Goal: Task Accomplishment & Management: Manage account settings

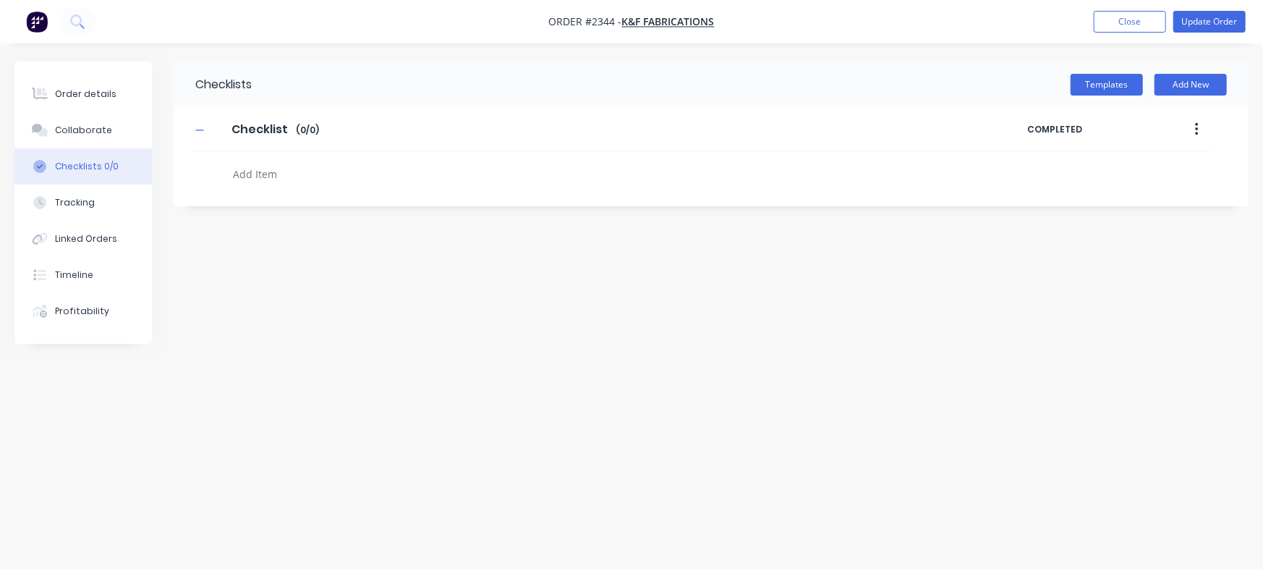
click at [332, 175] on textarea at bounding box center [556, 174] width 658 height 21
type textarea "x"
paste textarea "QU-1436"
type textarea "QU-1436"
type textarea "x"
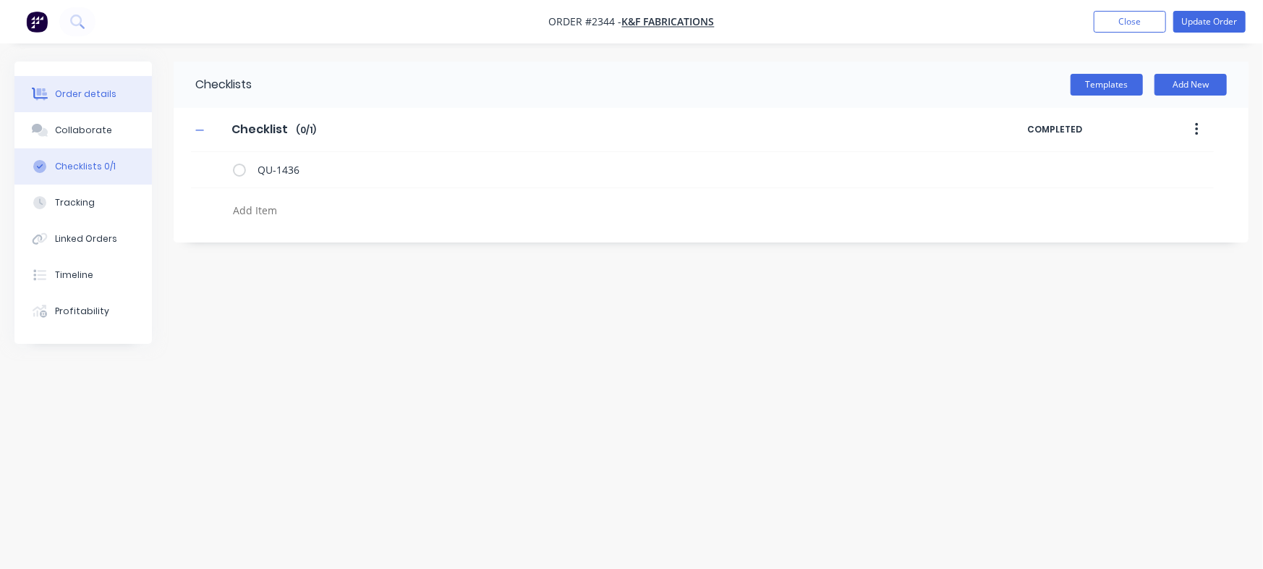
click at [101, 78] on button "Order details" at bounding box center [82, 94] width 137 height 36
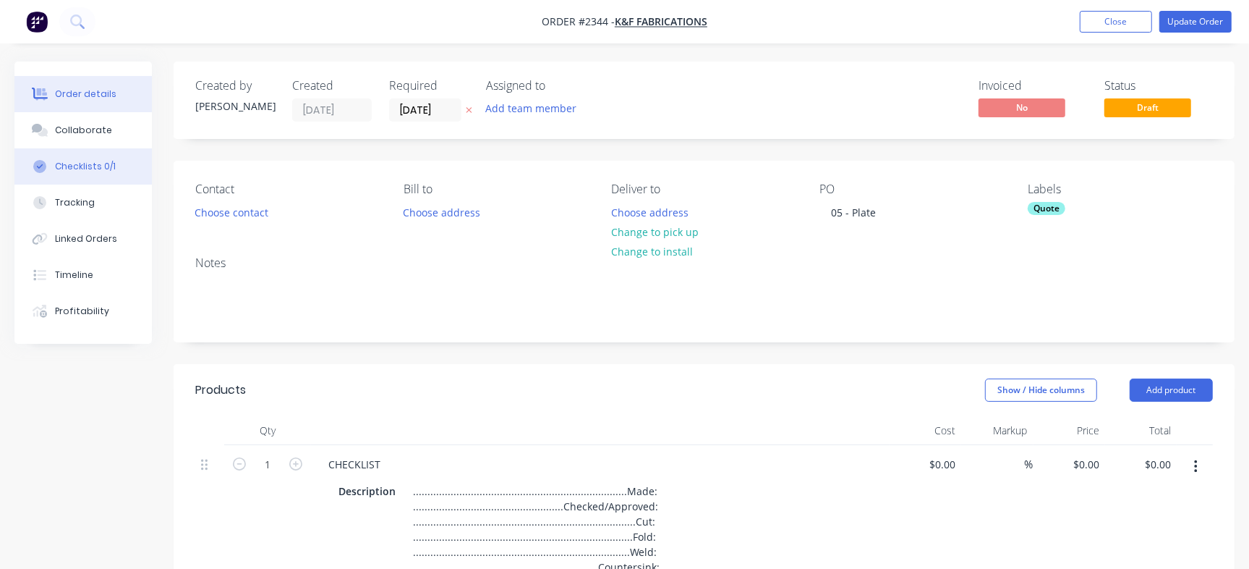
click at [87, 166] on div "Checklists 0/1" at bounding box center [85, 166] width 61 height 13
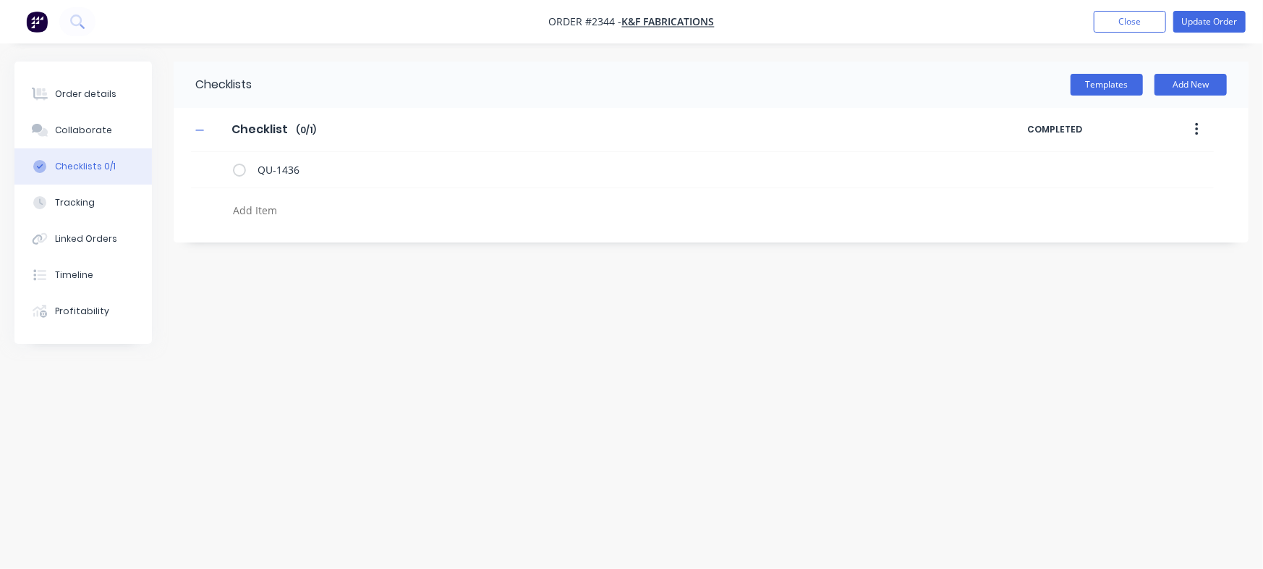
click at [310, 214] on textarea at bounding box center [556, 210] width 658 height 21
type textarea "x"
click at [217, 171] on icon at bounding box center [214, 167] width 19 height 19
click at [208, 161] on input "file" at bounding box center [208, 161] width 0 height 0
type input "C:\fakepath\Quote QU1436.pdf"
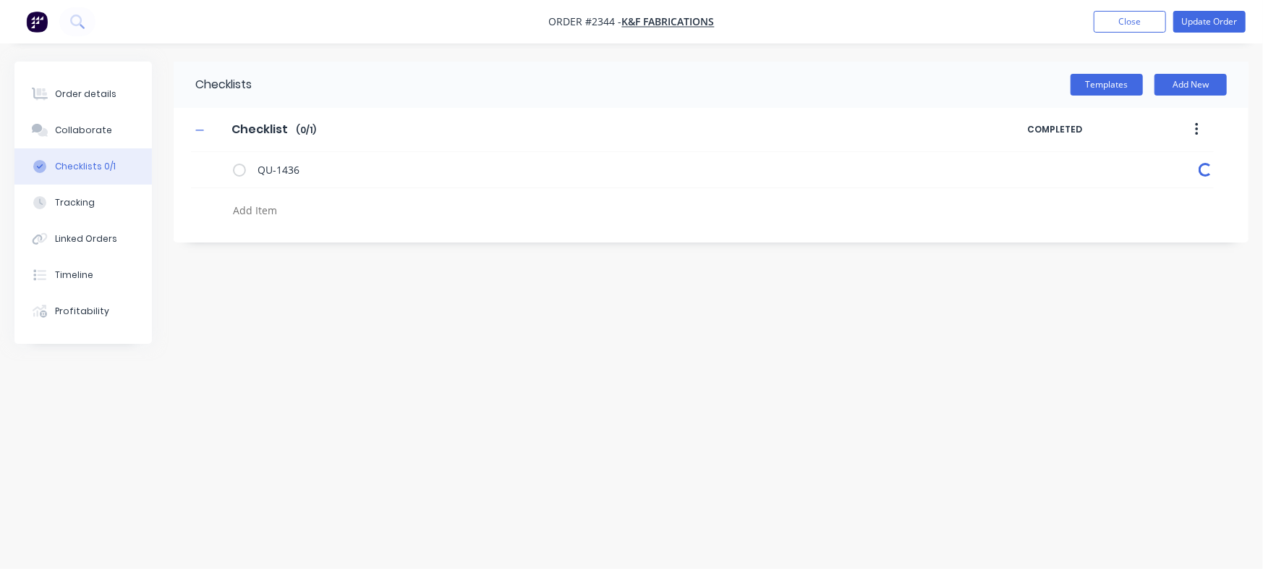
type textarea "x"
click at [103, 135] on div "Collaborate" at bounding box center [83, 130] width 57 height 13
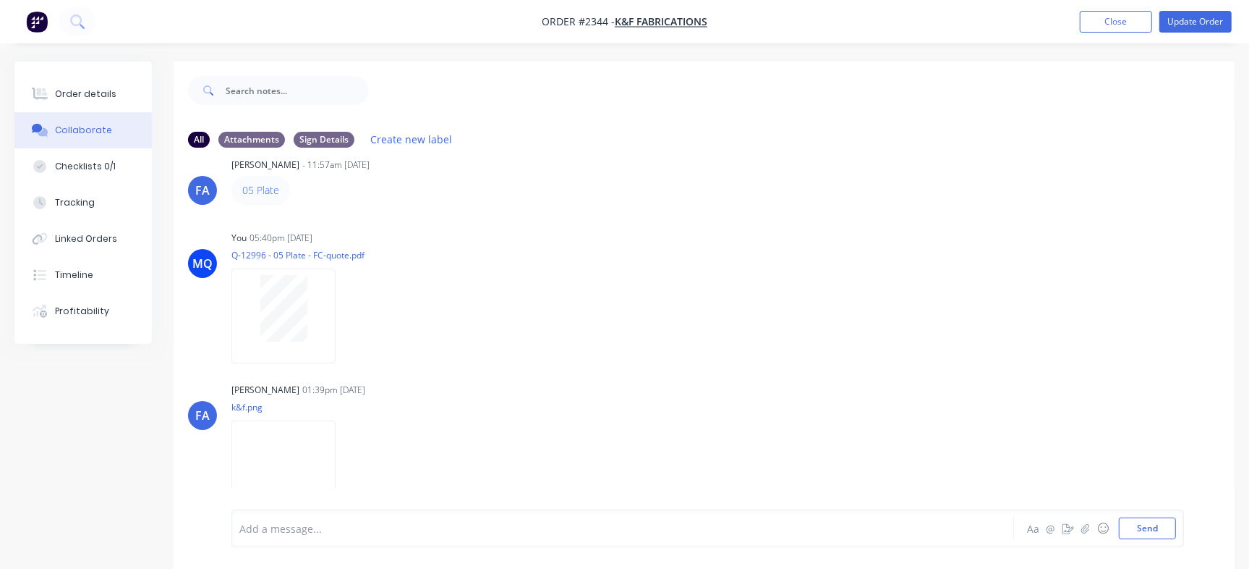
scroll to position [38, 0]
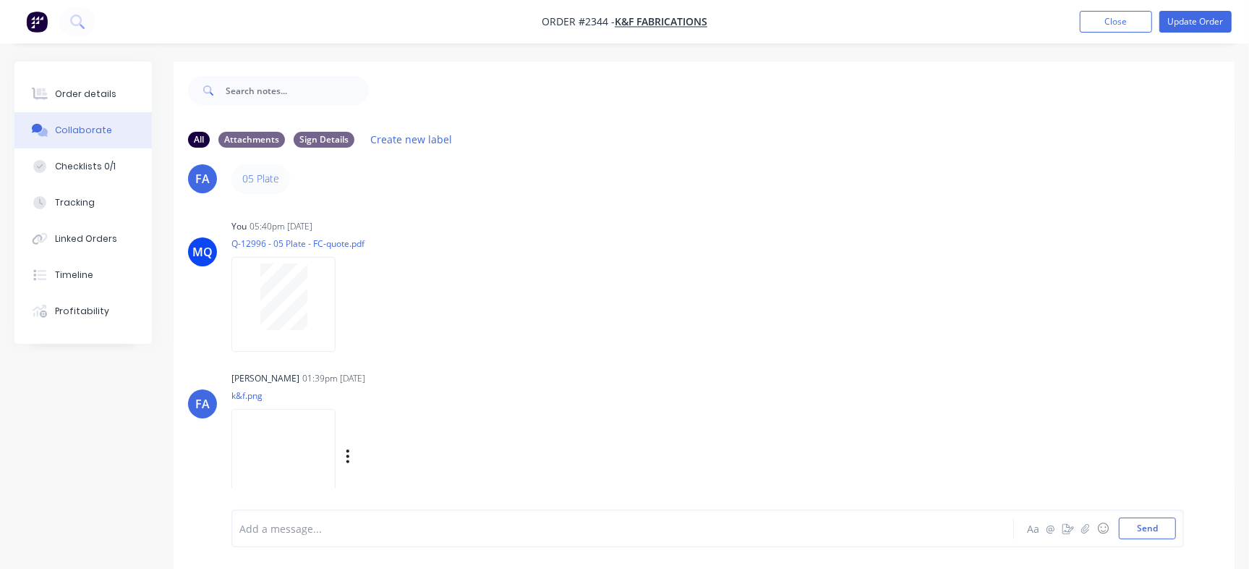
click at [326, 442] on img at bounding box center [284, 456] width 104 height 95
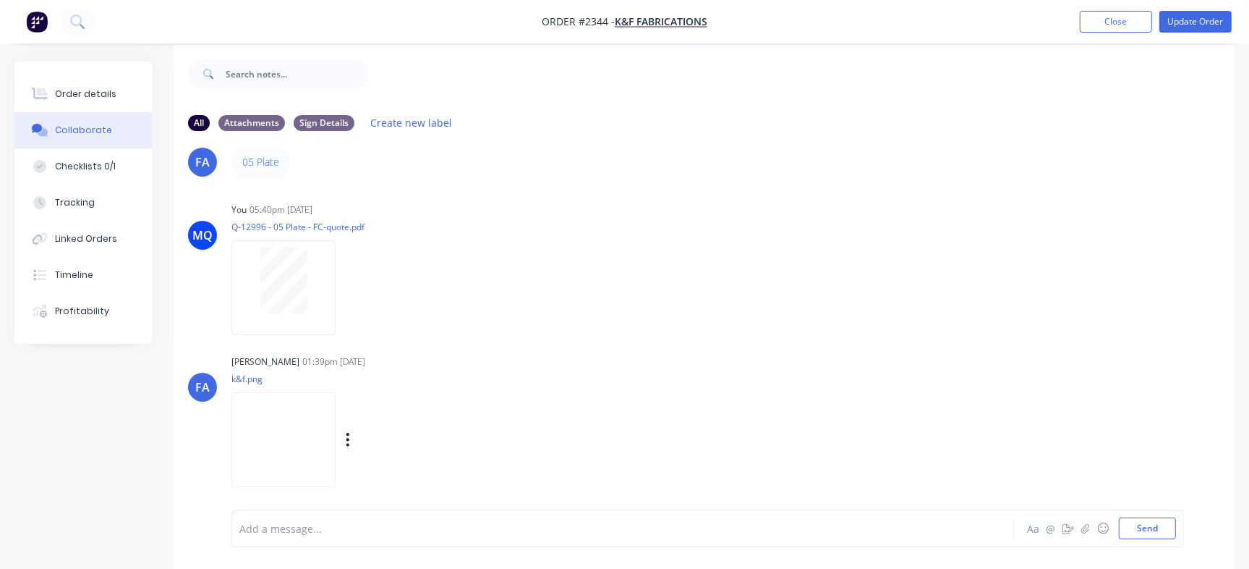
scroll to position [22, 0]
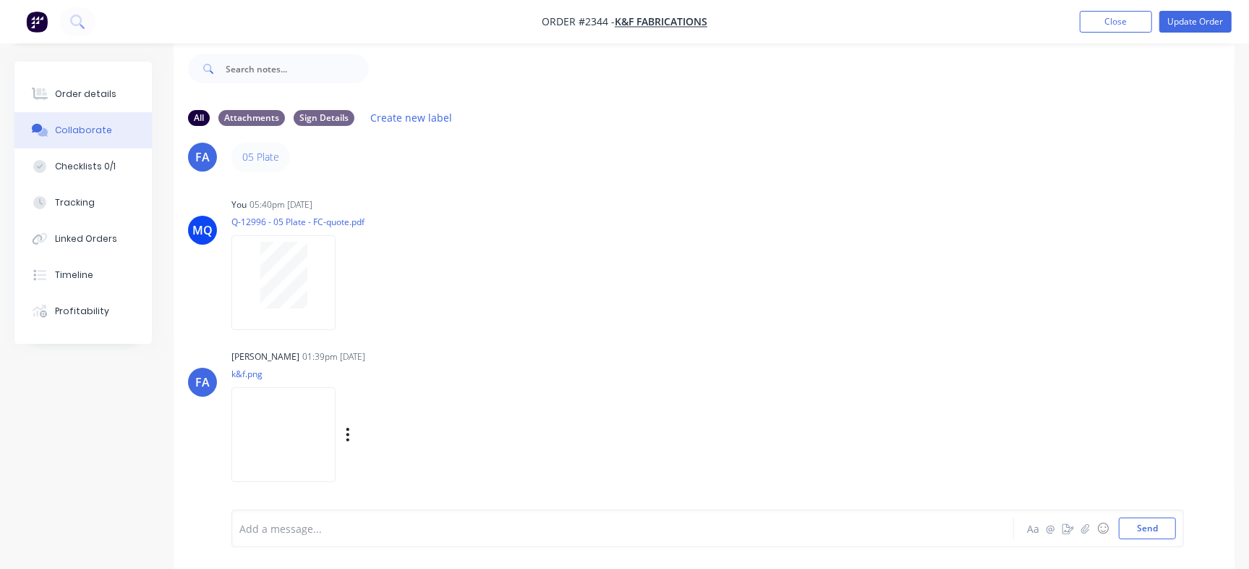
click at [328, 452] on img at bounding box center [284, 434] width 104 height 95
click at [511, 531] on div at bounding box center [591, 528] width 702 height 15
click at [564, 321] on div "You 05:40pm [DATE] Q-12996 - 05 Plate - FC-quote.pdf Labels Download Delete" at bounding box center [458, 259] width 452 height 130
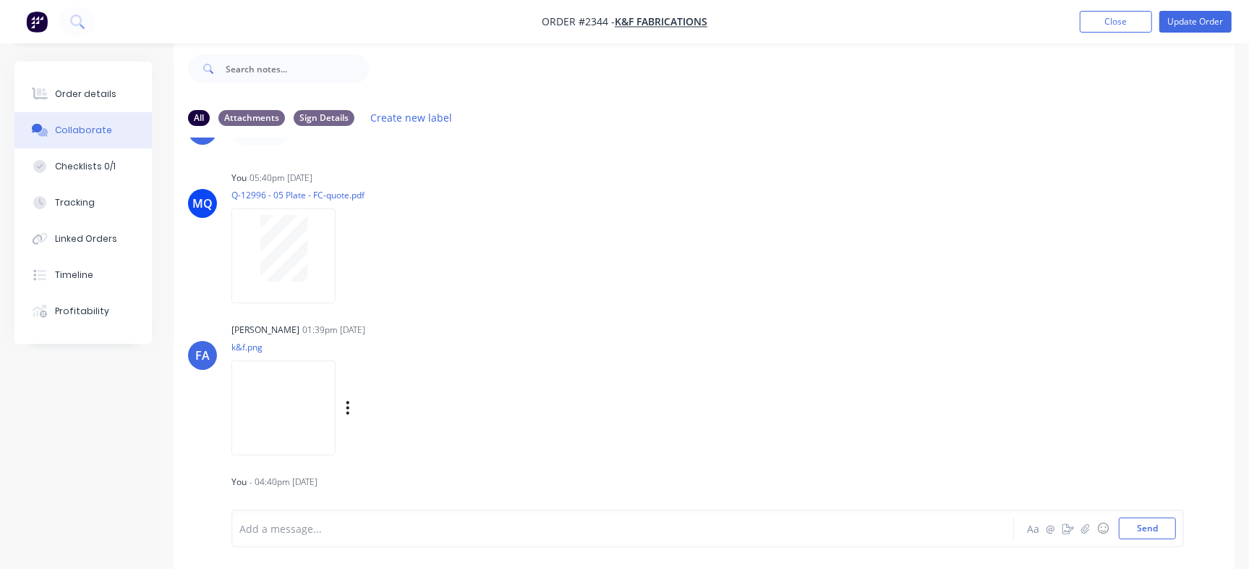
scroll to position [98, 0]
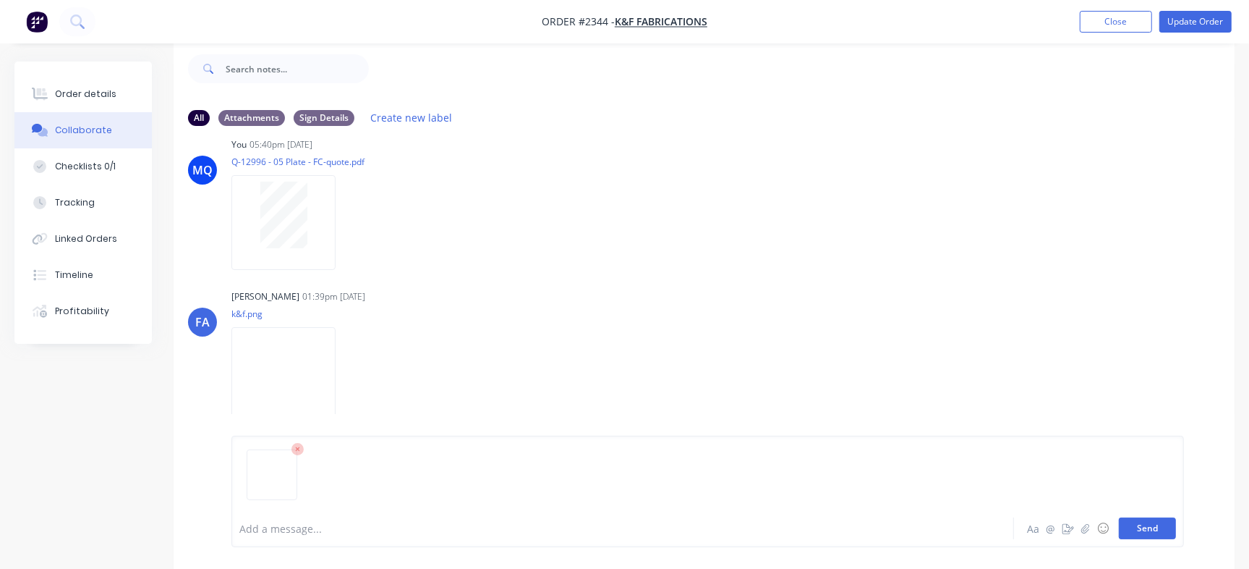
click at [1138, 525] on button "Send" at bounding box center [1147, 528] width 57 height 22
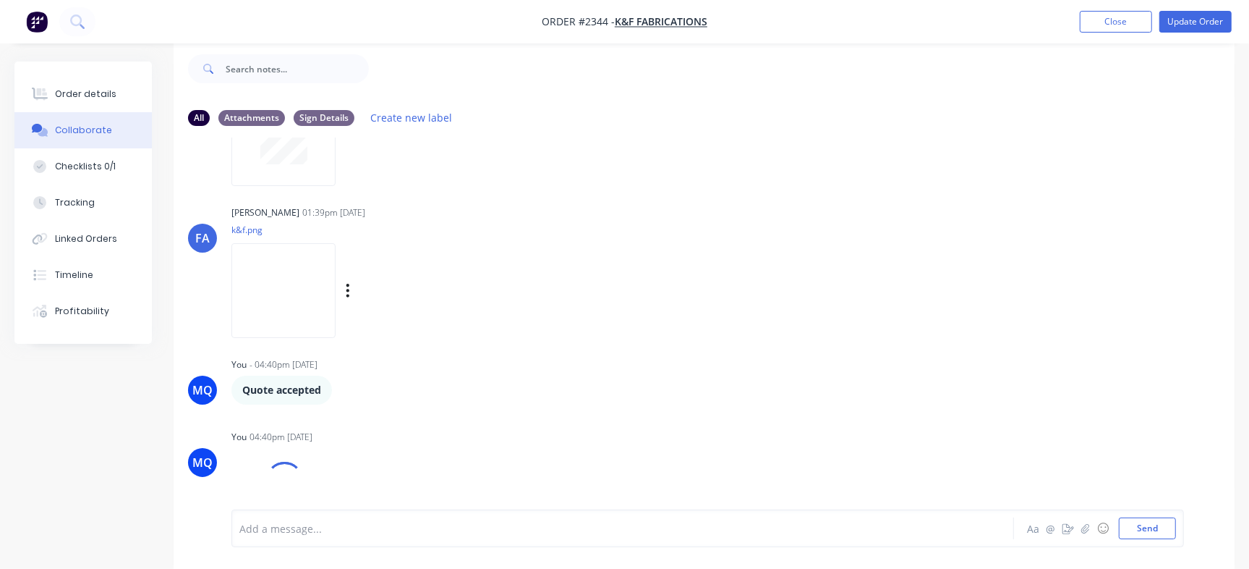
scroll to position [263, 0]
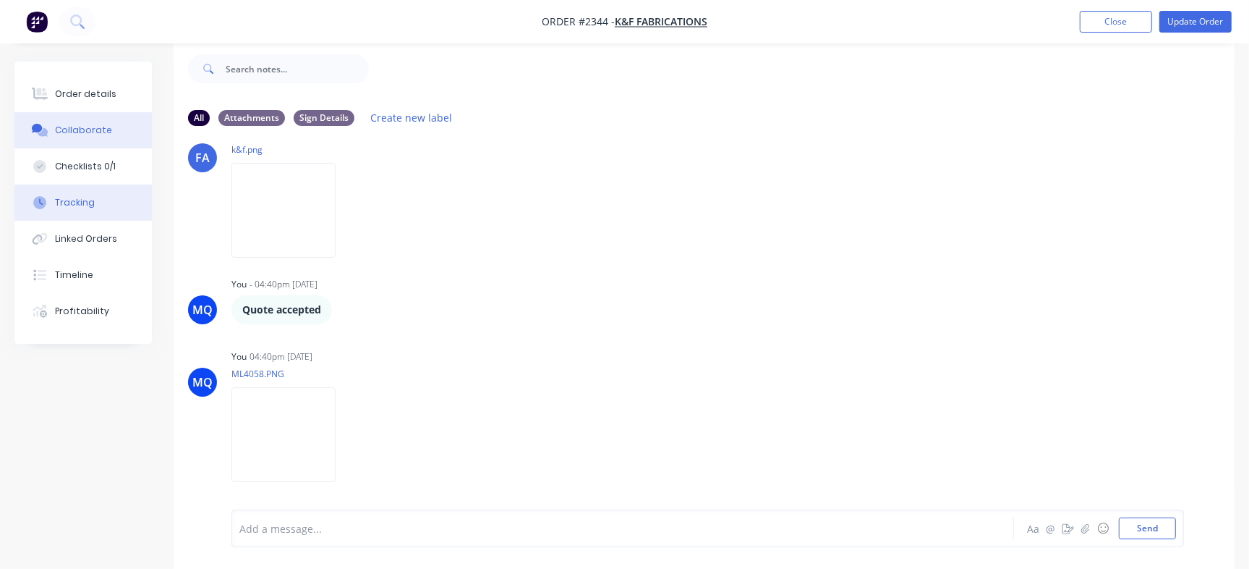
drag, startPoint x: 86, startPoint y: 156, endPoint x: 139, endPoint y: 189, distance: 62.0
click at [87, 157] on button "Checklists 0/1" at bounding box center [82, 166] width 137 height 36
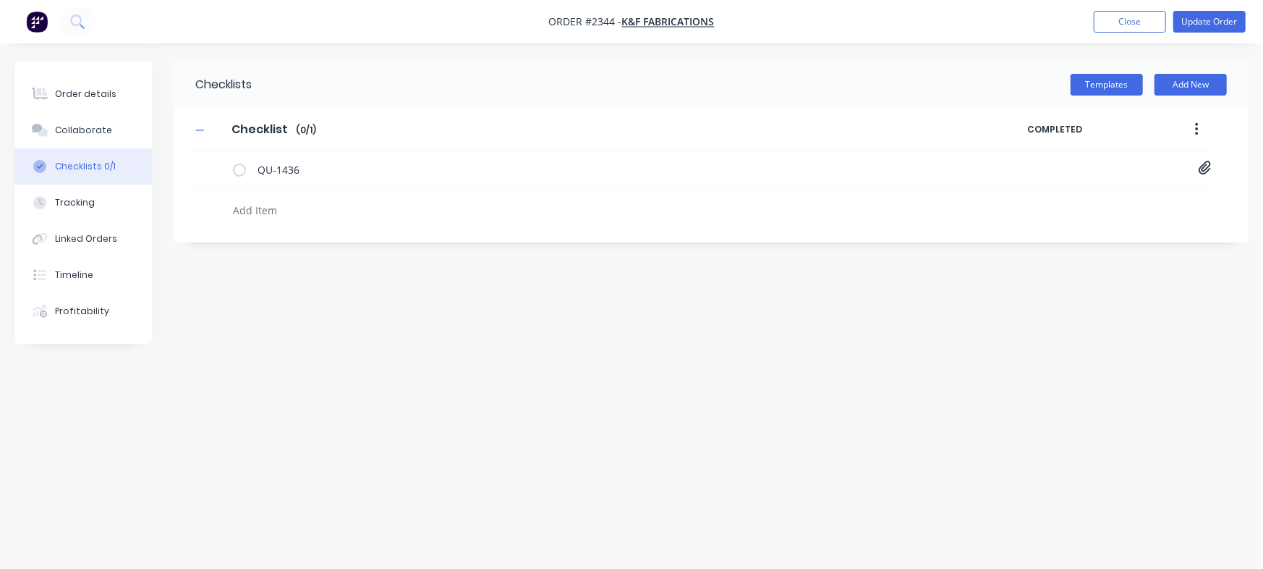
click at [337, 198] on div at bounding box center [549, 206] width 716 height 37
click at [325, 211] on textarea at bounding box center [556, 210] width 658 height 21
type textarea "x"
type textarea "C"
type textarea "x"
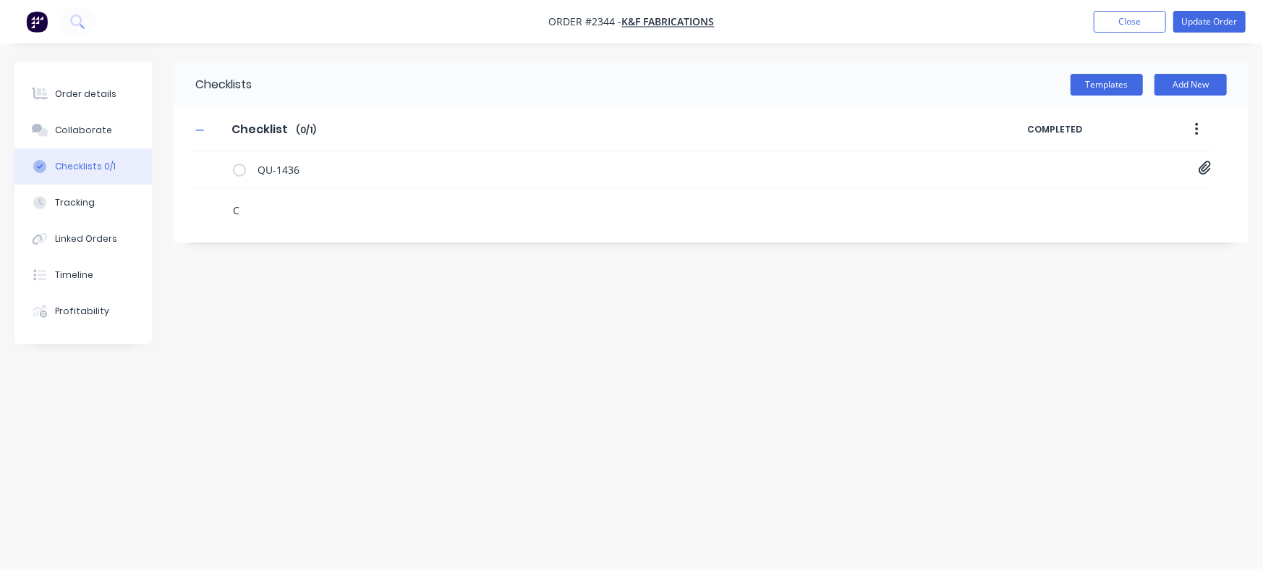
type textarea "Cu"
type textarea "x"
type textarea "Cut"
type textarea "x"
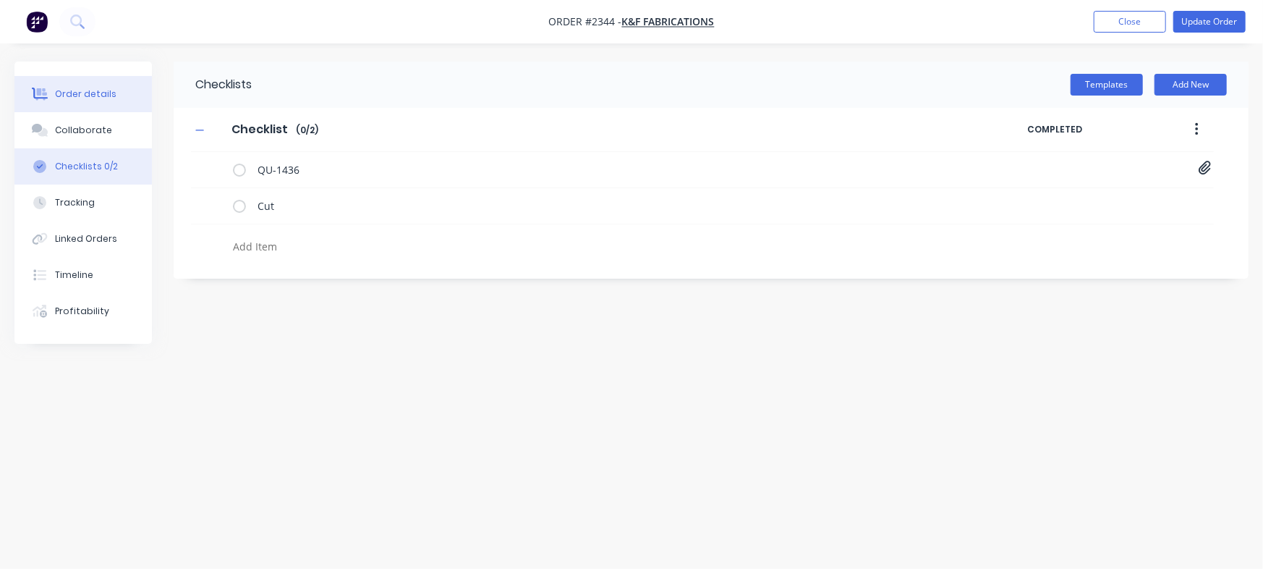
type textarea "x"
click at [65, 103] on button "Order details" at bounding box center [82, 94] width 137 height 36
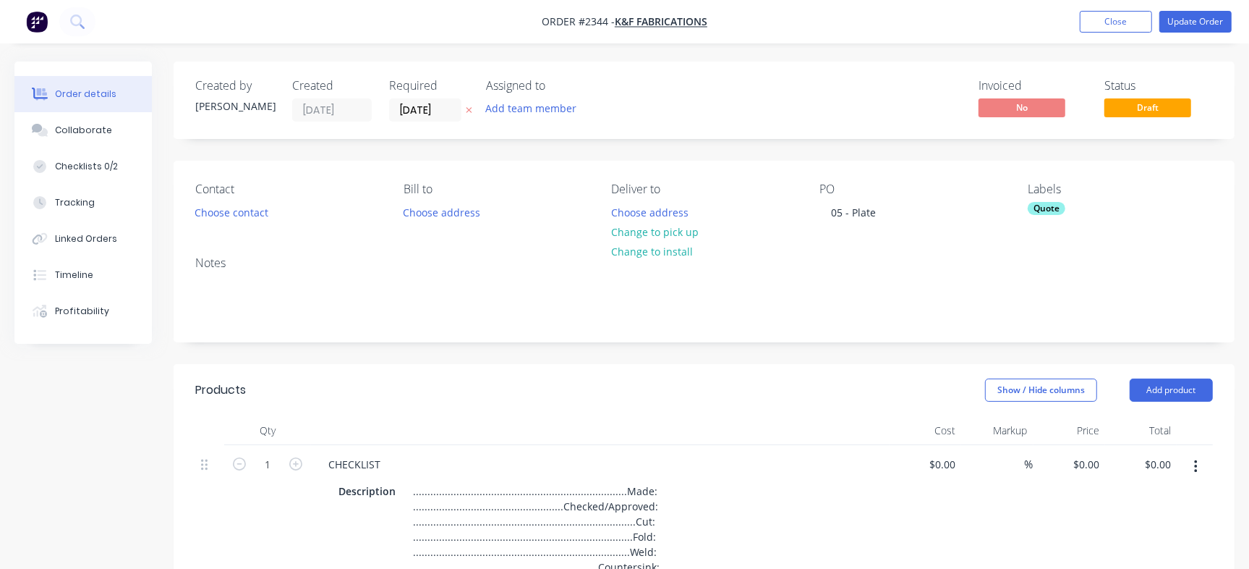
click at [1027, 206] on div "Contact Choose contact [PERSON_NAME] to Choose address Deliver to Choose addres…" at bounding box center [704, 203] width 1061 height 84
click at [1030, 206] on div "Quote" at bounding box center [1047, 208] width 38 height 13
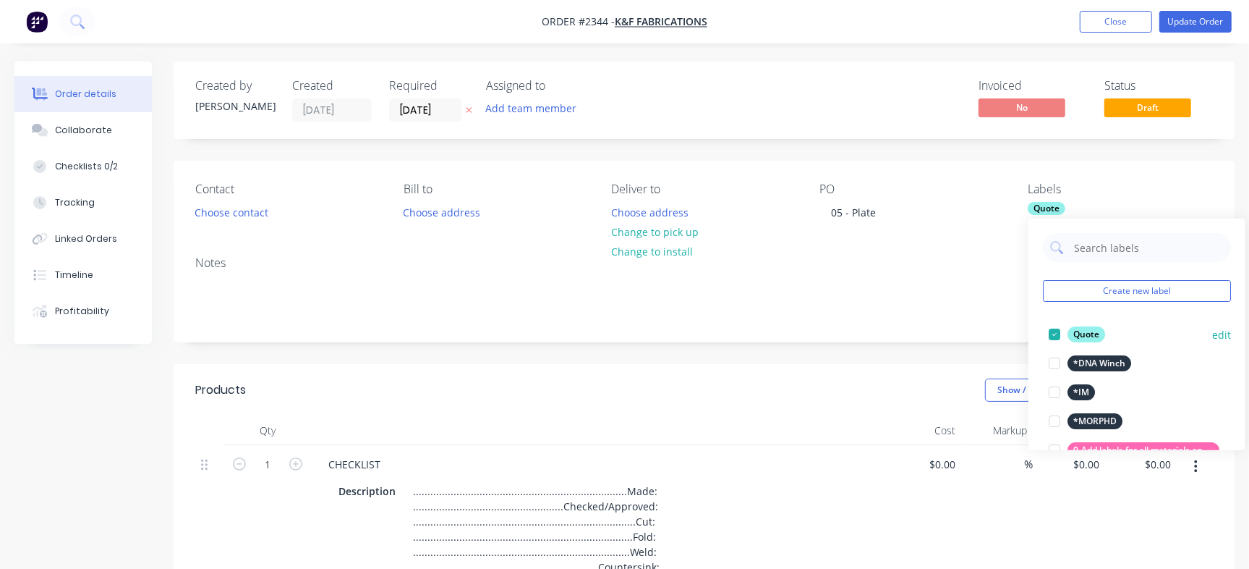
click at [1051, 341] on div at bounding box center [1054, 334] width 29 height 29
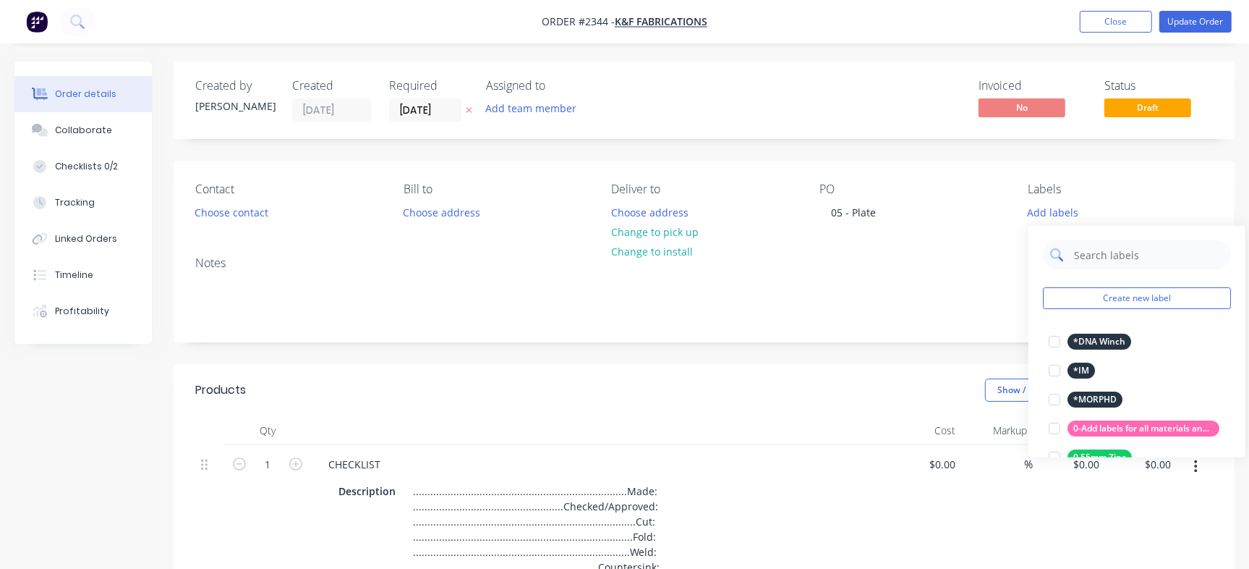
click at [1119, 250] on input "text" at bounding box center [1148, 254] width 151 height 29
type input "Cut"
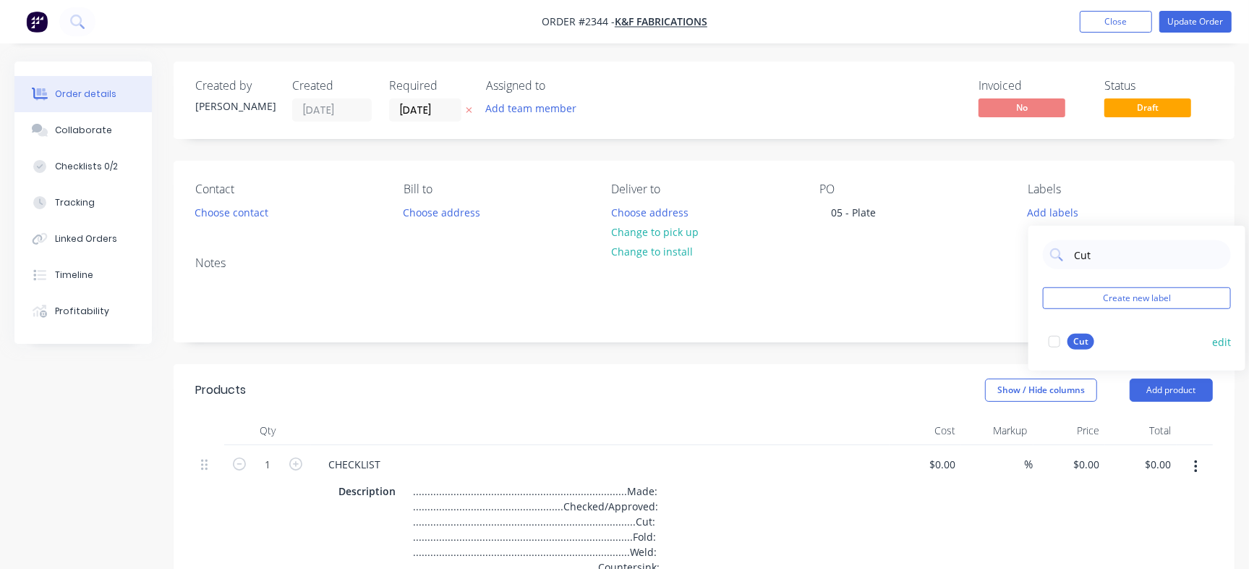
click at [1059, 340] on div at bounding box center [1054, 341] width 29 height 29
click at [900, 99] on div "Invoiced No Status Draft" at bounding box center [922, 100] width 582 height 43
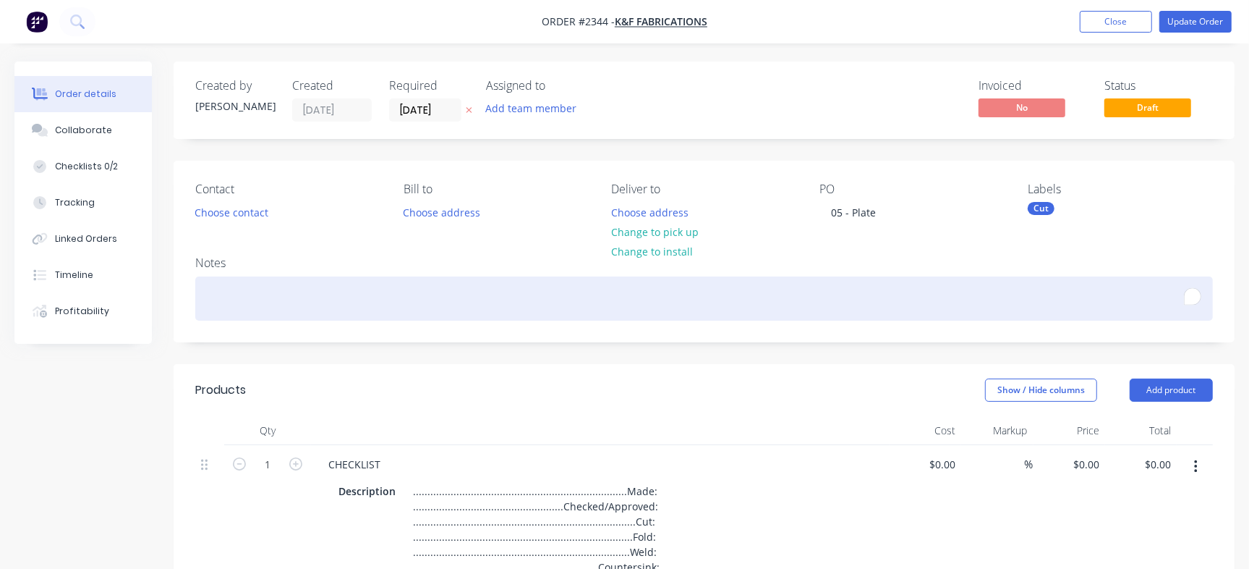
click at [550, 291] on div "To enrich screen reader interactions, please activate Accessibility in Grammarl…" at bounding box center [704, 298] width 1018 height 44
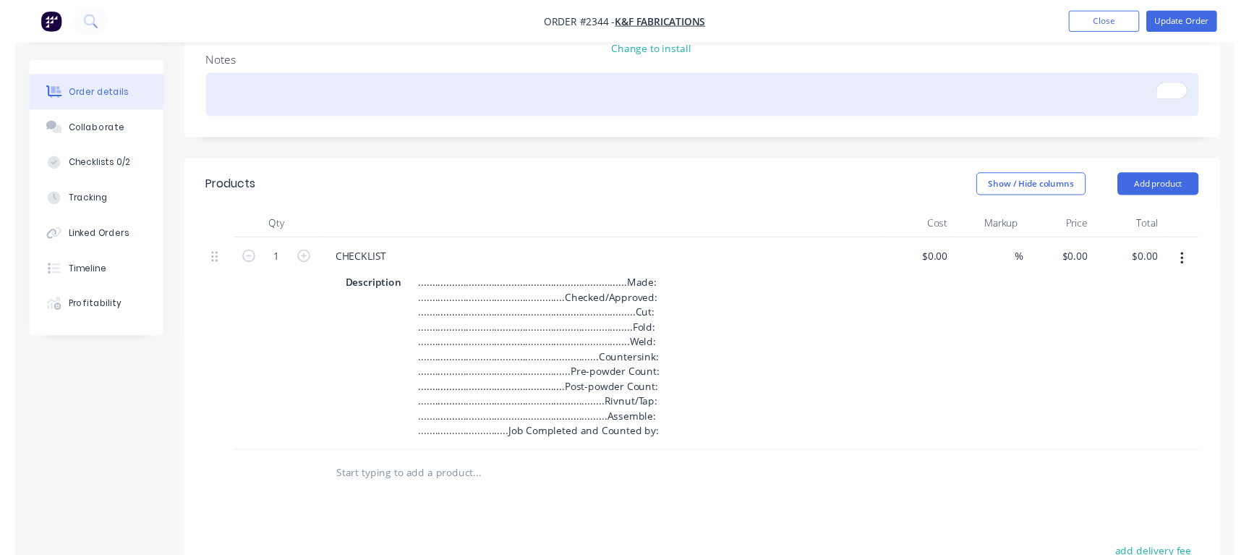
scroll to position [271, 0]
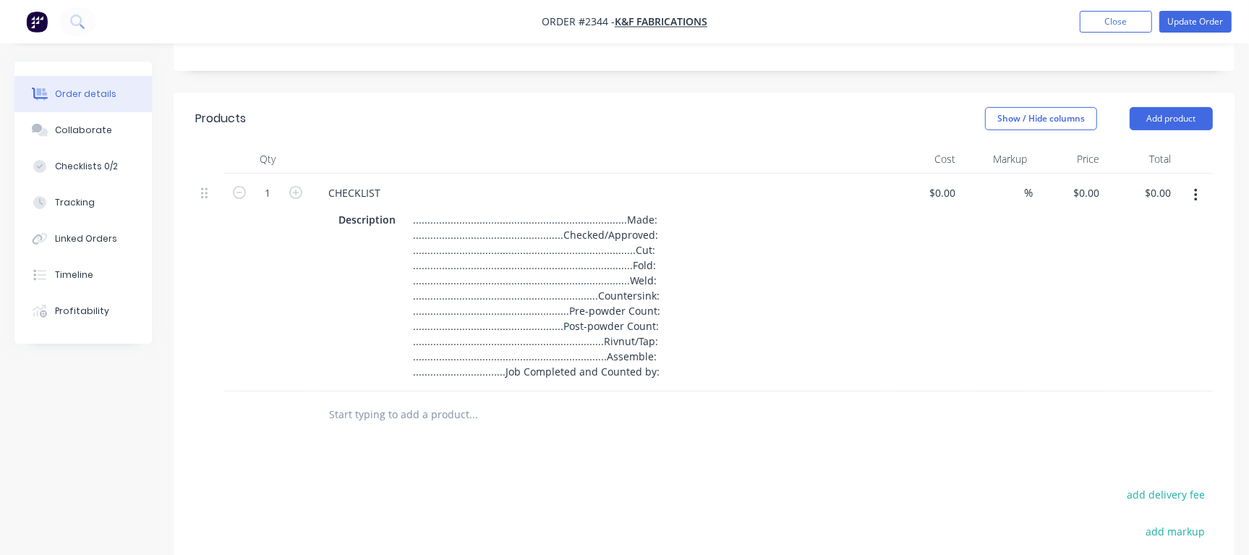
drag, startPoint x: 731, startPoint y: 439, endPoint x: 363, endPoint y: 387, distance: 371.2
click at [730, 438] on div "Products Show / Hide columns Add product Qty Cost Markup Price Total 1 CHECKLIS…" at bounding box center [704, 439] width 1061 height 693
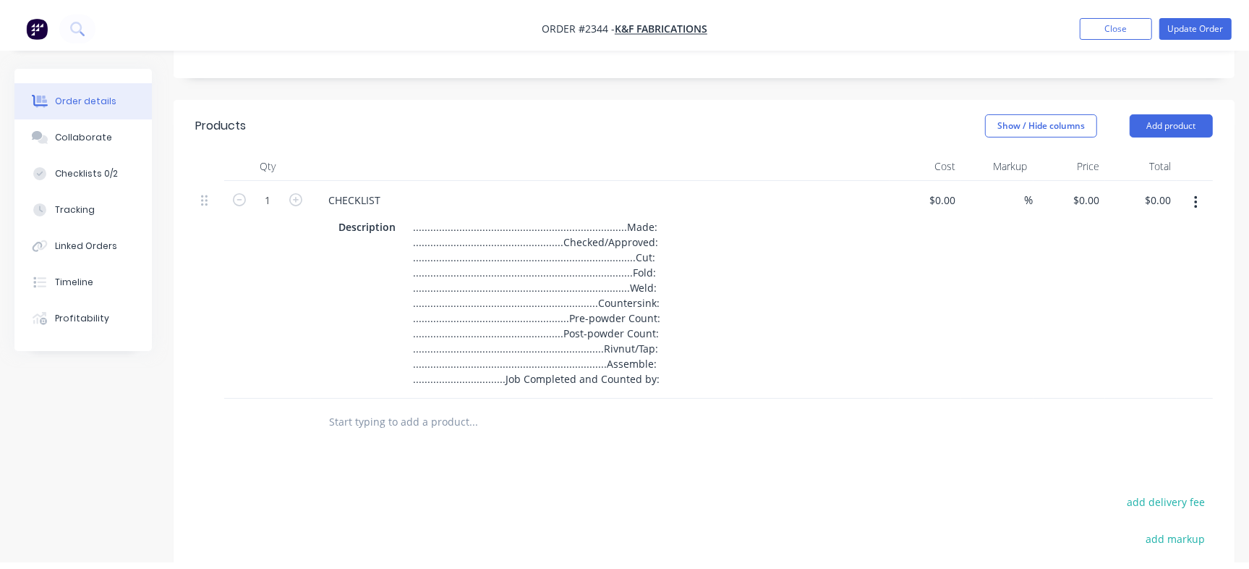
scroll to position [0, 0]
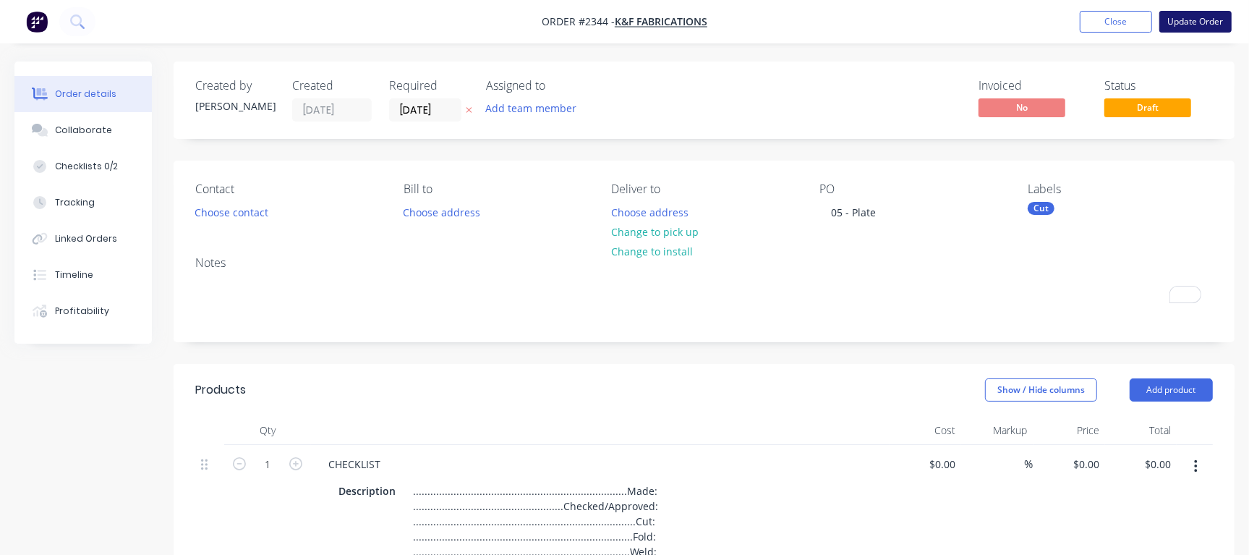
click at [1214, 28] on button "Update Order" at bounding box center [1196, 22] width 72 height 22
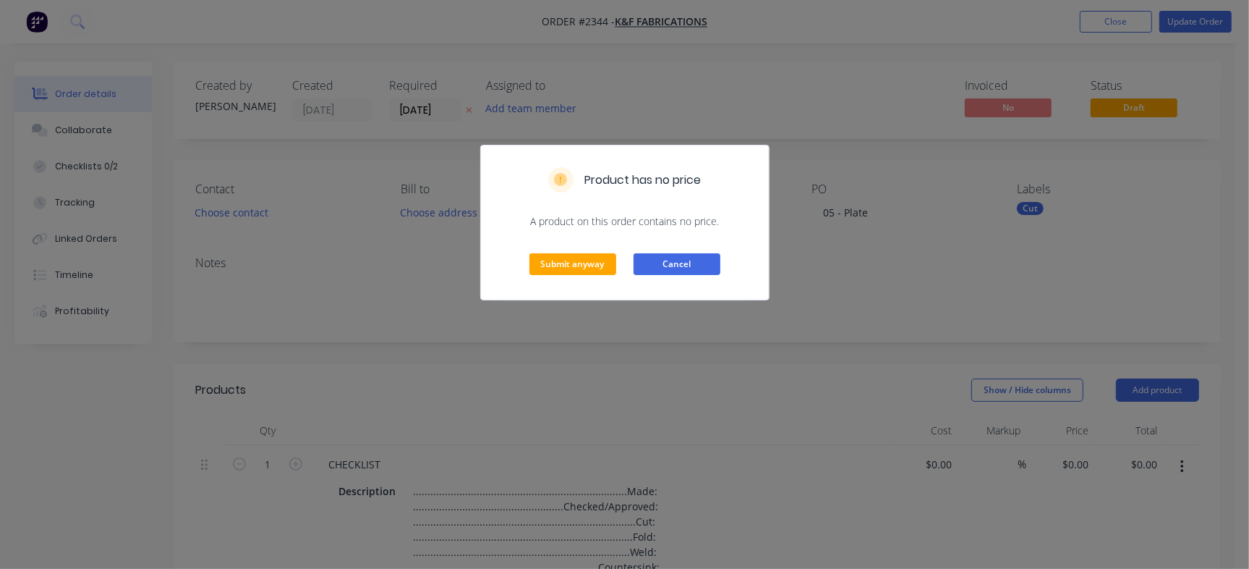
click at [665, 266] on button "Cancel" at bounding box center [677, 264] width 87 height 22
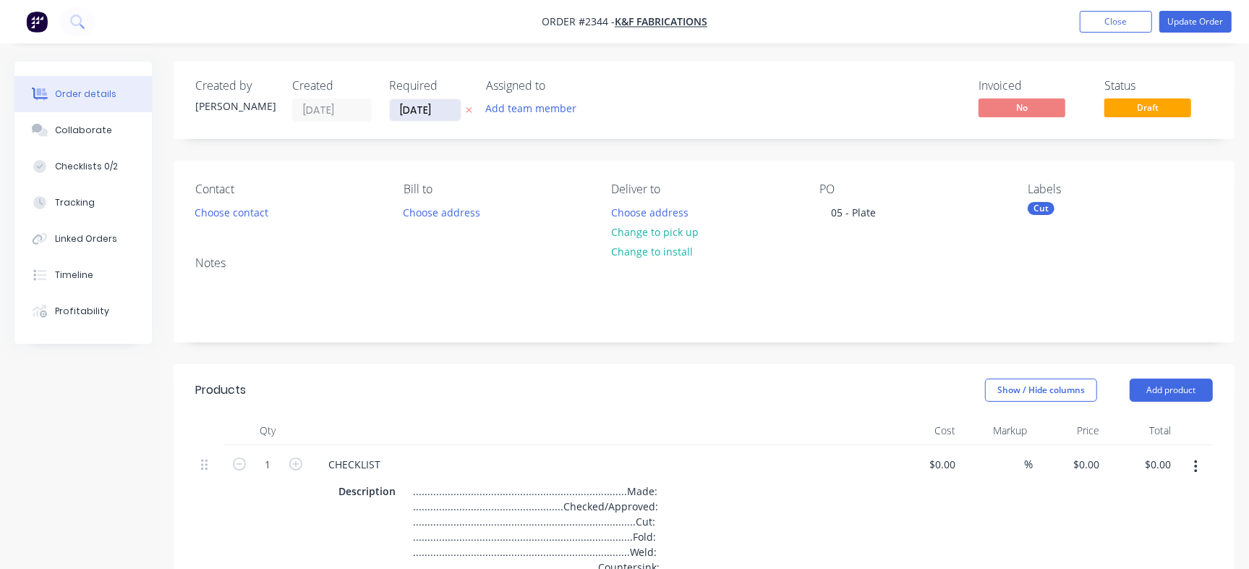
click at [442, 104] on input "[DATE]" at bounding box center [425, 110] width 71 height 22
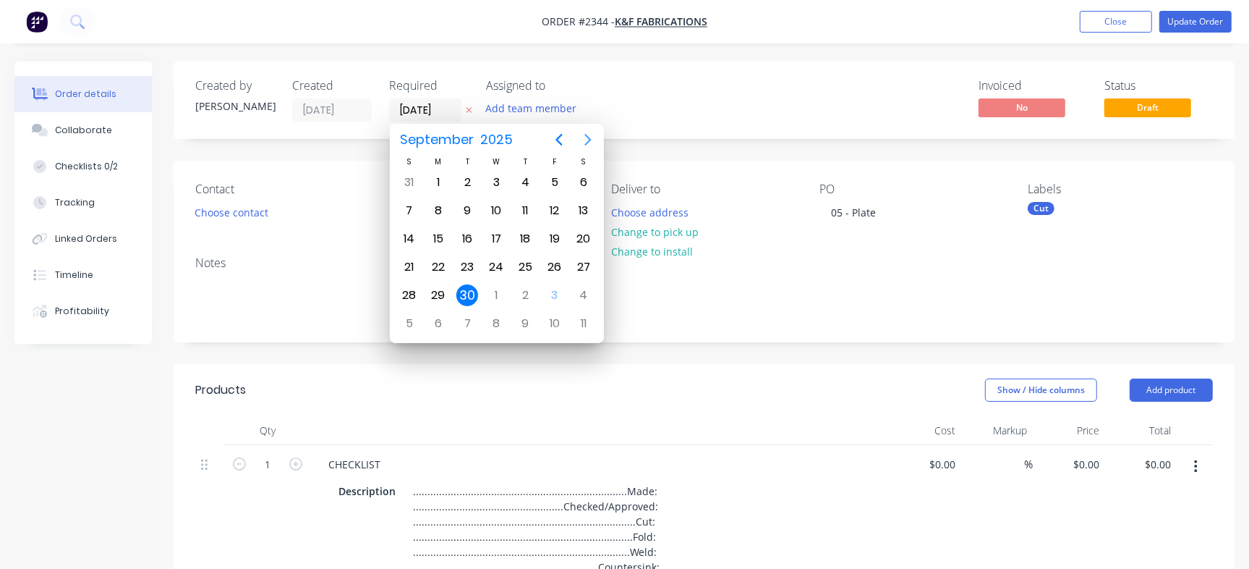
click at [588, 135] on icon "Next page" at bounding box center [588, 139] width 17 height 17
click at [557, 245] on div "17" at bounding box center [555, 239] width 22 height 22
type input "[DATE]"
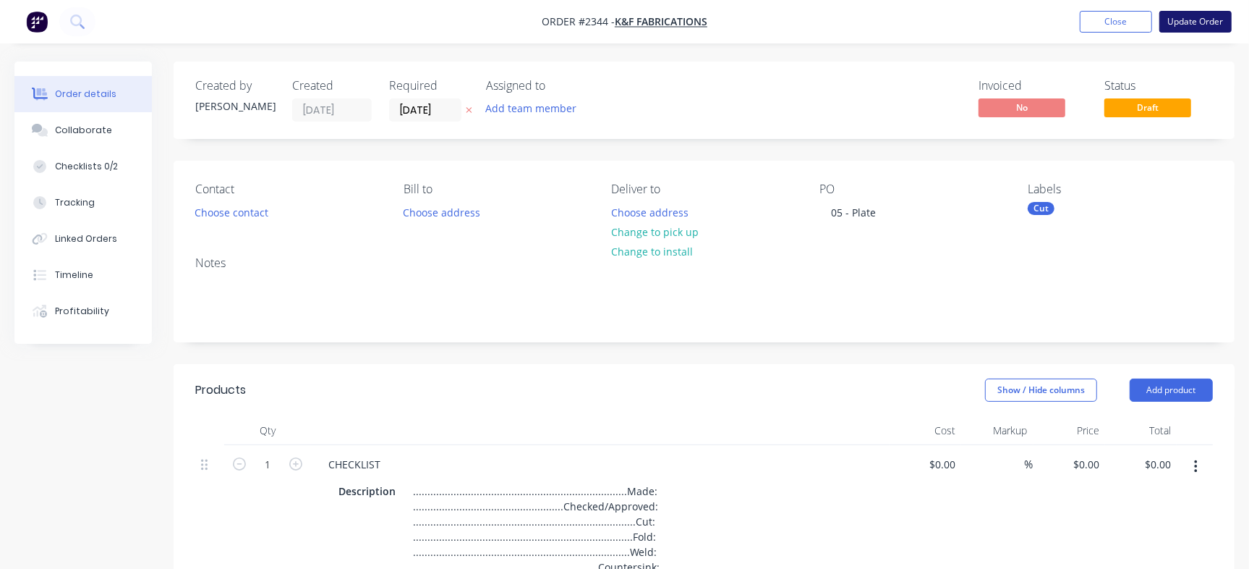
click at [1201, 20] on button "Update Order" at bounding box center [1196, 22] width 72 height 22
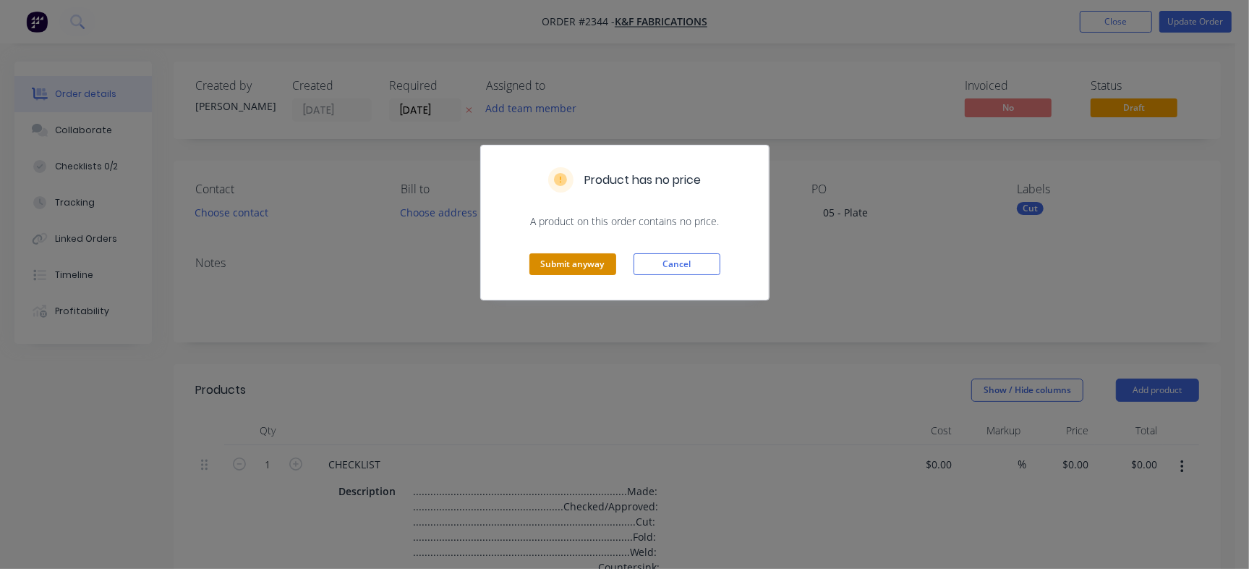
click at [593, 265] on button "Submit anyway" at bounding box center [573, 264] width 87 height 22
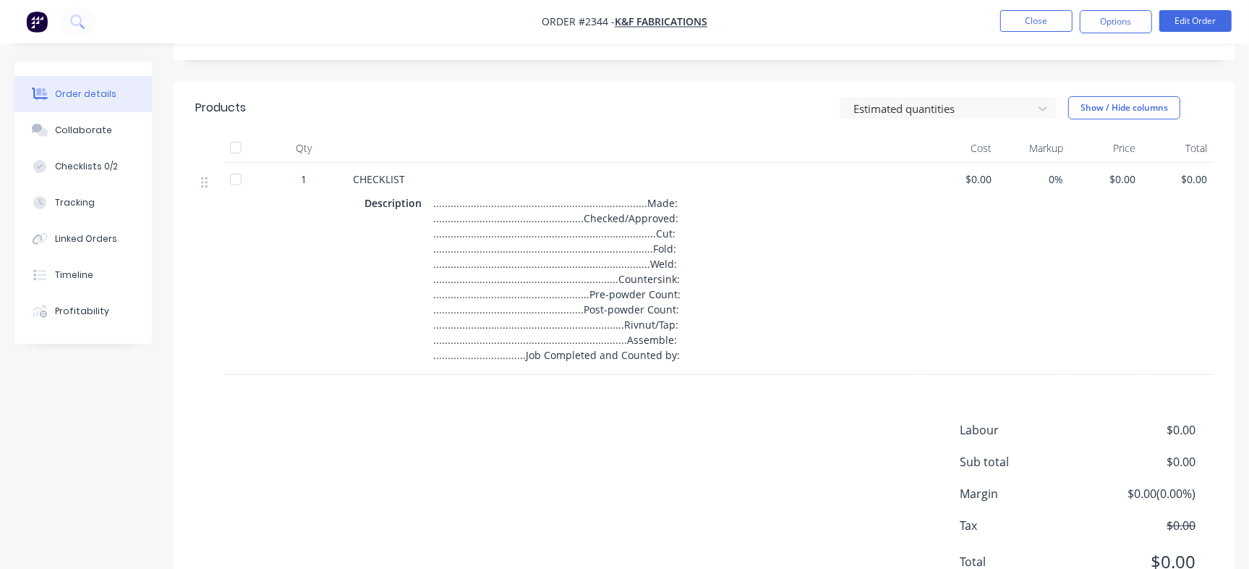
scroll to position [253, 0]
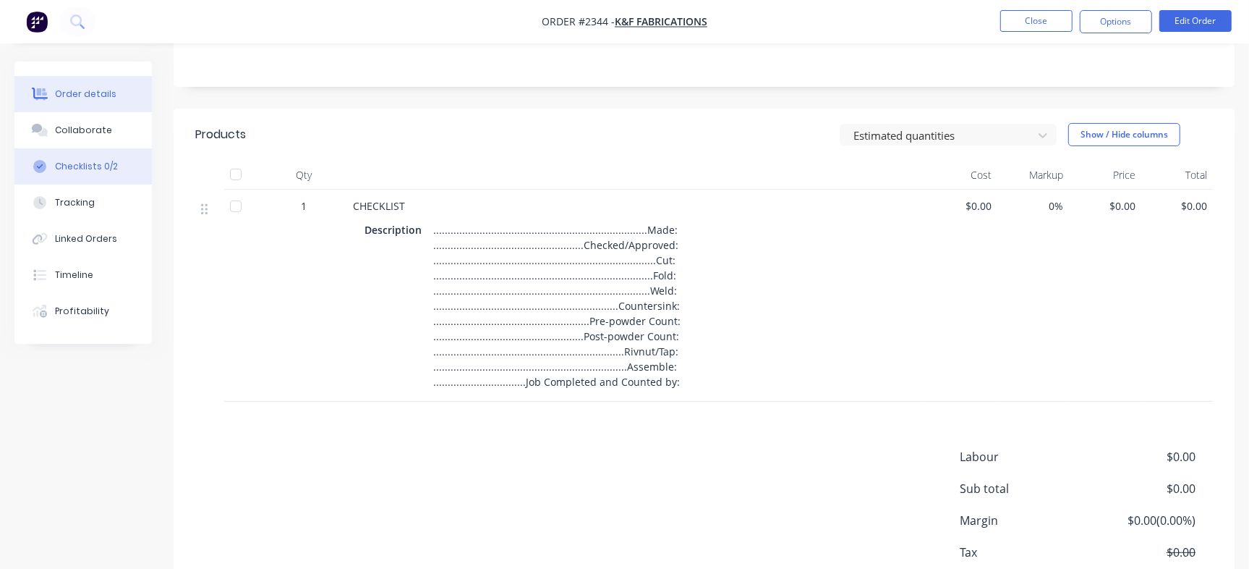
click at [83, 161] on div "Checklists 0/2" at bounding box center [86, 166] width 63 height 13
type textarea "x"
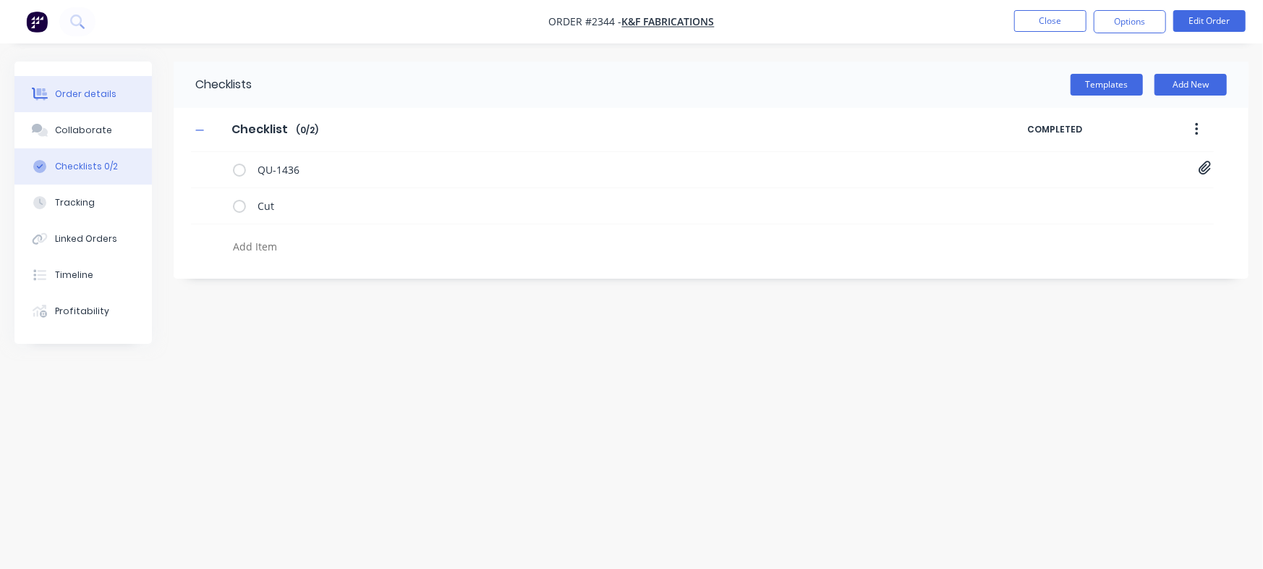
click at [117, 93] on button "Order details" at bounding box center [82, 94] width 137 height 36
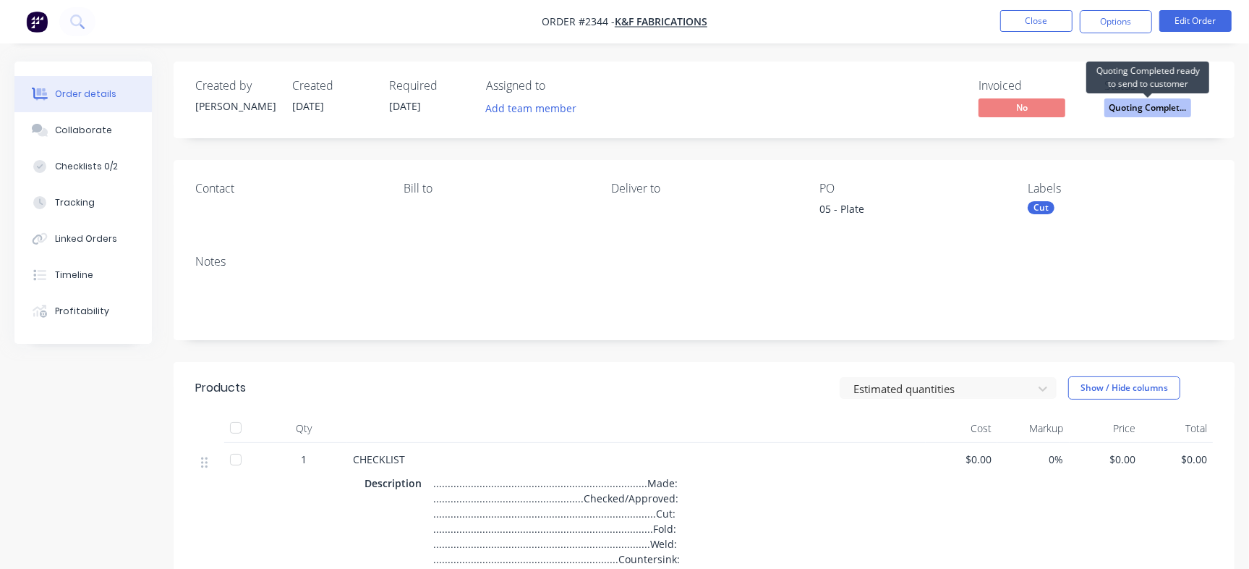
click at [1160, 110] on span "Quoting Complet..." at bounding box center [1148, 107] width 87 height 18
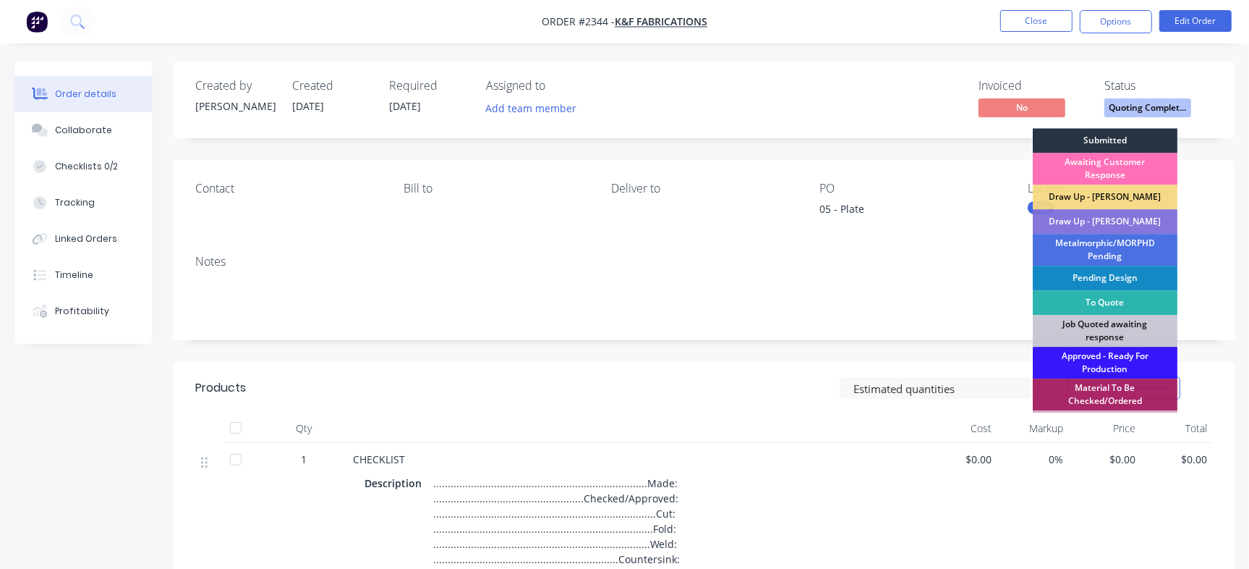
click at [1128, 146] on div "Submitted" at bounding box center [1105, 140] width 145 height 25
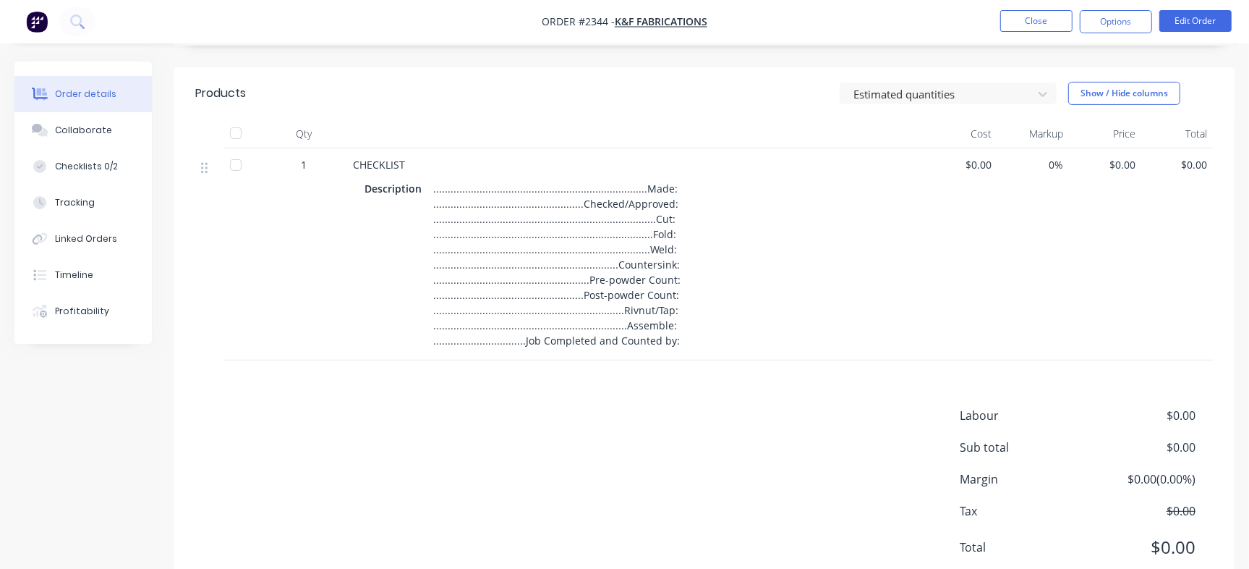
scroll to position [253, 0]
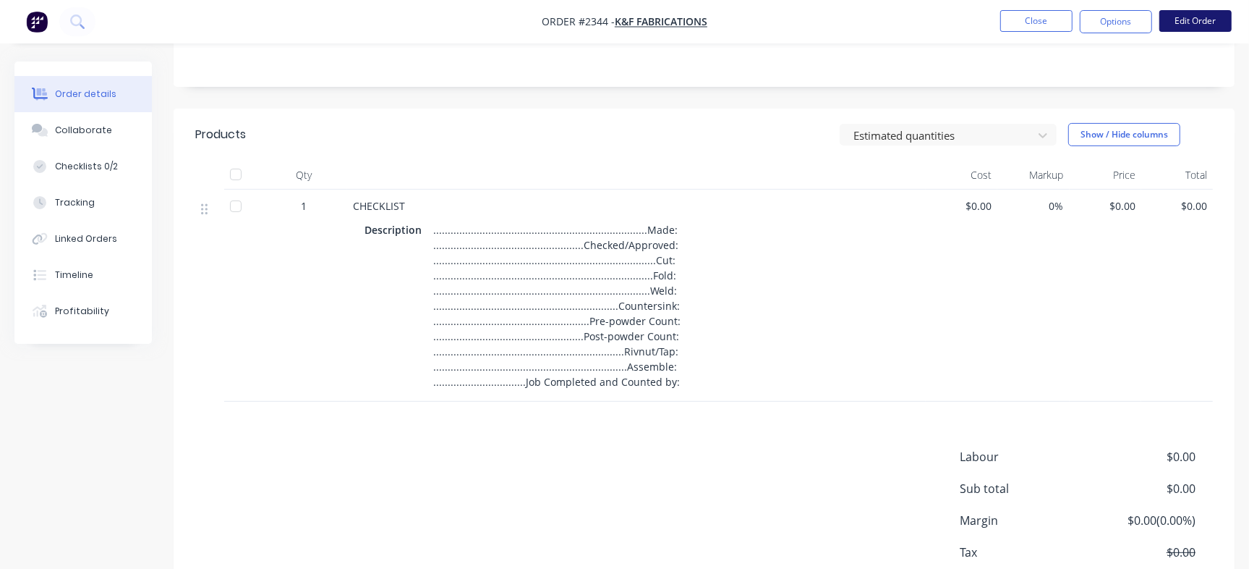
click at [1226, 23] on button "Edit Order" at bounding box center [1196, 21] width 72 height 22
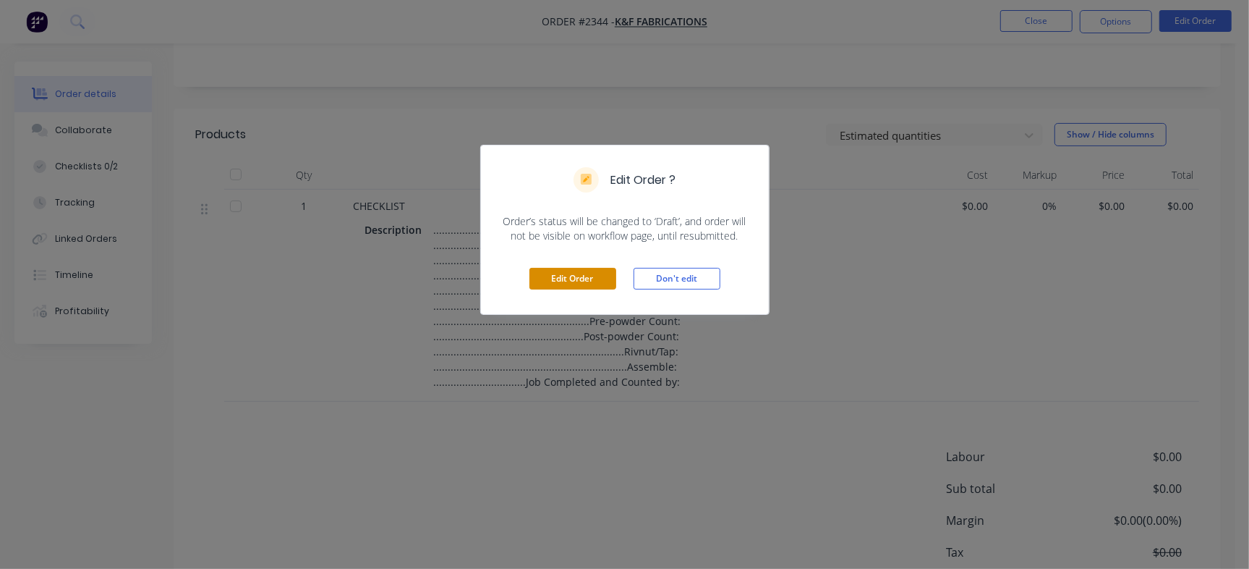
click at [556, 279] on button "Edit Order" at bounding box center [573, 279] width 87 height 22
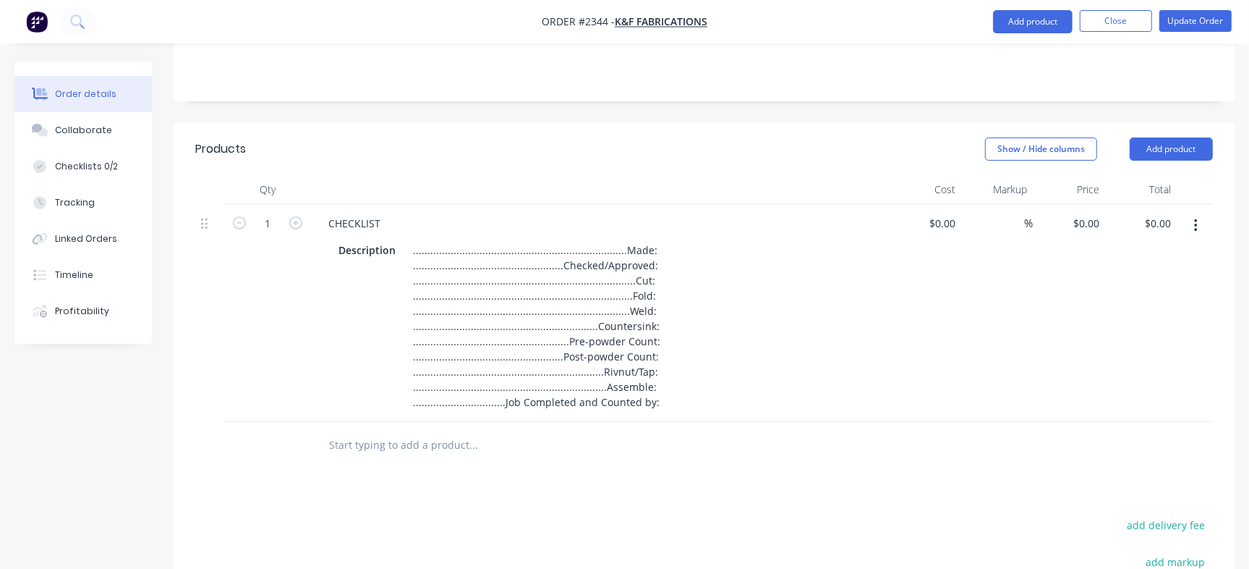
scroll to position [452, 0]
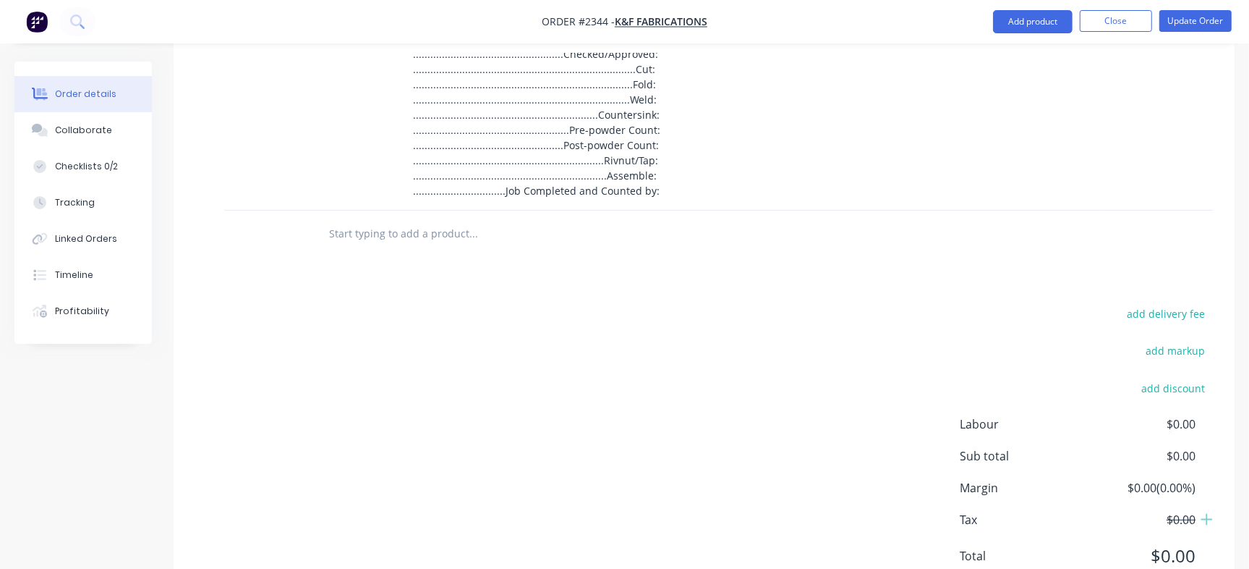
click at [426, 229] on input "text" at bounding box center [472, 233] width 289 height 29
paste input "QU-1436"
type input "QU-1436"
drag, startPoint x: 385, startPoint y: 232, endPoint x: 145, endPoint y: 226, distance: 240.3
click at [225, 231] on div "QU-1436" at bounding box center [704, 234] width 1018 height 47
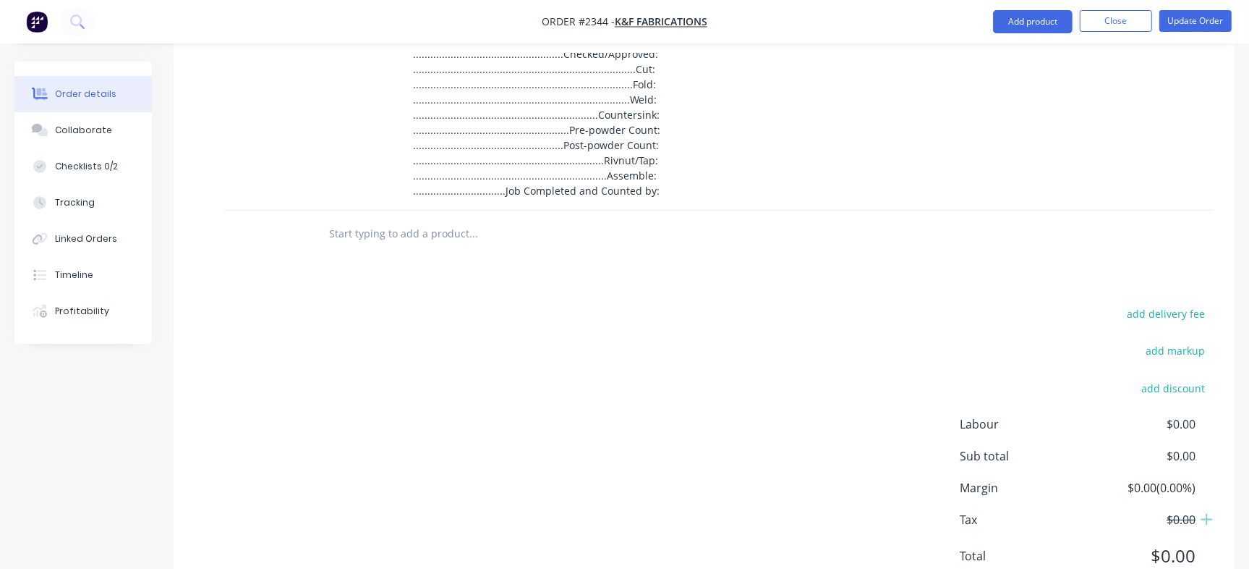
paste input "KF4016-118 (0)"
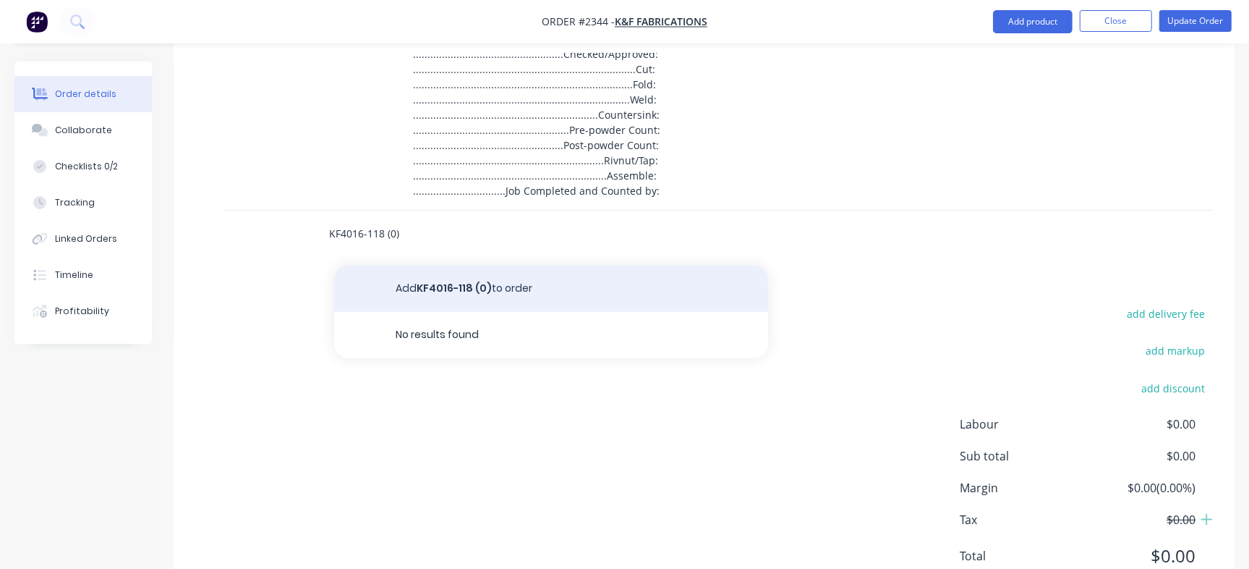
type input "KF4016-118 (0)"
click at [410, 292] on button "Add KF4016-118 (0) to order" at bounding box center [551, 289] width 434 height 46
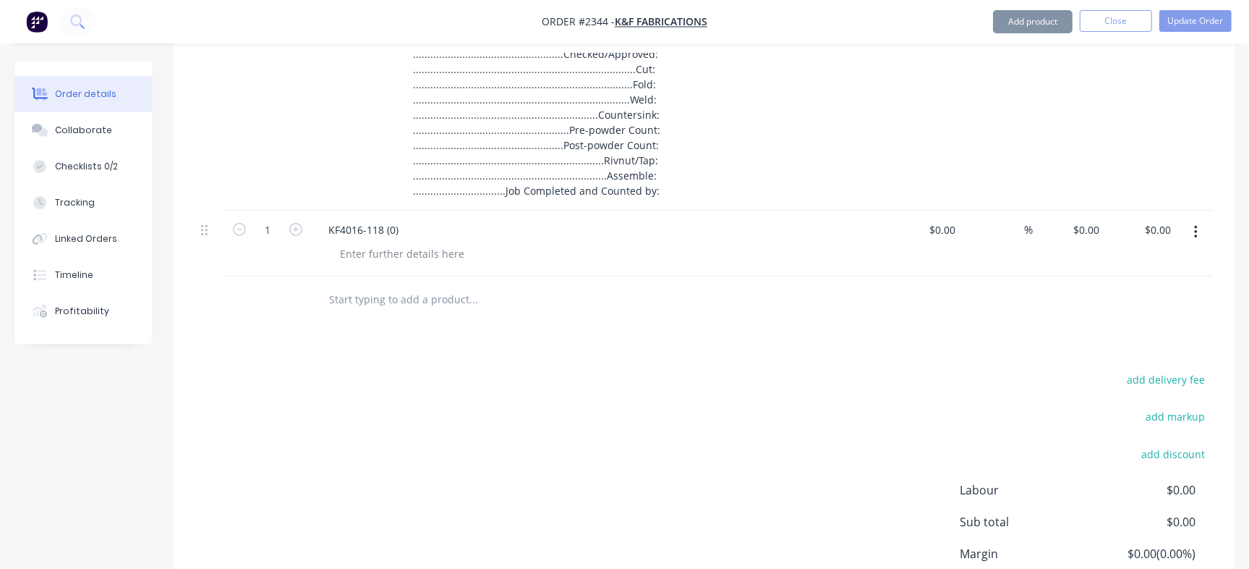
click at [387, 258] on div at bounding box center [402, 253] width 148 height 21
click at [396, 250] on div at bounding box center [402, 253] width 148 height 21
click at [1201, 230] on button "button" at bounding box center [1196, 232] width 34 height 26
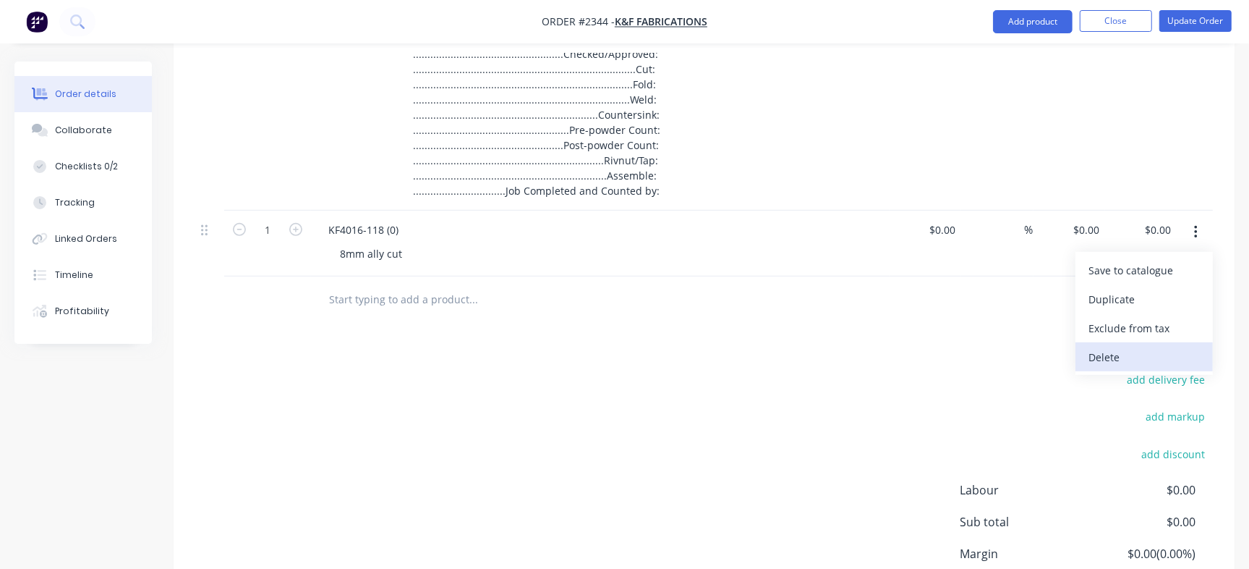
click at [1098, 359] on div "Delete" at bounding box center [1144, 357] width 111 height 21
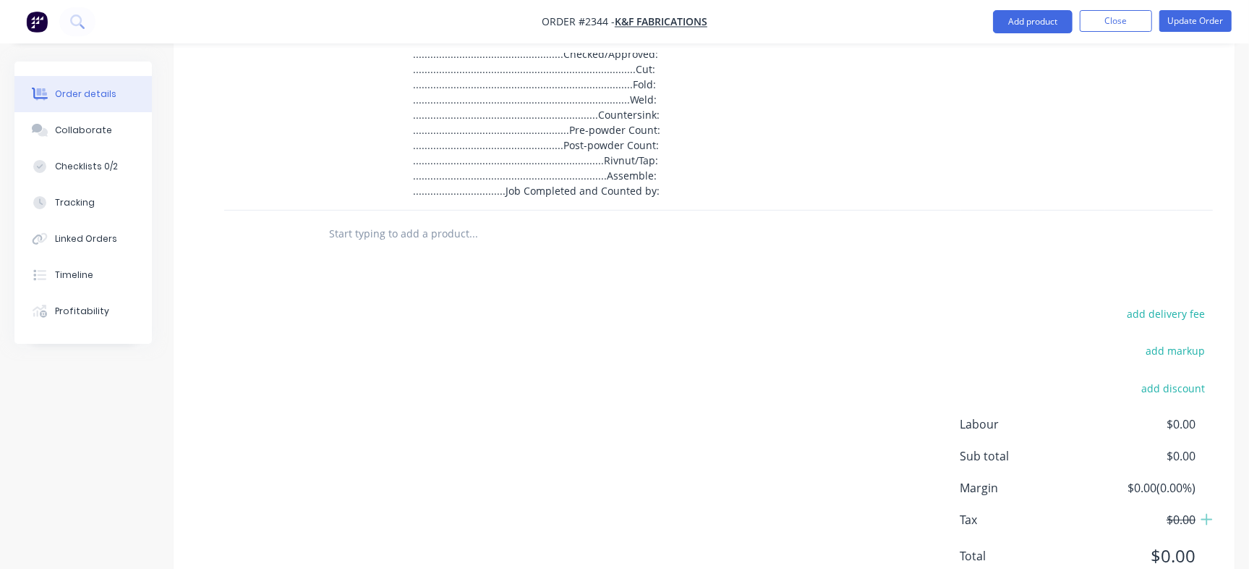
click at [374, 237] on input "text" at bounding box center [472, 233] width 289 height 29
paste input "QU-1436"
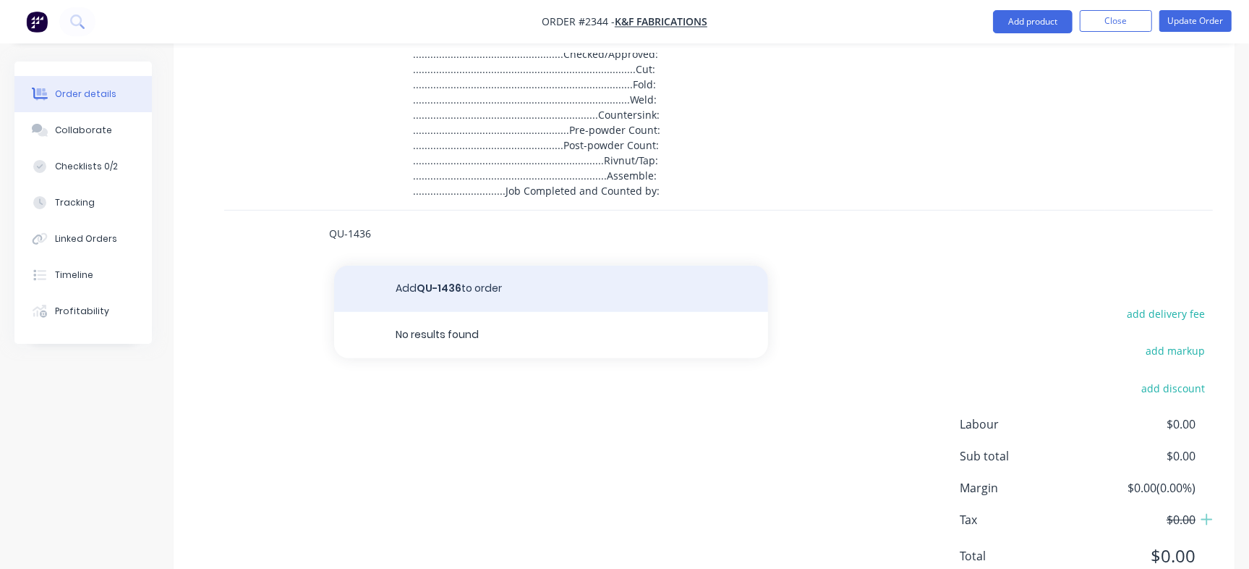
type input "QU-1436"
click at [398, 289] on button "Add QU-1436 to order" at bounding box center [551, 289] width 434 height 46
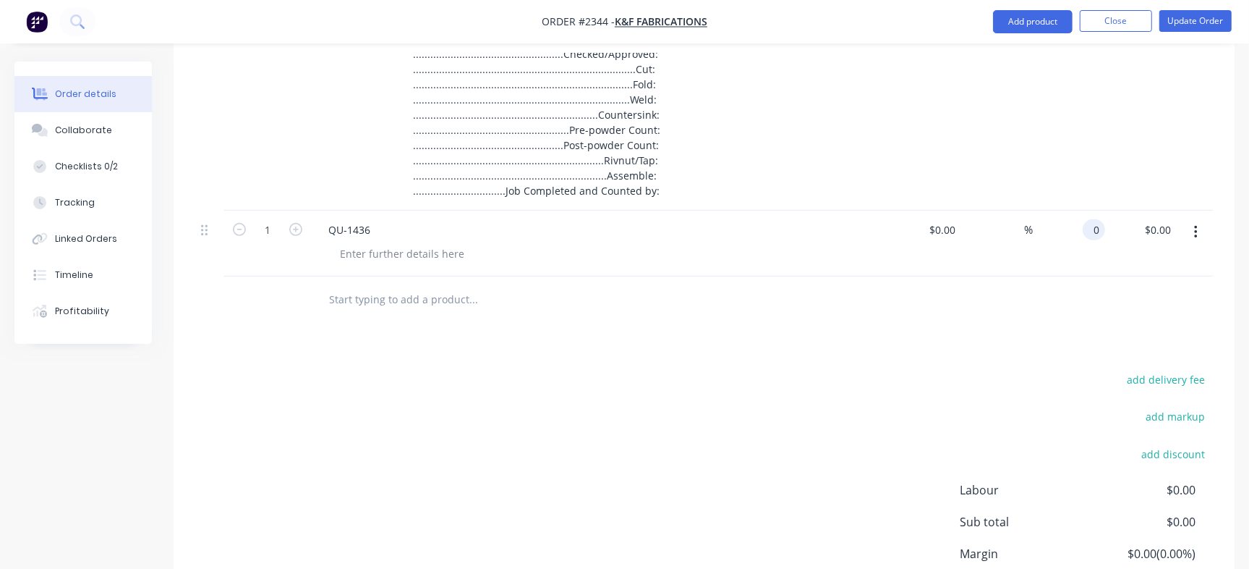
click at [1100, 226] on input "0" at bounding box center [1097, 229] width 17 height 21
paste input "366.45"
type input "$366.45"
click at [1003, 355] on div "Products Show / Hide columns Add product Qty Cost Markup Price Total 1 CHECKLIS…" at bounding box center [704, 291] width 1061 height 759
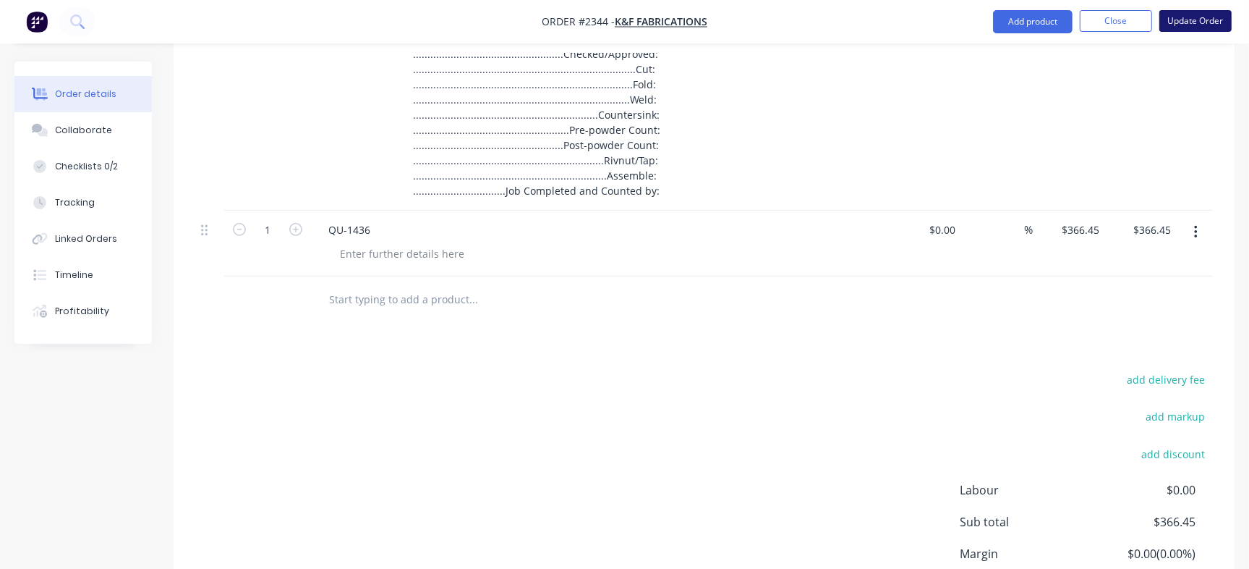
click at [1192, 19] on button "Update Order" at bounding box center [1196, 21] width 72 height 22
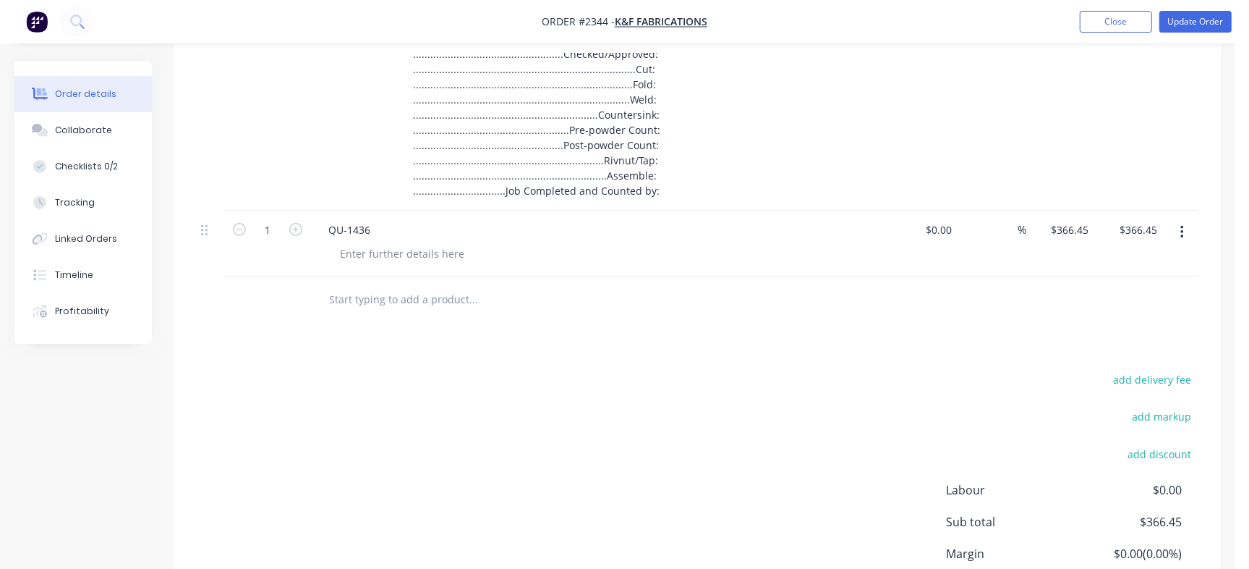
scroll to position [0, 0]
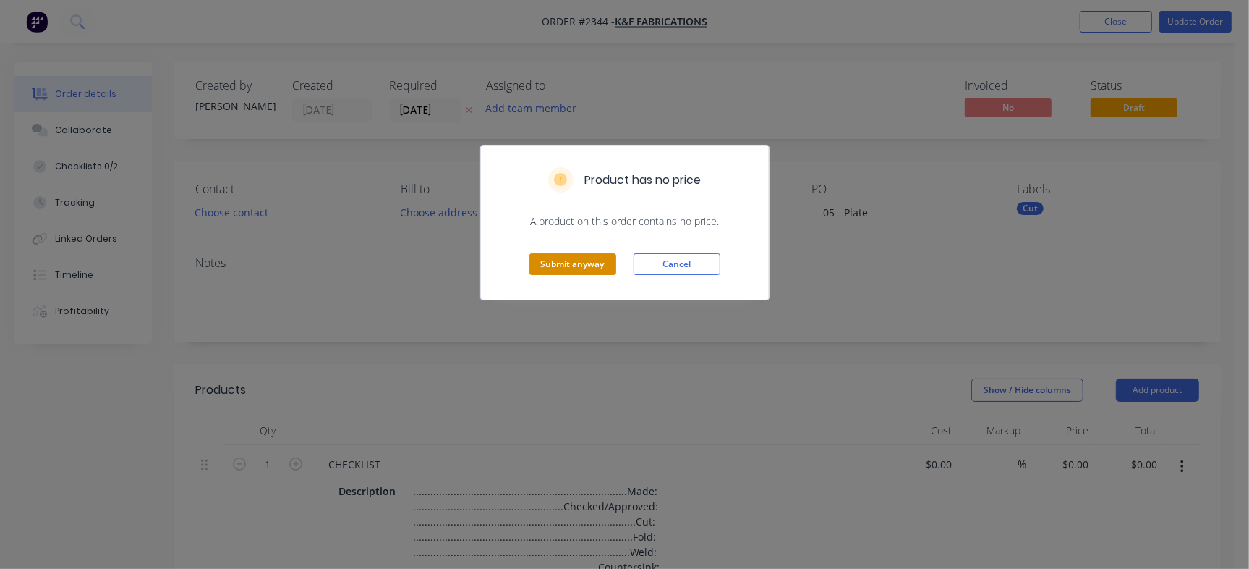
click at [584, 262] on button "Submit anyway" at bounding box center [573, 264] width 87 height 22
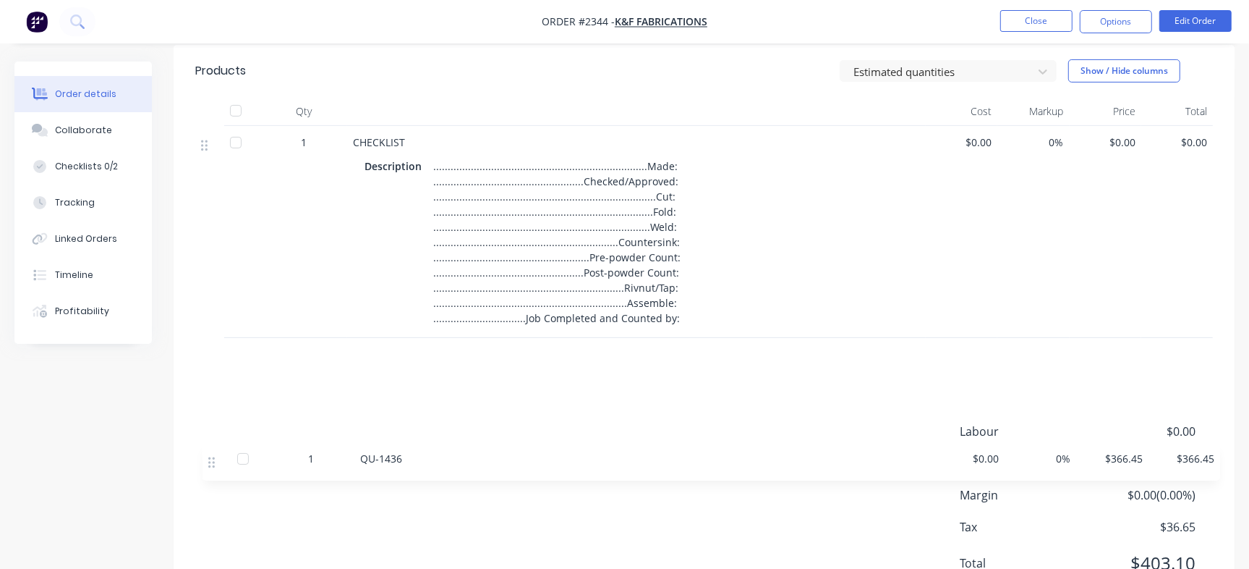
scroll to position [320, 0]
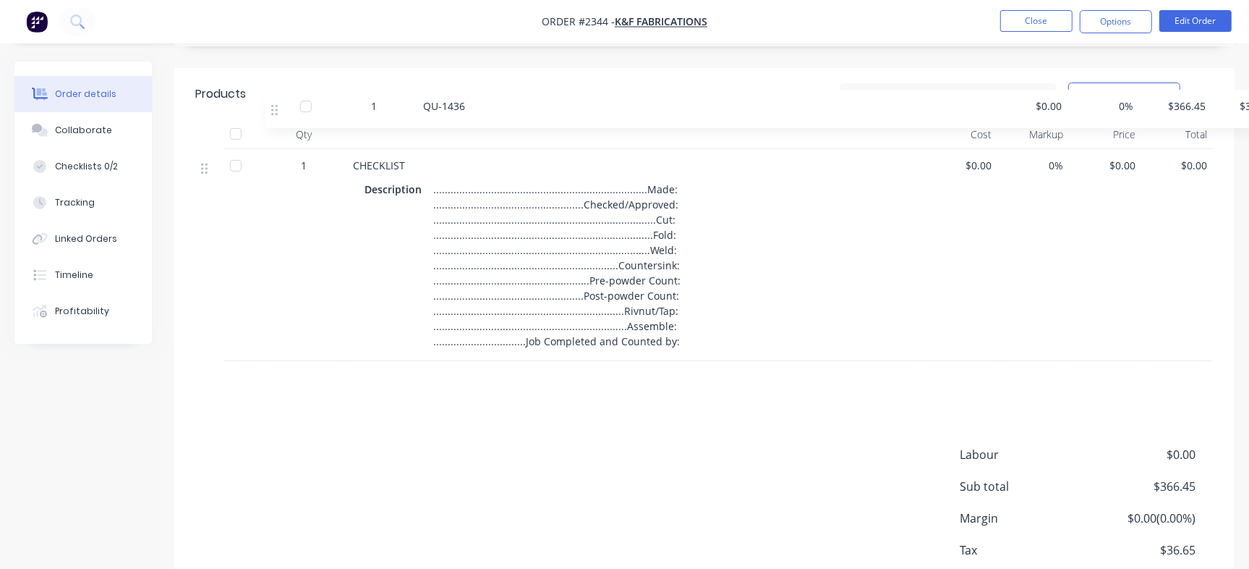
drag, startPoint x: 203, startPoint y: 262, endPoint x: 279, endPoint y: 106, distance: 173.4
click at [279, 106] on div "Products Estimated quantities Show / Hide columns Qty Cost Markup Price Total 1…" at bounding box center [704, 233] width 1061 height 331
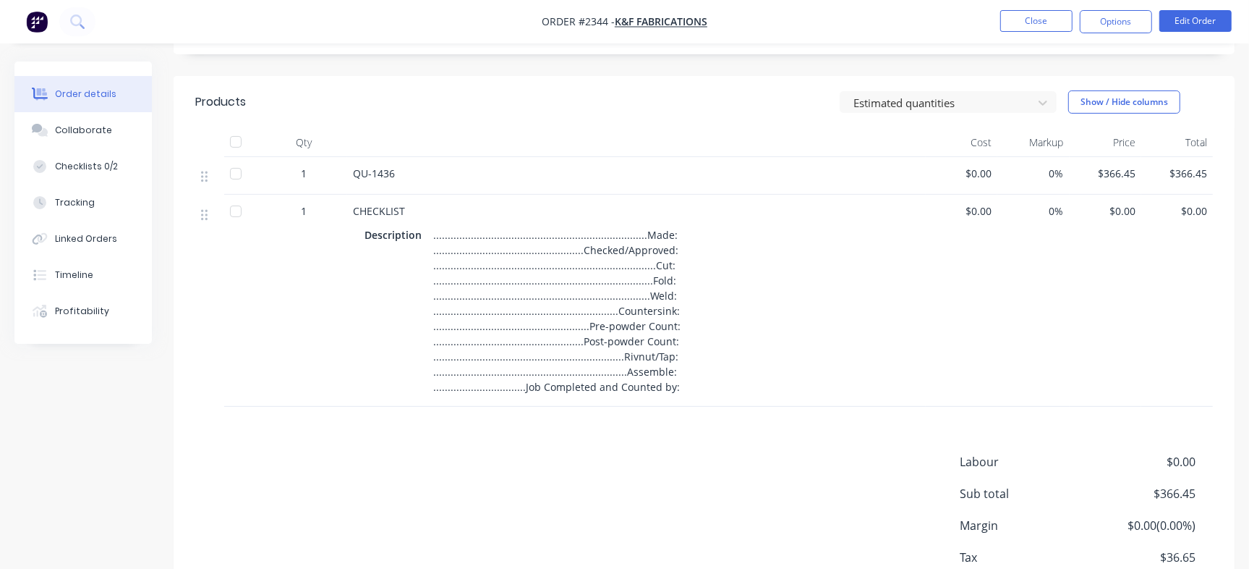
click at [532, 106] on div "Estimated quantities Show / Hide columns" at bounding box center [813, 101] width 802 height 23
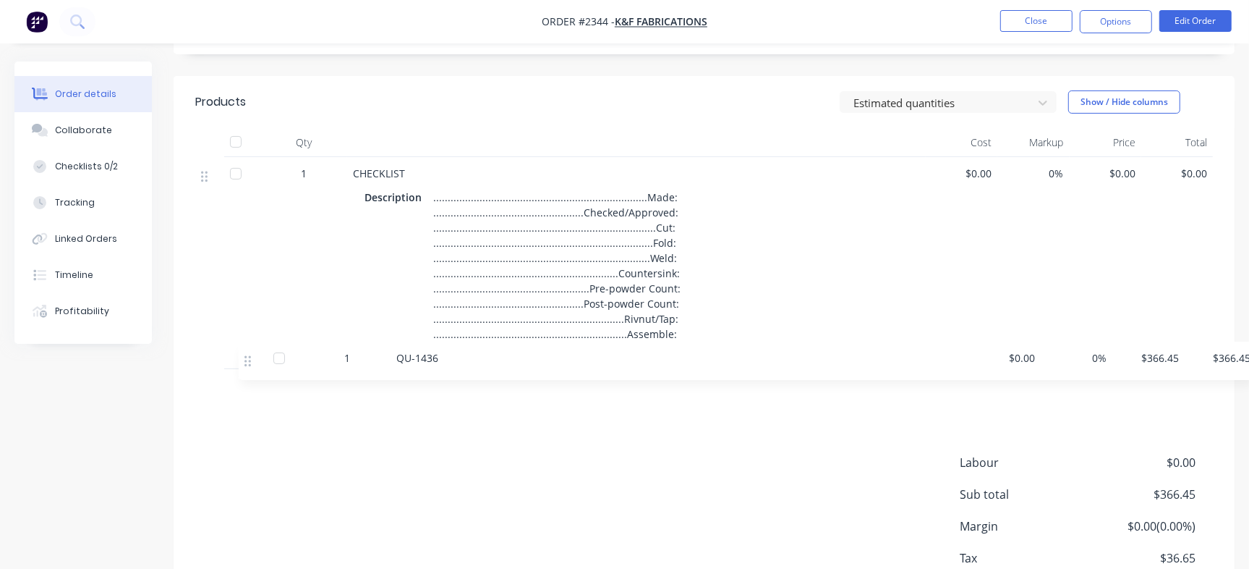
drag, startPoint x: 202, startPoint y: 175, endPoint x: 249, endPoint y: 362, distance: 193.2
click at [249, 362] on div "1 QU-1436 $0.00 0% $366.45 $366.45 1 CHECKLIST Description ....................…" at bounding box center [704, 282] width 1018 height 250
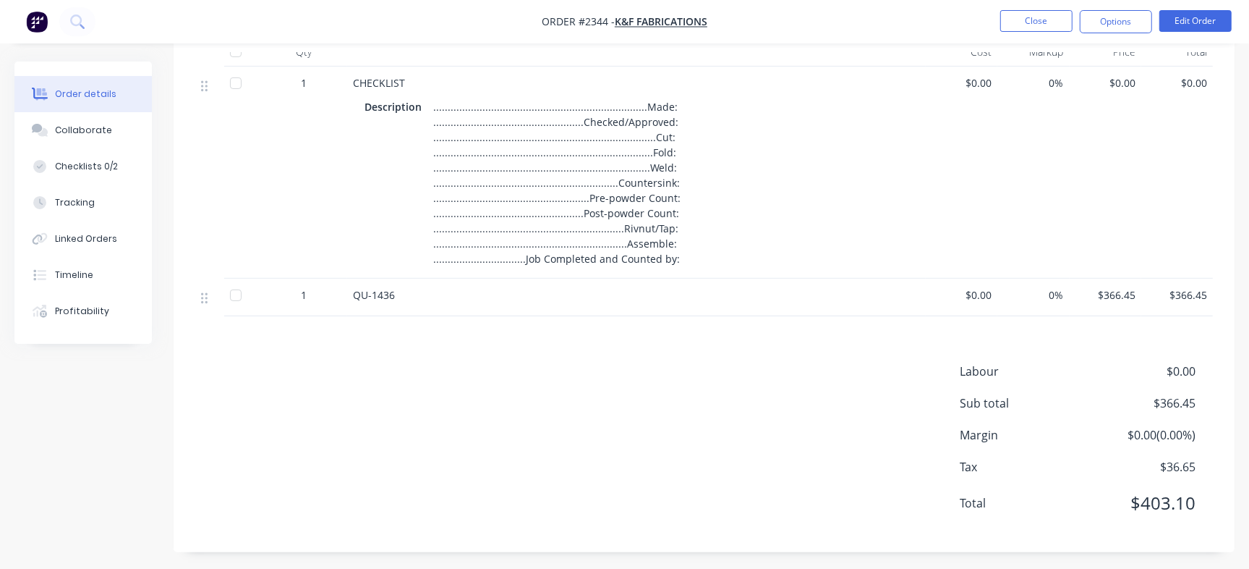
click at [707, 367] on div "Labour $0.00 Sub total $366.45 Margin $0.00 ( 0.00 %) Tax $36.65 Total $403.10" at bounding box center [704, 446] width 1018 height 168
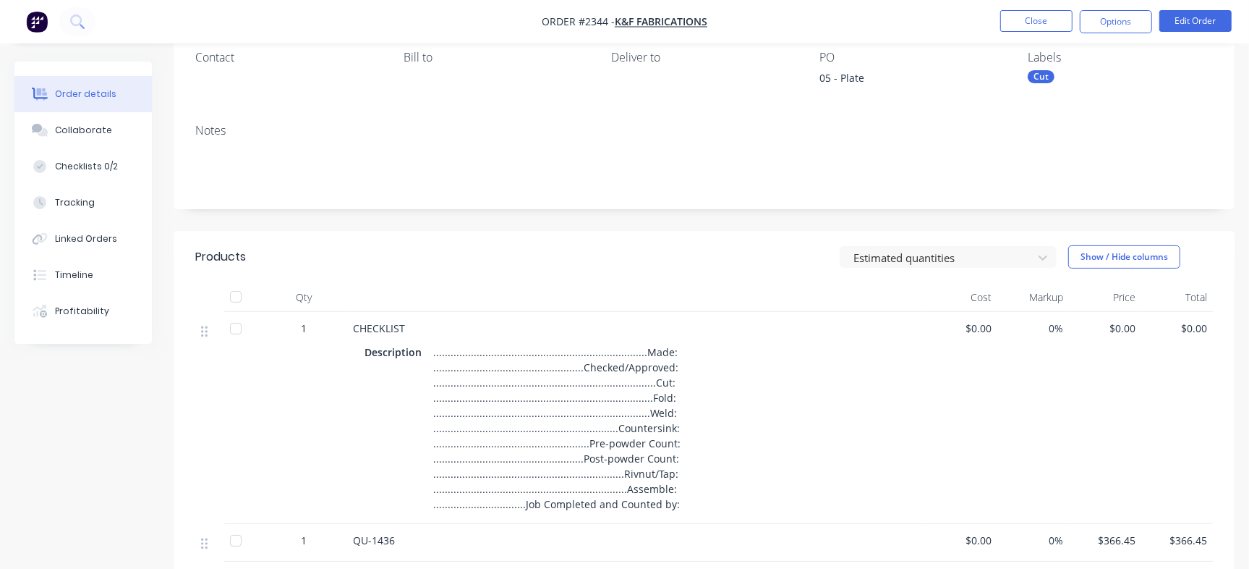
scroll to position [20, 0]
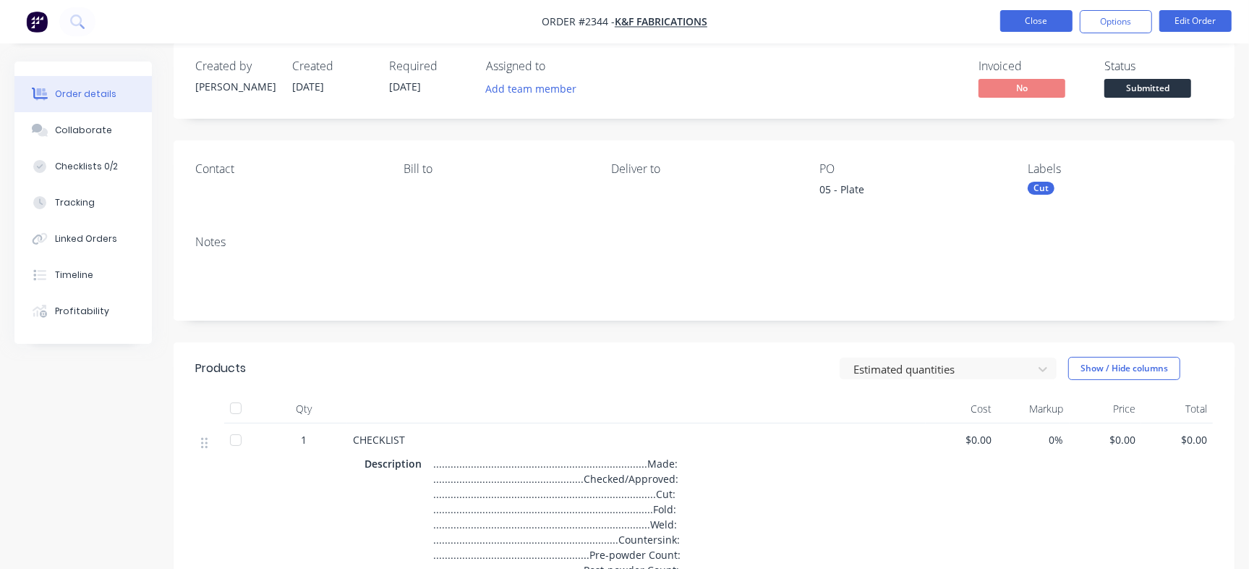
click at [1035, 13] on button "Close" at bounding box center [1037, 21] width 72 height 22
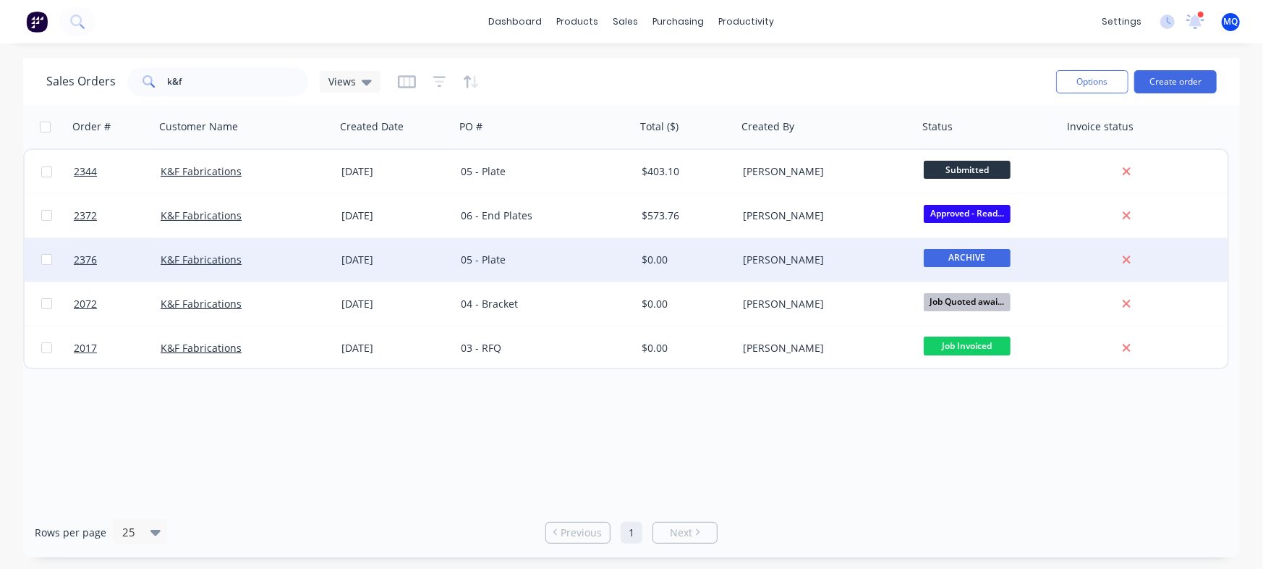
click at [556, 253] on div "05 - Plate" at bounding box center [541, 260] width 161 height 14
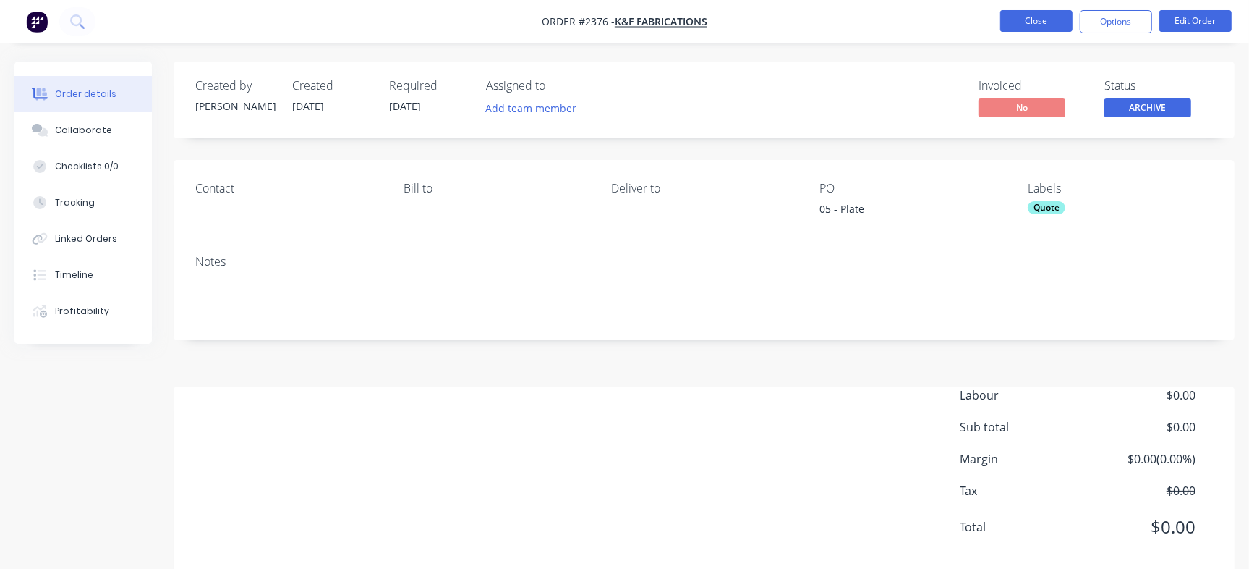
click at [1045, 22] on button "Close" at bounding box center [1037, 21] width 72 height 22
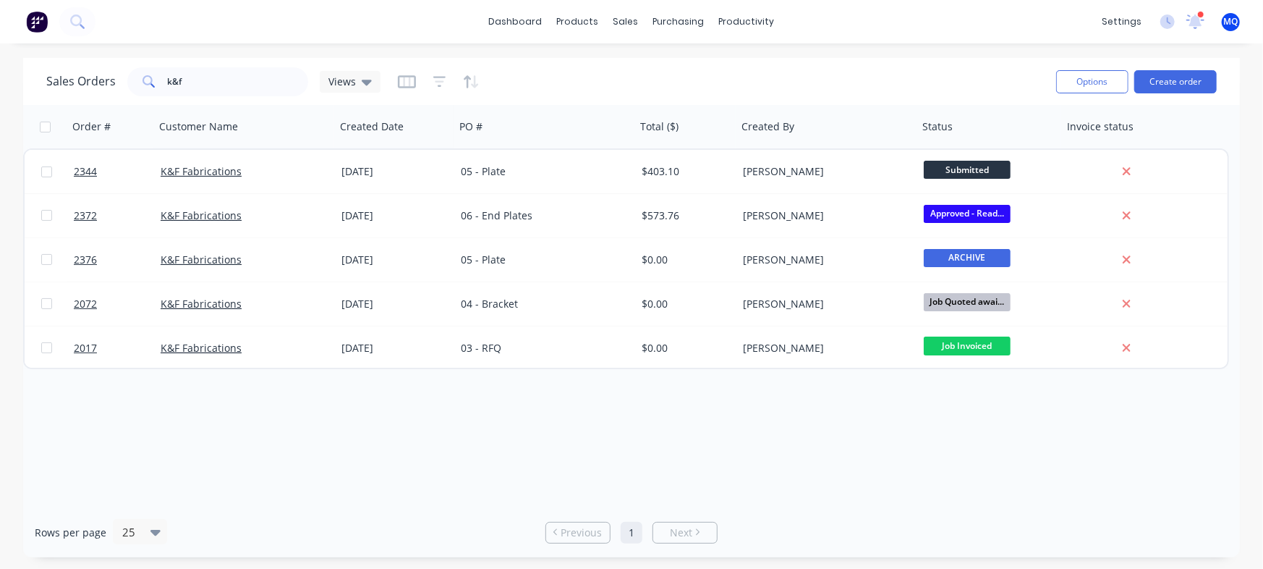
click at [752, 461] on div "Order # Customer Name Created Date PO # Total ($) Created By Status Invoice sta…" at bounding box center [631, 306] width 1217 height 402
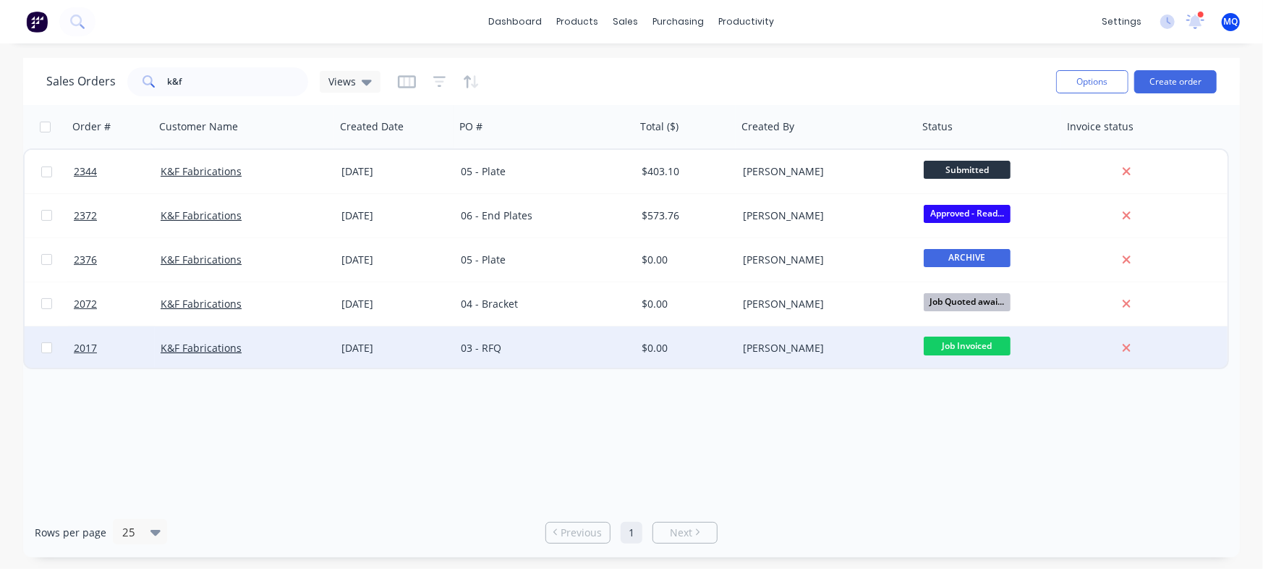
click at [571, 345] on div "03 - RFQ" at bounding box center [541, 348] width 161 height 14
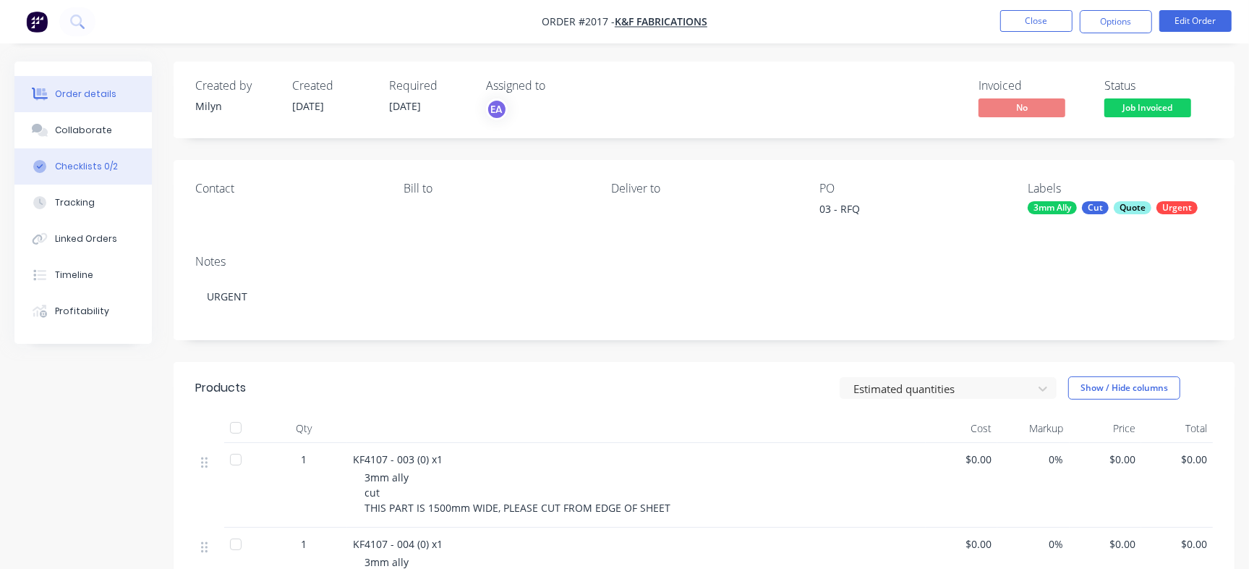
click at [118, 171] on button "Checklists 0/2" at bounding box center [82, 166] width 137 height 36
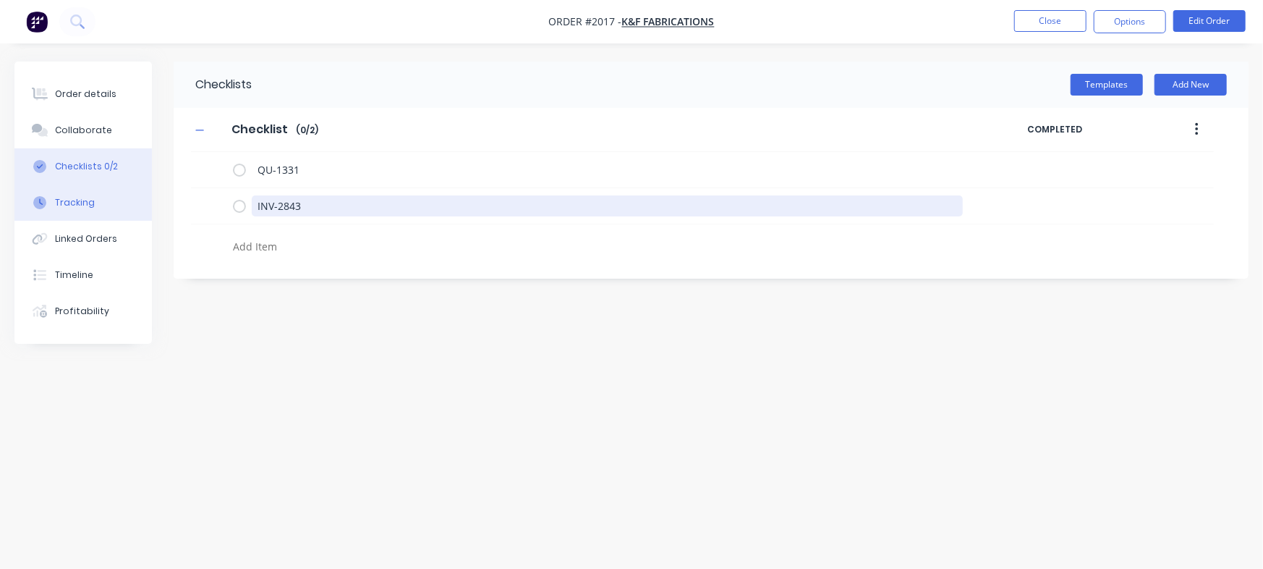
drag, startPoint x: 221, startPoint y: 202, endPoint x: 24, endPoint y: 200, distance: 197.5
click at [50, 200] on div "Order details Collaborate Checklists 0/2 Tracking Linked Orders Timeline Profit…" at bounding box center [631, 256] width 1263 height 391
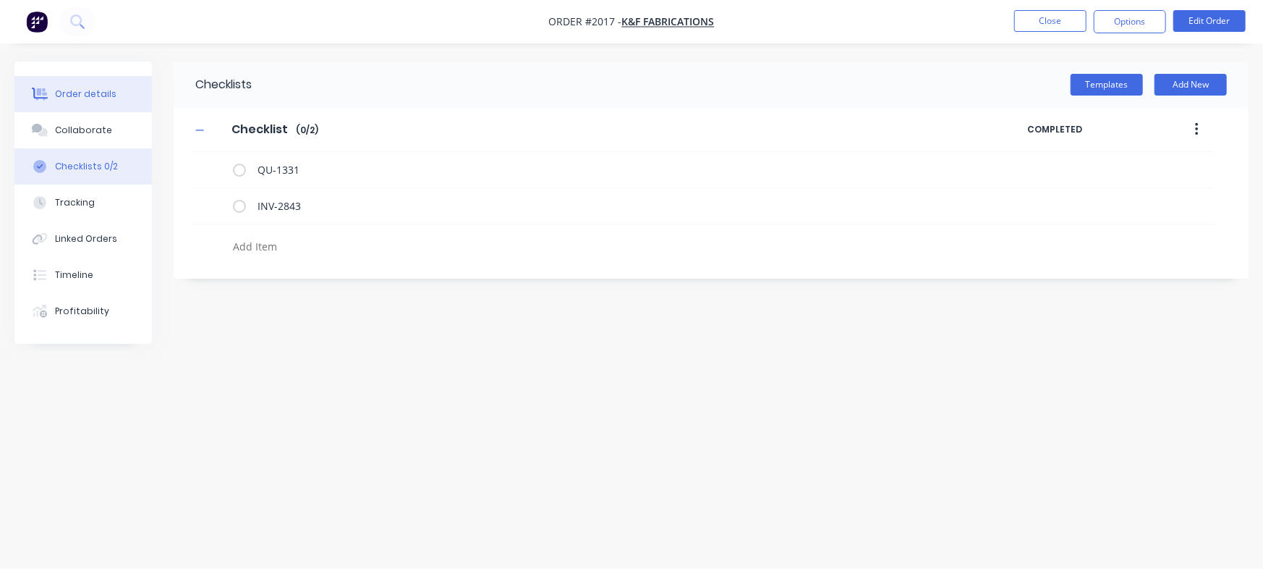
click at [90, 91] on div "Order details" at bounding box center [85, 94] width 61 height 13
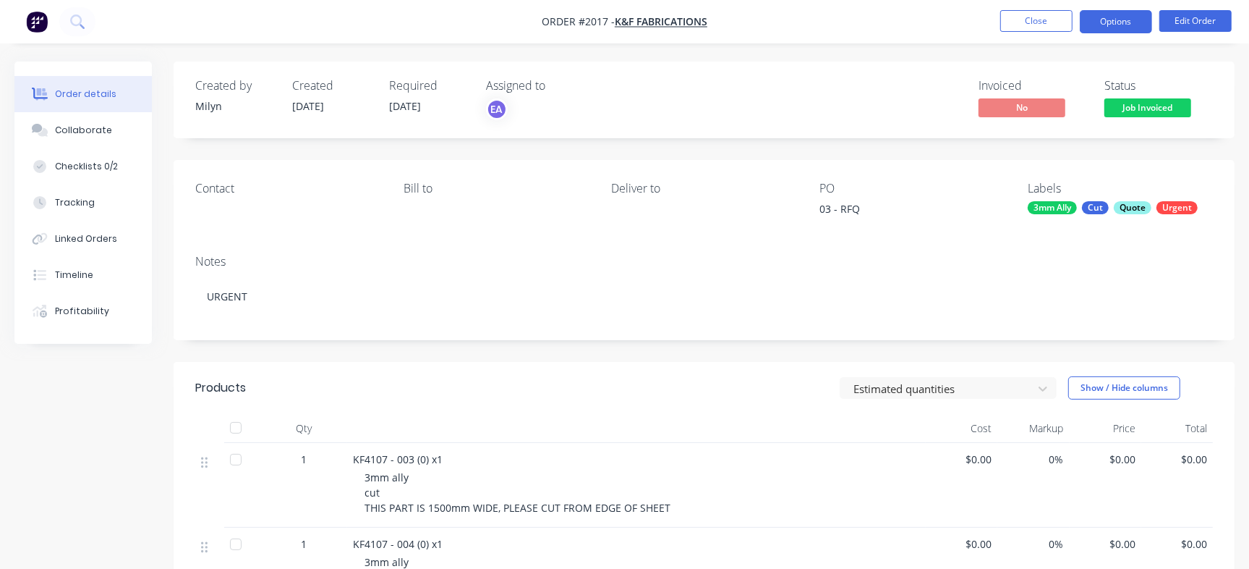
click at [1121, 25] on button "Options" at bounding box center [1116, 21] width 72 height 23
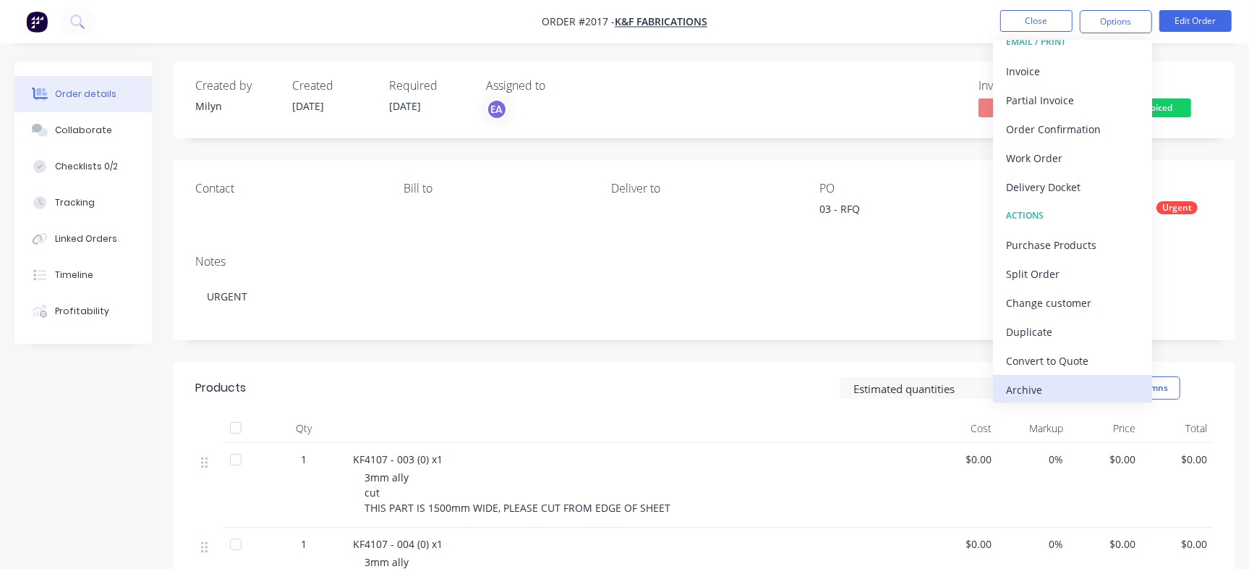
scroll to position [22, 0]
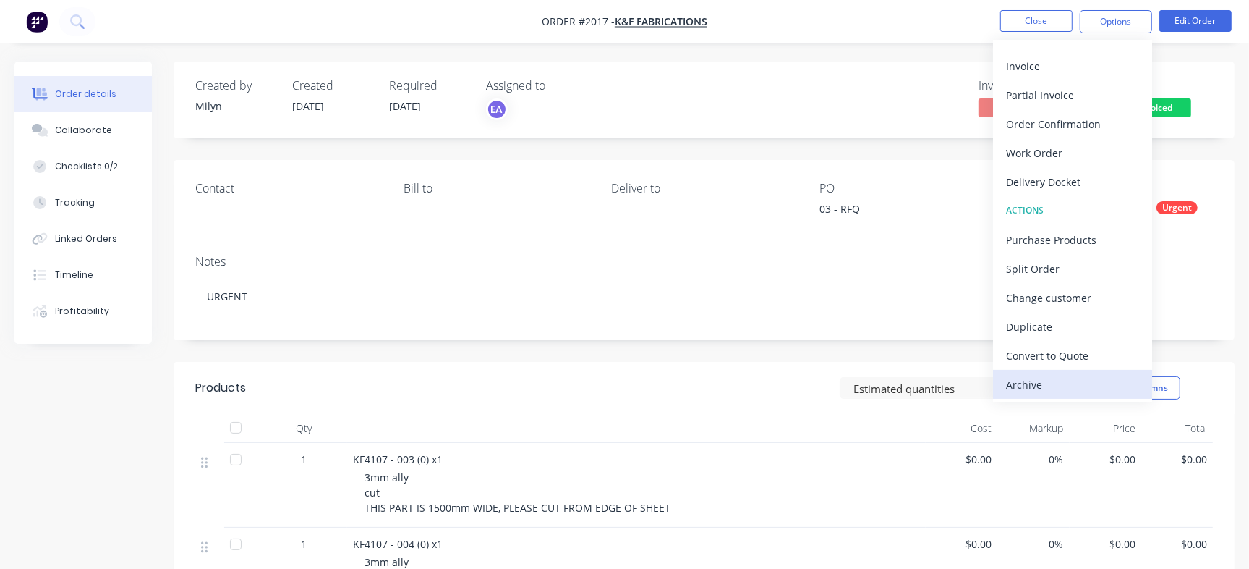
click at [1069, 383] on div "Archive" at bounding box center [1072, 384] width 133 height 21
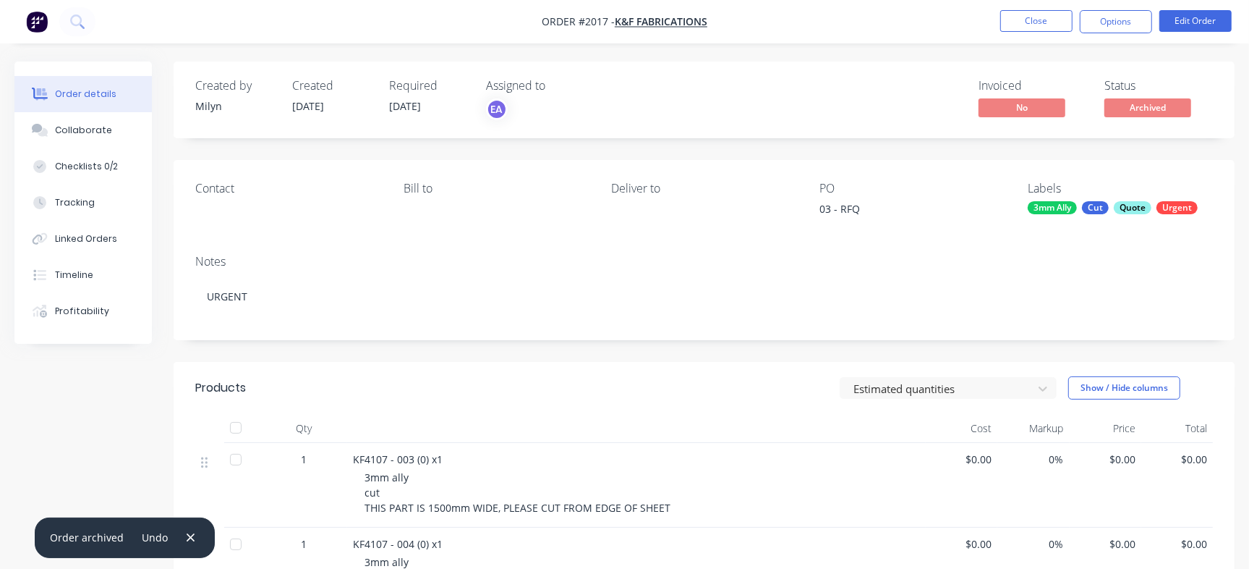
click at [1134, 205] on div "Quote" at bounding box center [1133, 207] width 38 height 13
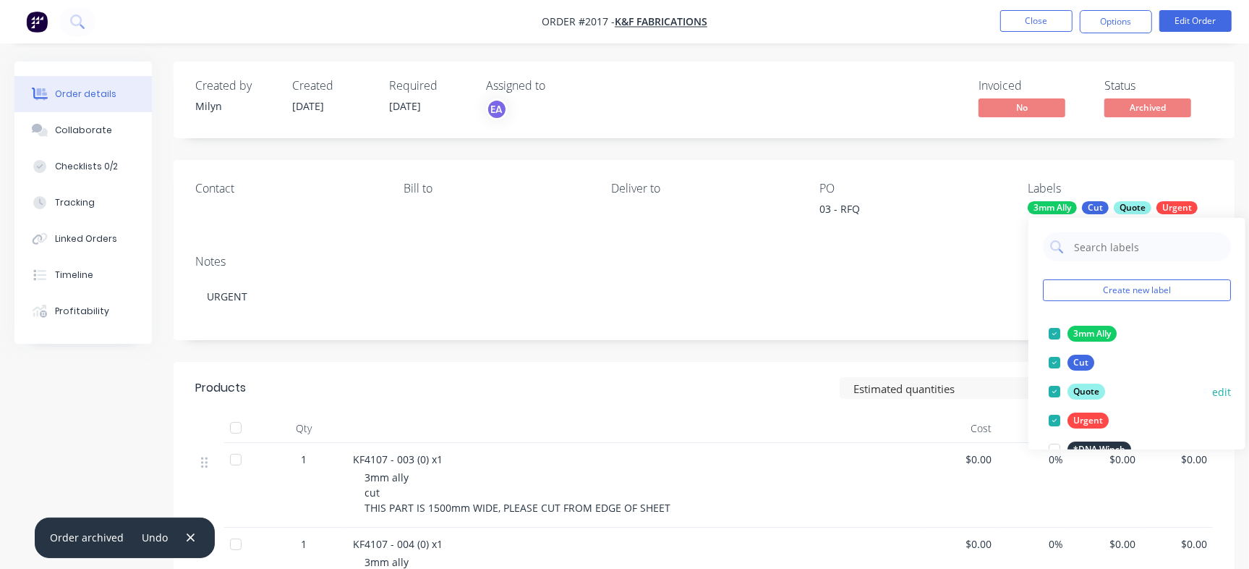
click at [1060, 391] on div at bounding box center [1054, 391] width 29 height 29
click at [886, 85] on div "Invoiced No Status Archived" at bounding box center [922, 100] width 582 height 42
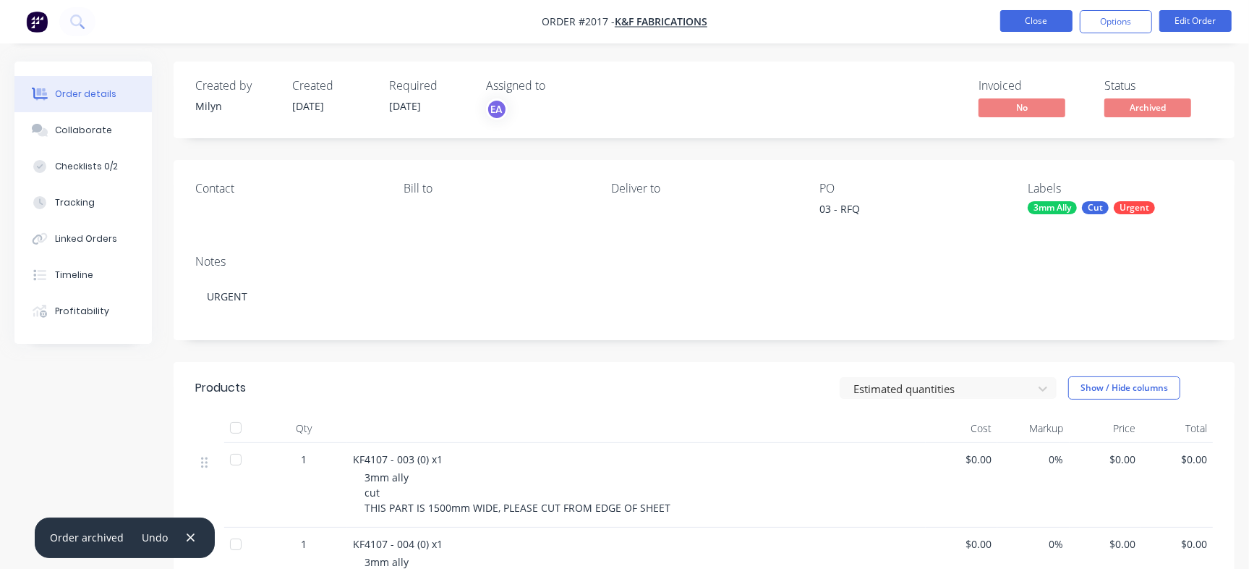
click at [1017, 19] on button "Close" at bounding box center [1037, 21] width 72 height 22
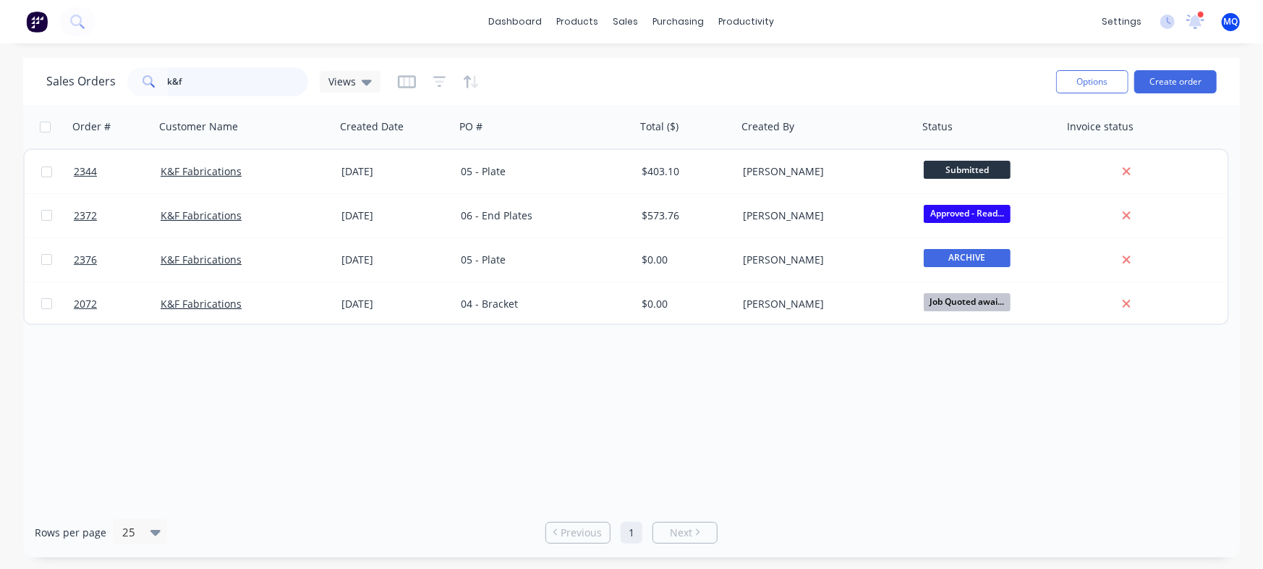
click at [234, 80] on input "k&f" at bounding box center [238, 81] width 141 height 29
drag, startPoint x: 267, startPoint y: 69, endPoint x: 0, endPoint y: 59, distance: 267.2
click at [0, 59] on div "Sales Orders k&f Views Options Create order Order # Customer Name Created Date …" at bounding box center [631, 307] width 1263 height 499
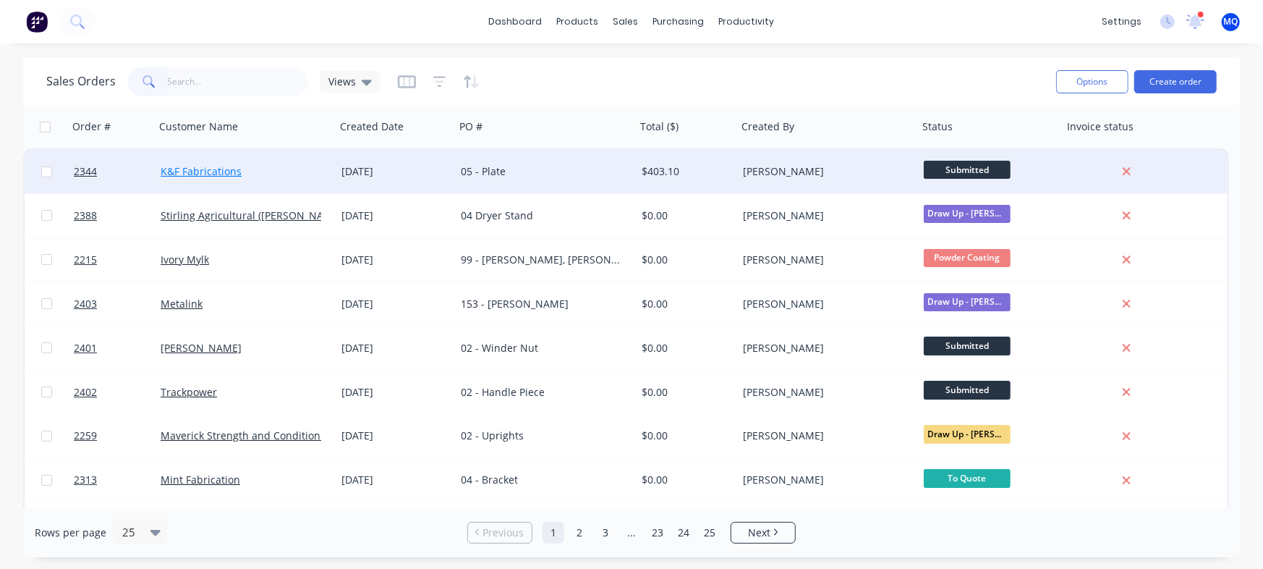
click at [217, 174] on link "K&F Fabrications" at bounding box center [201, 171] width 81 height 14
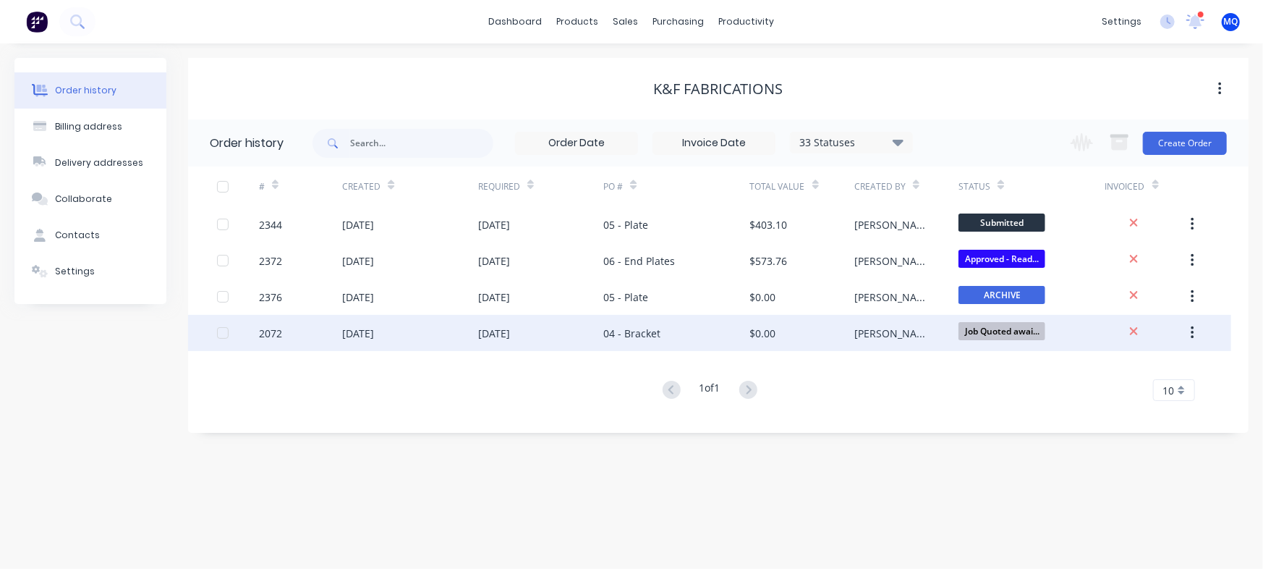
click at [712, 349] on div "04 - Bracket" at bounding box center [676, 333] width 146 height 36
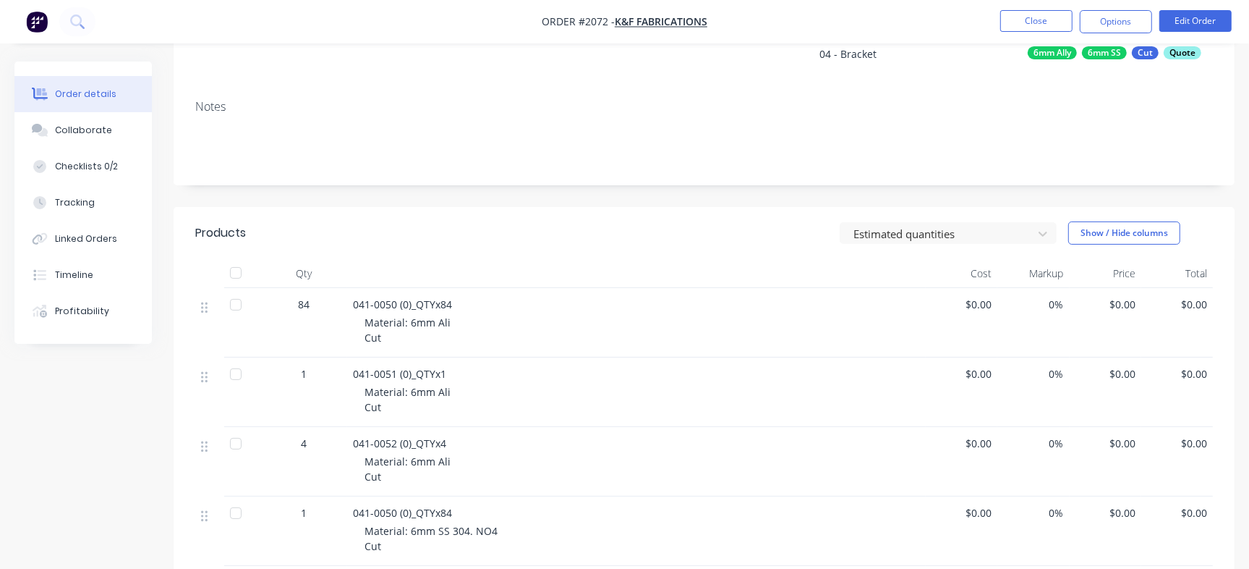
scroll to position [90, 0]
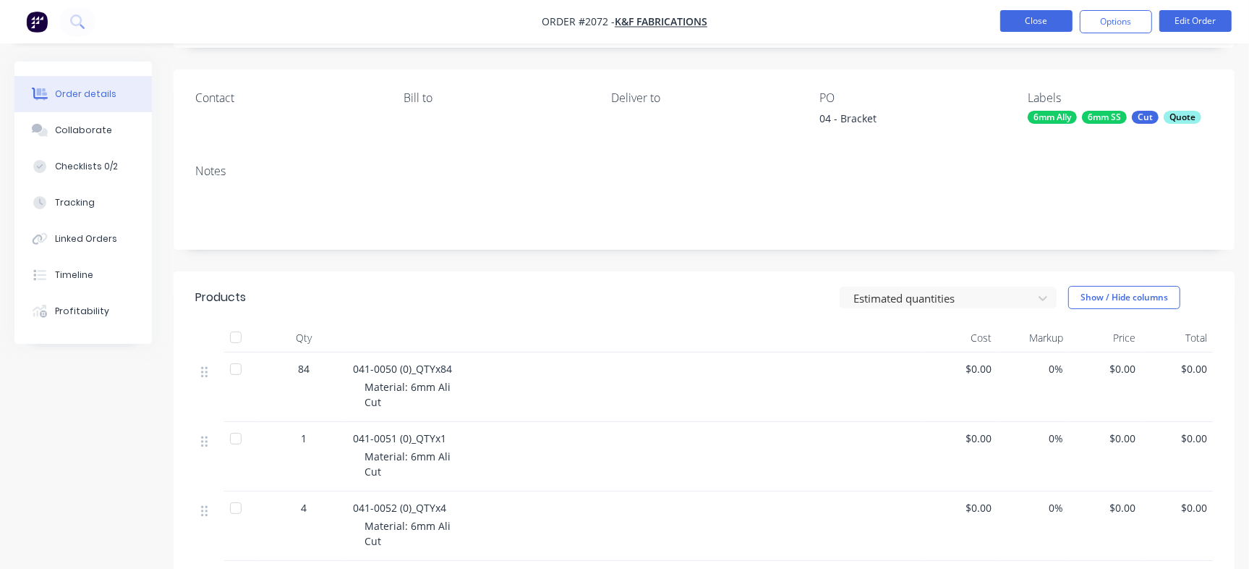
click at [1030, 17] on button "Close" at bounding box center [1037, 21] width 72 height 22
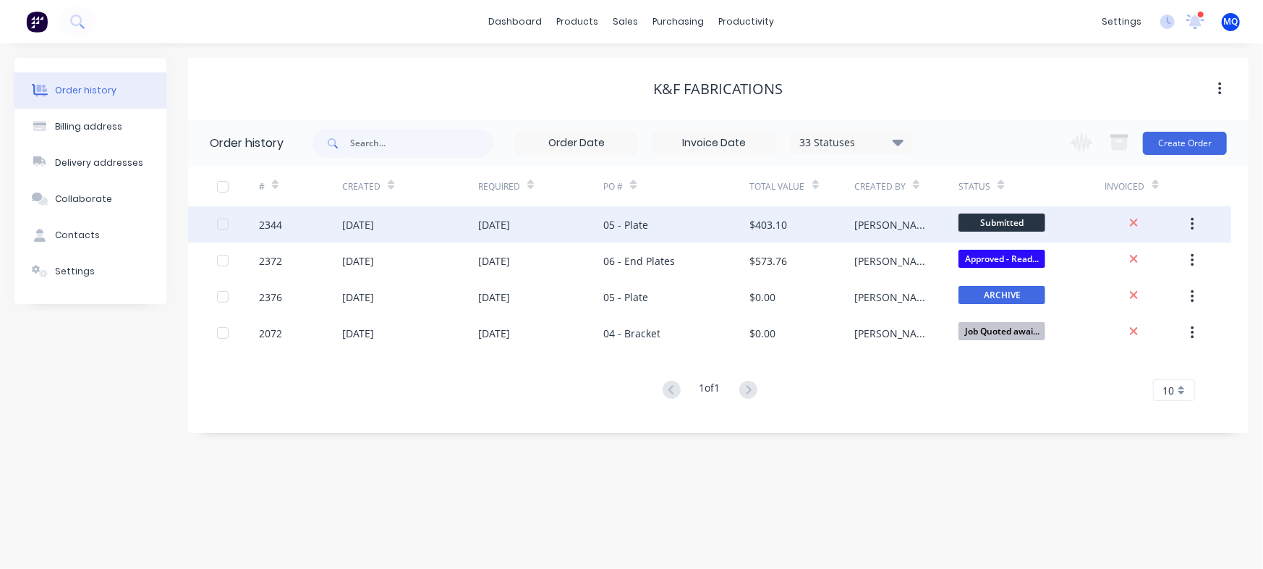
click at [661, 222] on div "05 - Plate" at bounding box center [676, 224] width 146 height 36
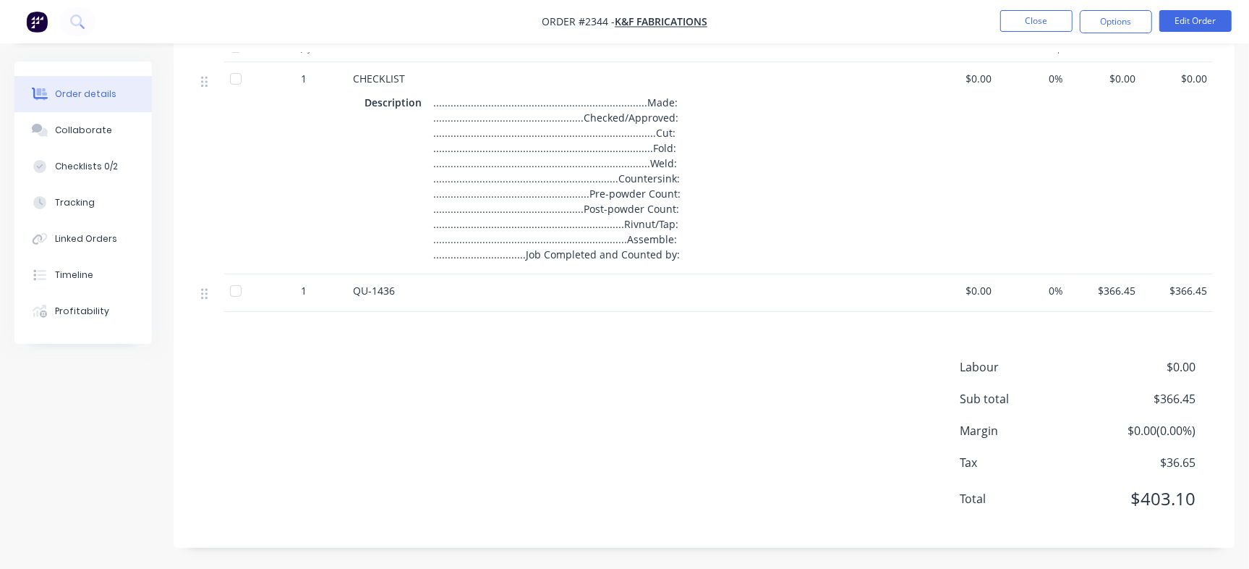
scroll to position [381, 0]
click at [121, 175] on button "Checklists 0/2" at bounding box center [82, 166] width 137 height 36
type textarea "x"
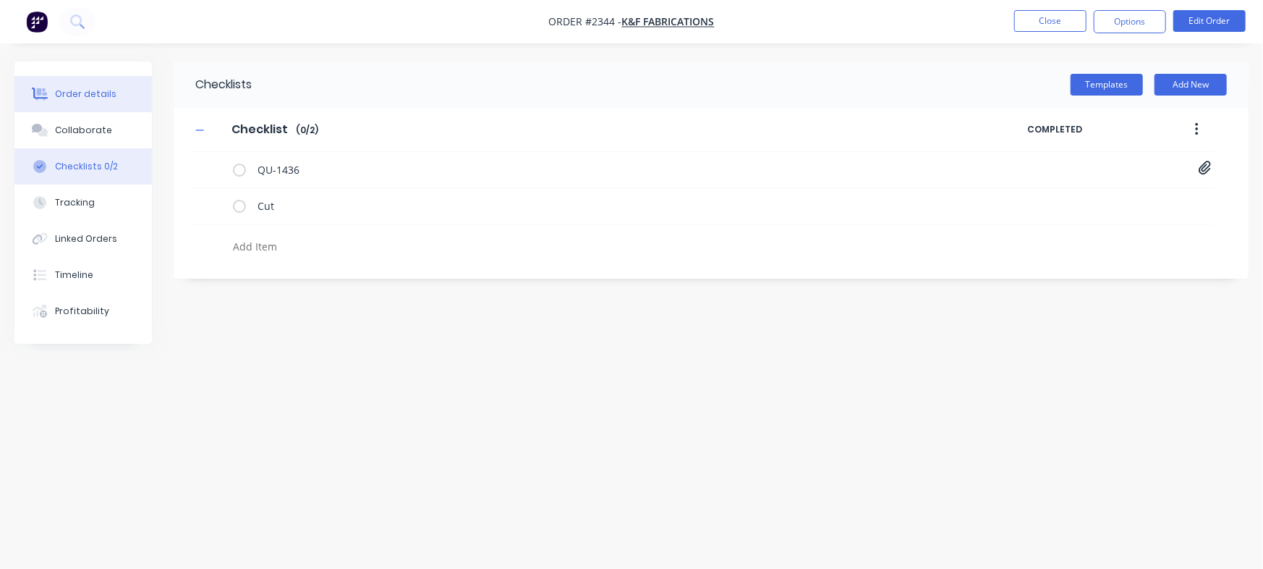
click at [102, 85] on button "Order details" at bounding box center [82, 94] width 137 height 36
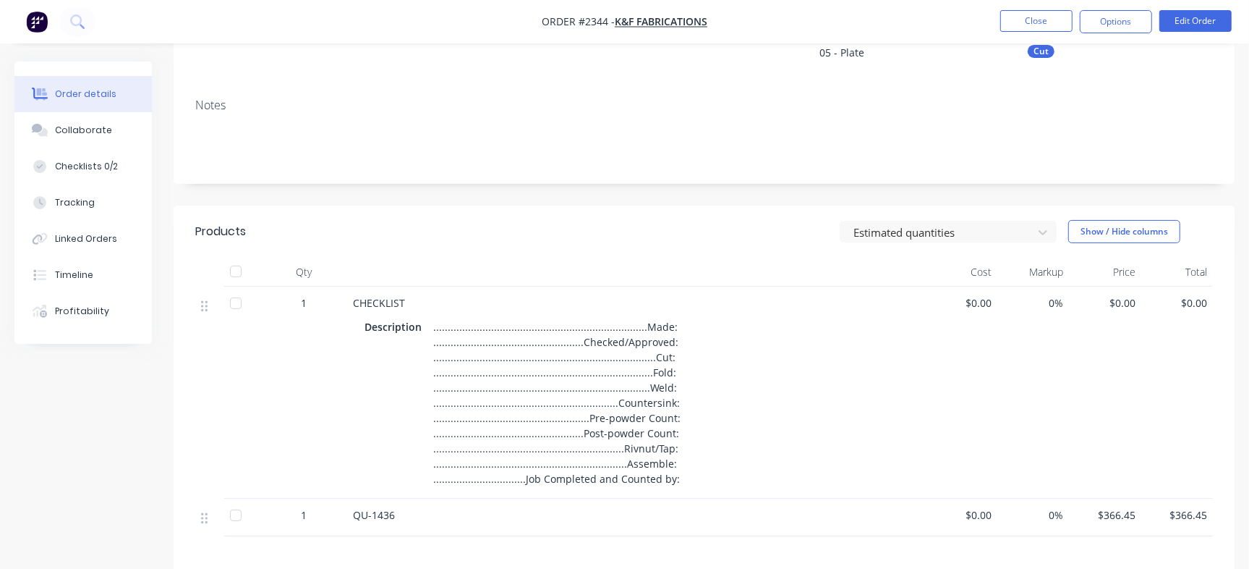
scroll to position [271, 0]
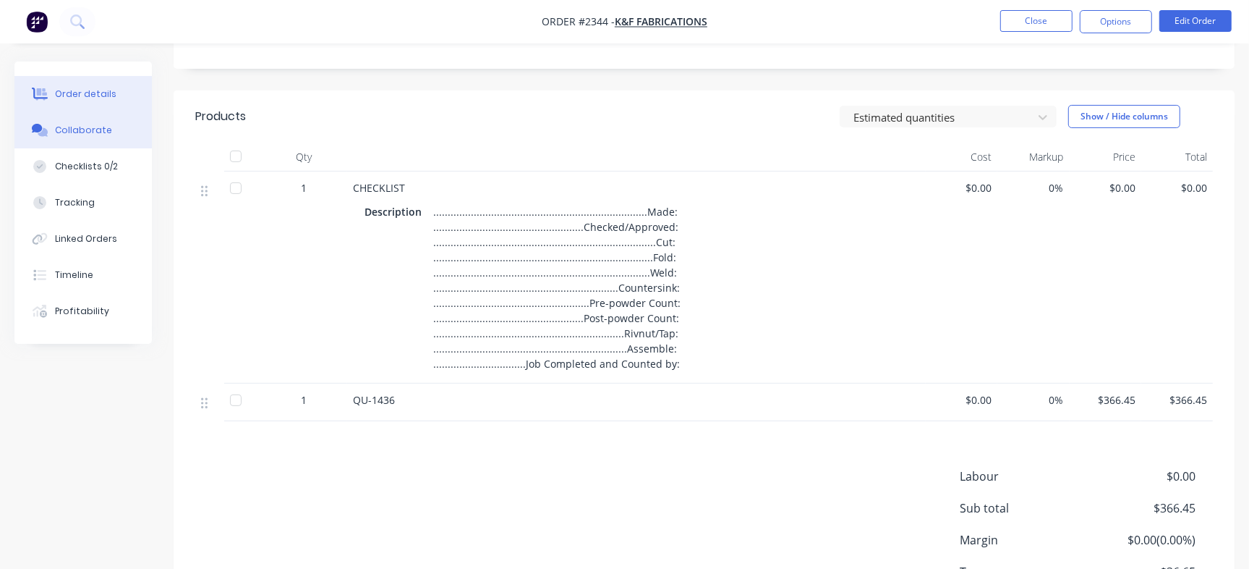
click at [93, 127] on div "Collaborate" at bounding box center [83, 130] width 57 height 13
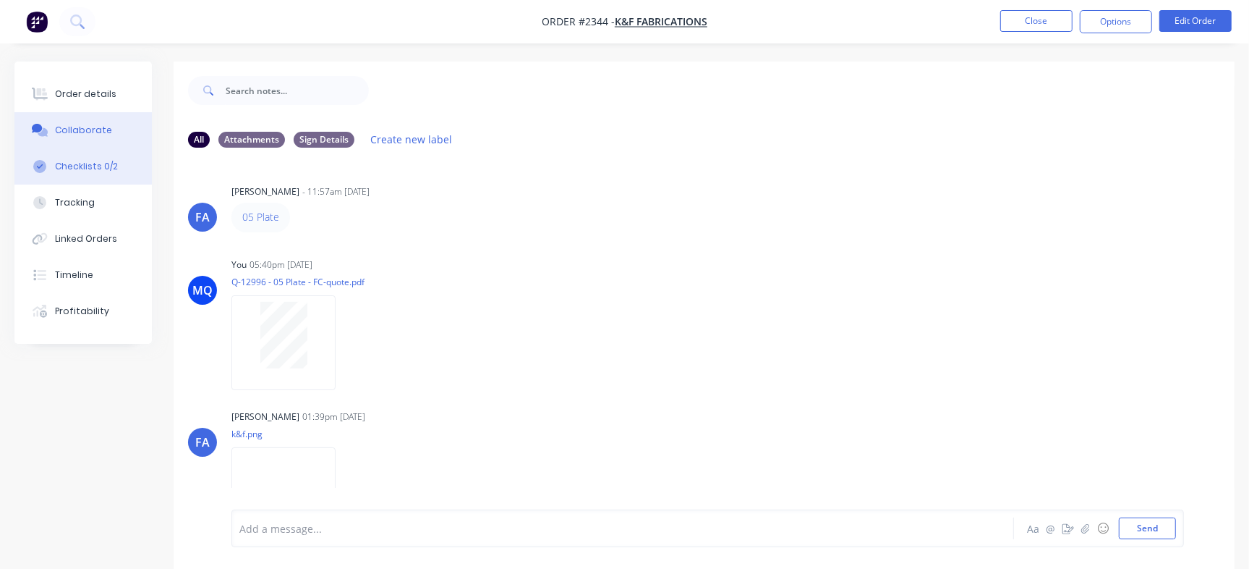
click at [72, 170] on div "Checklists 0/2" at bounding box center [86, 166] width 63 height 13
type textarea "x"
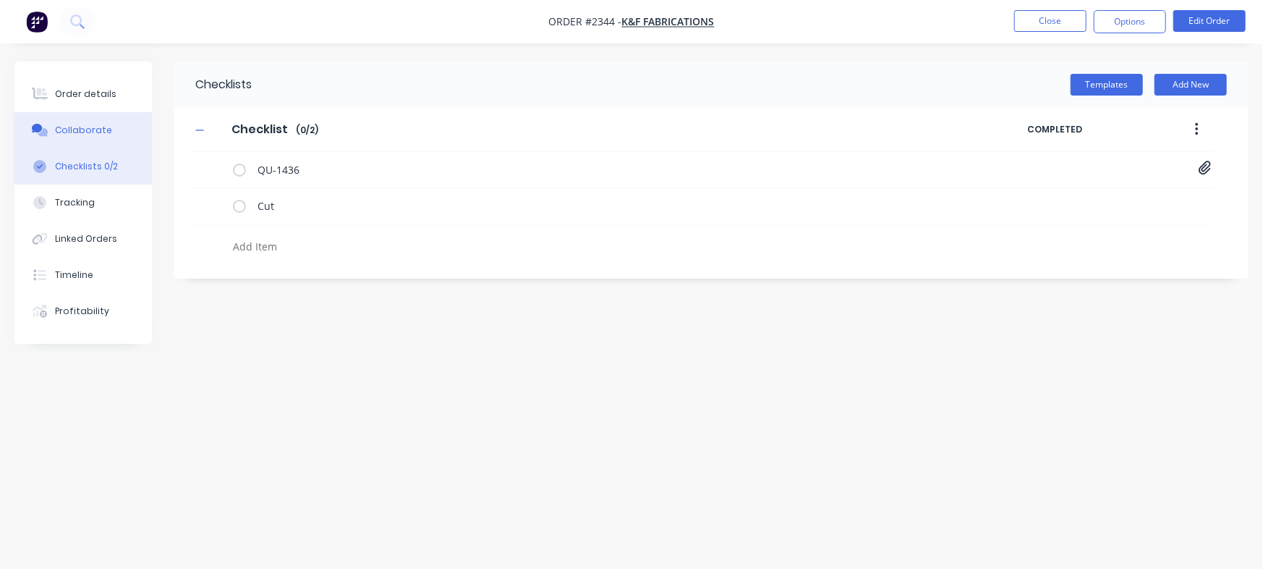
click at [55, 133] on div "Collaborate" at bounding box center [83, 130] width 57 height 13
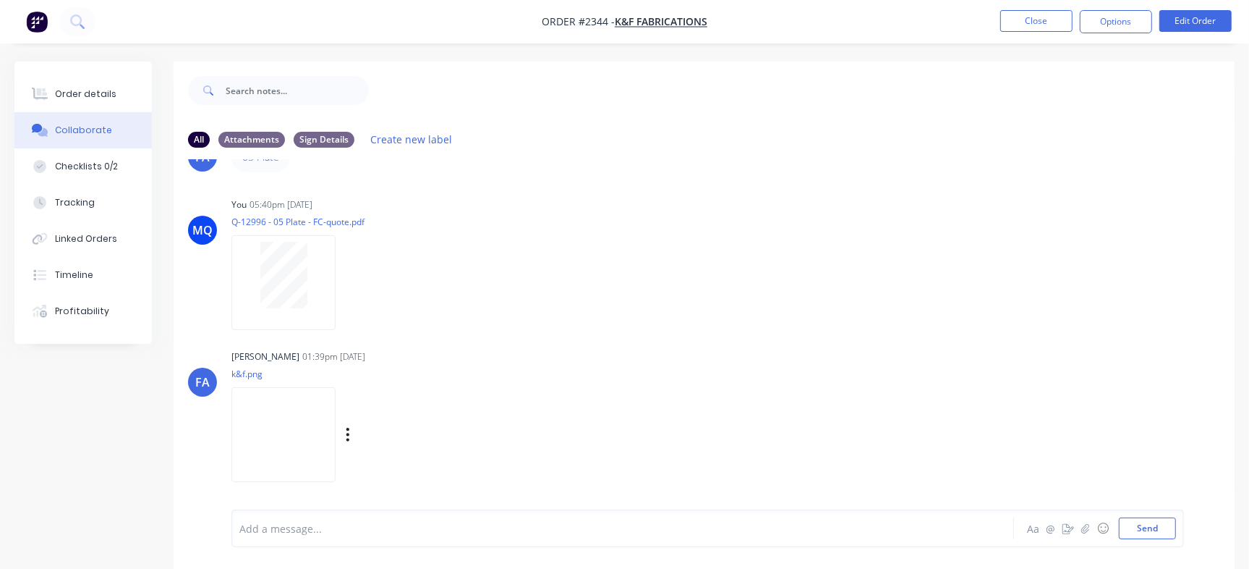
scroll to position [90, 0]
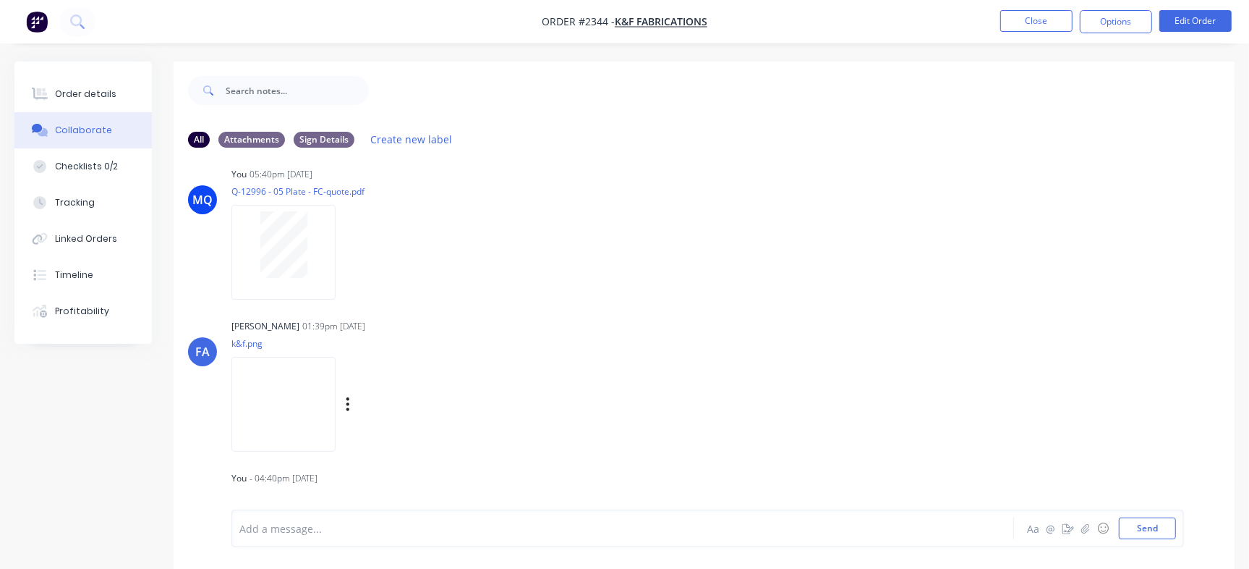
click at [318, 365] on img at bounding box center [284, 404] width 104 height 95
click at [331, 370] on img at bounding box center [284, 404] width 104 height 95
click at [101, 89] on div "Order details" at bounding box center [85, 94] width 61 height 13
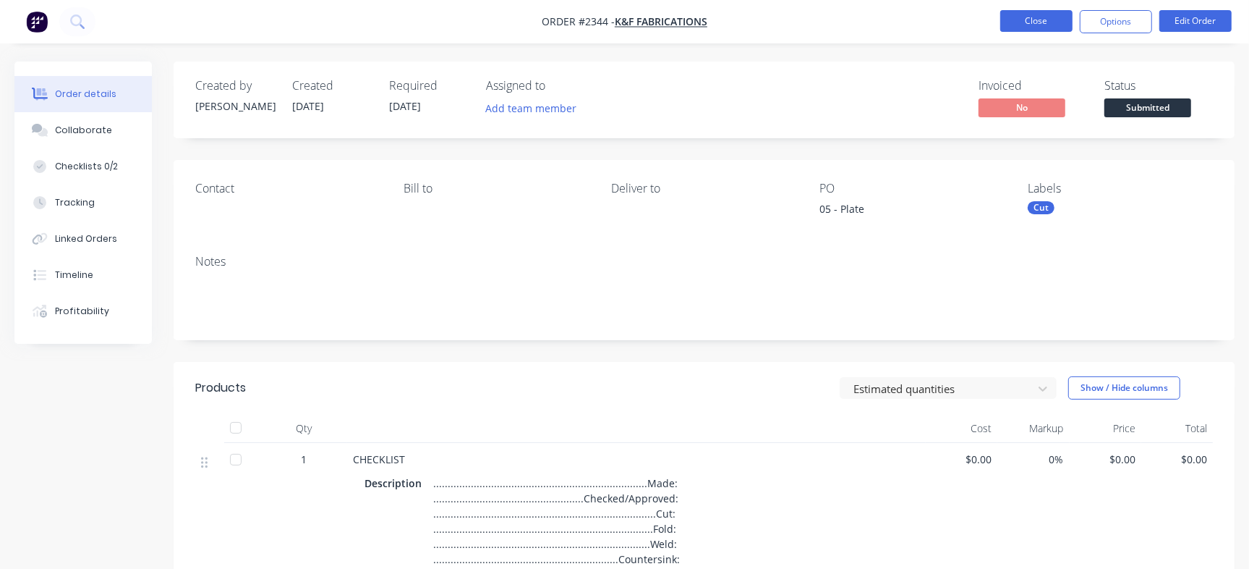
click at [1059, 24] on button "Close" at bounding box center [1037, 21] width 72 height 22
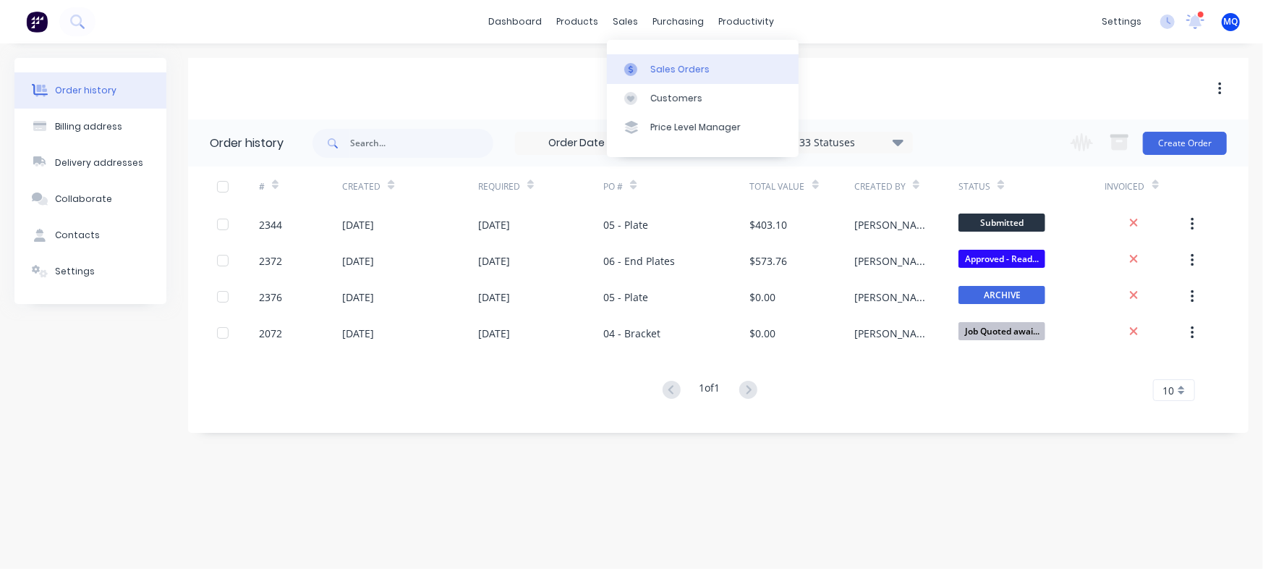
click at [664, 77] on link "Sales Orders" at bounding box center [703, 68] width 192 height 29
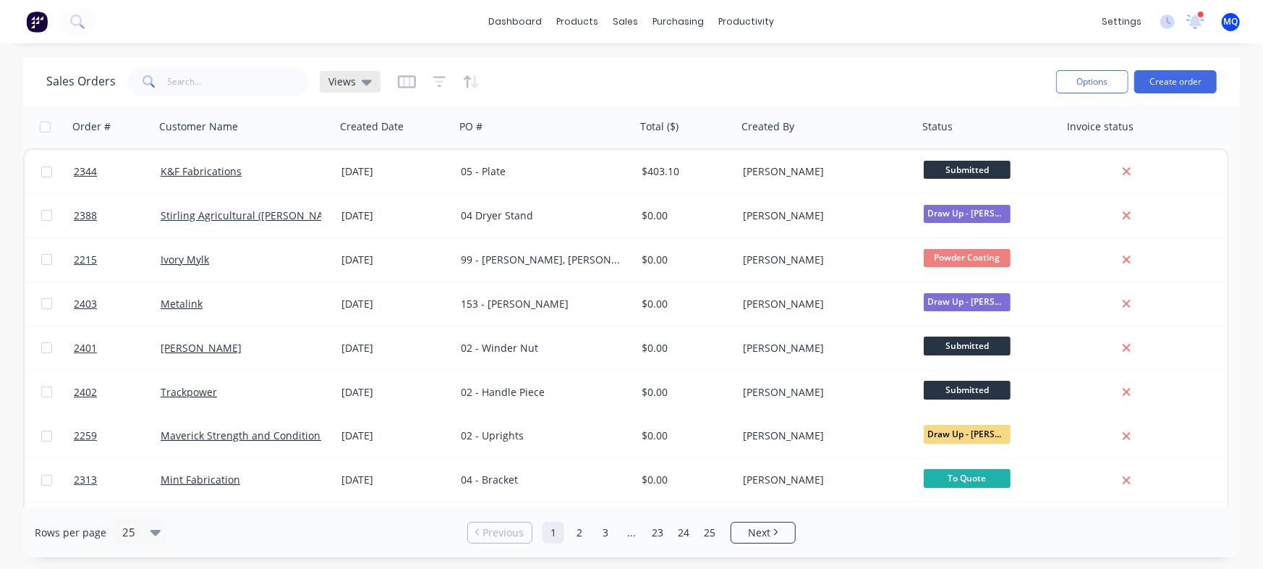
click at [334, 72] on div "Views" at bounding box center [350, 82] width 61 height 22
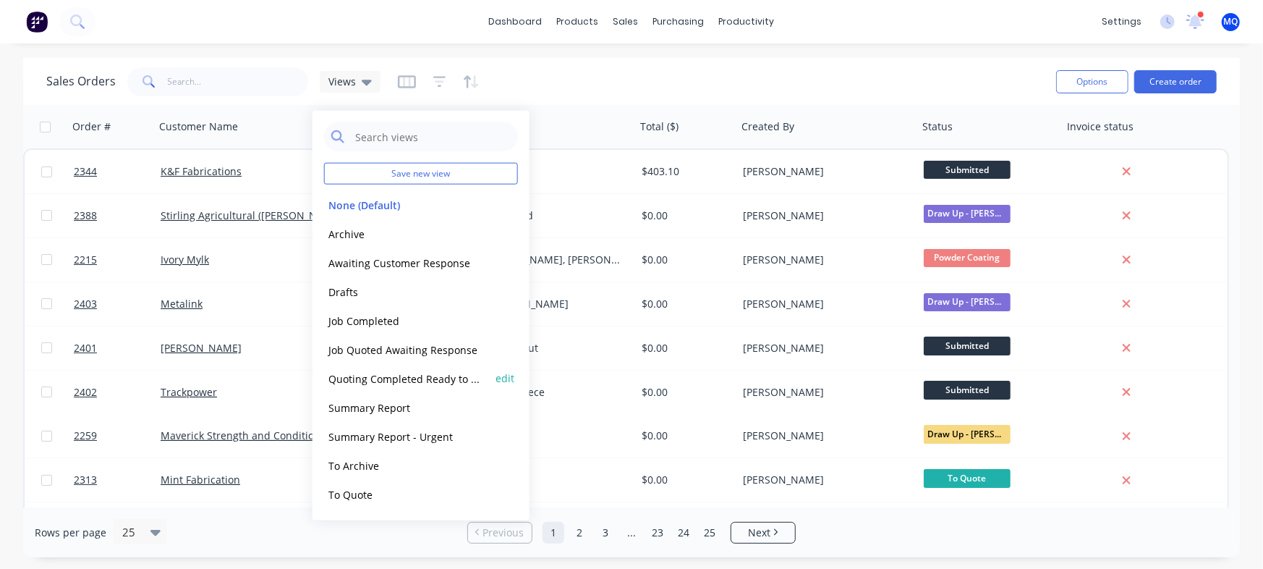
click at [412, 377] on button "Quoting Completed Ready to Send" at bounding box center [406, 378] width 165 height 17
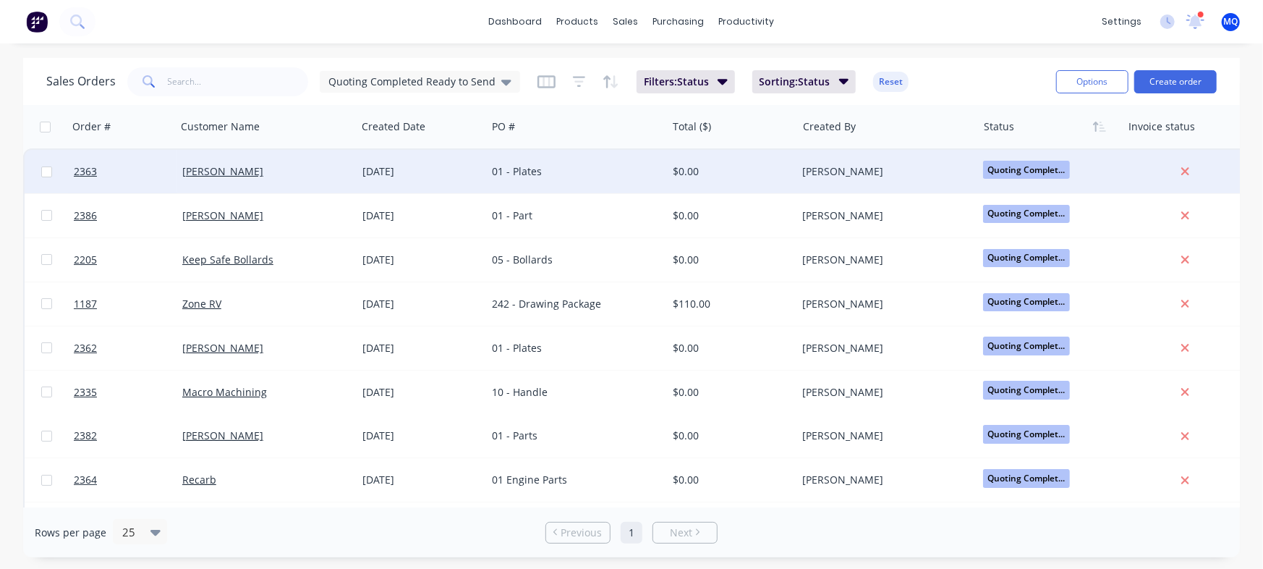
click at [481, 179] on div "25 Sep 2025" at bounding box center [422, 171] width 130 height 43
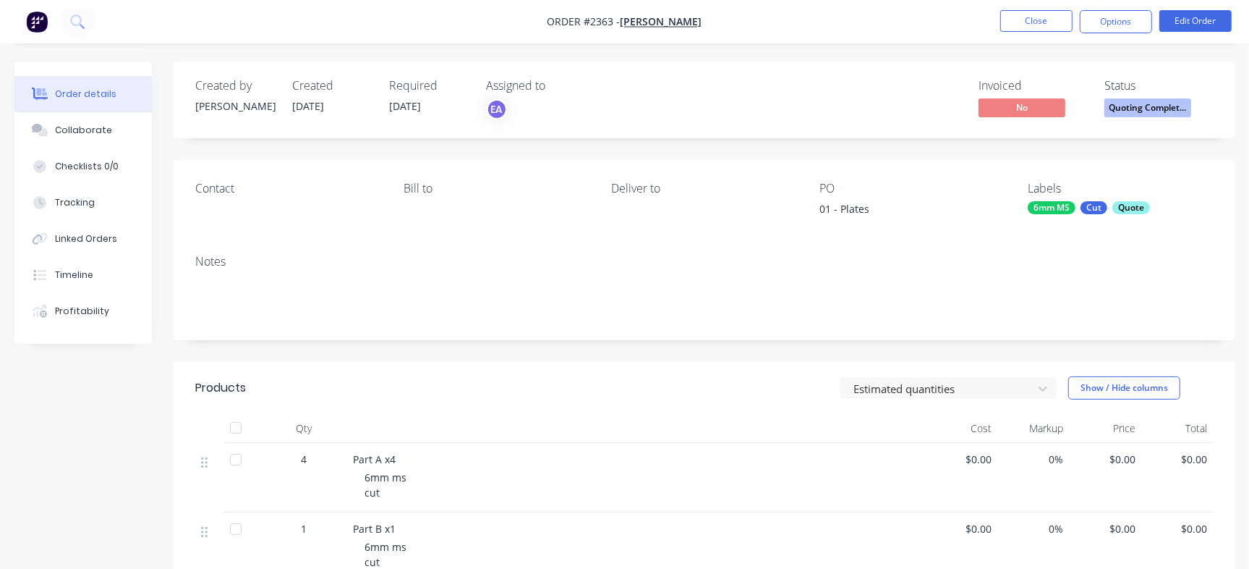
click at [1144, 41] on nav "Order #2363 - Avery Brown Close Options Edit Order" at bounding box center [624, 21] width 1249 height 43
click at [1132, 27] on button "Options" at bounding box center [1116, 21] width 72 height 23
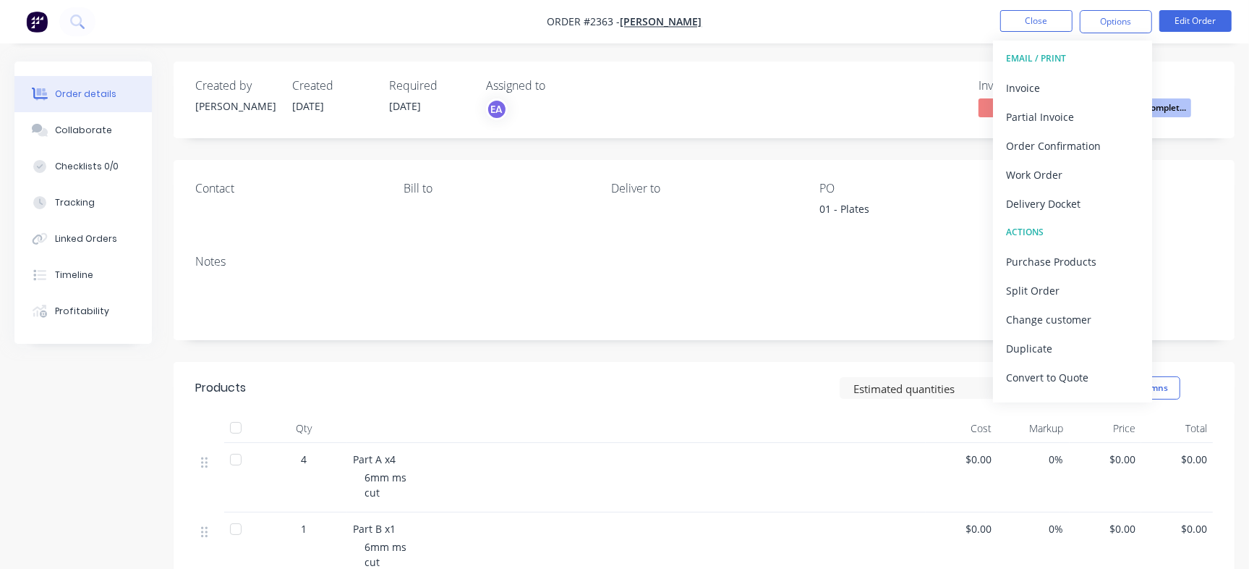
click at [652, 126] on div "Created by Francis Adrian Created 25/09/25 Required 02/10/25 Assigned to EA Inv…" at bounding box center [704, 99] width 1061 height 77
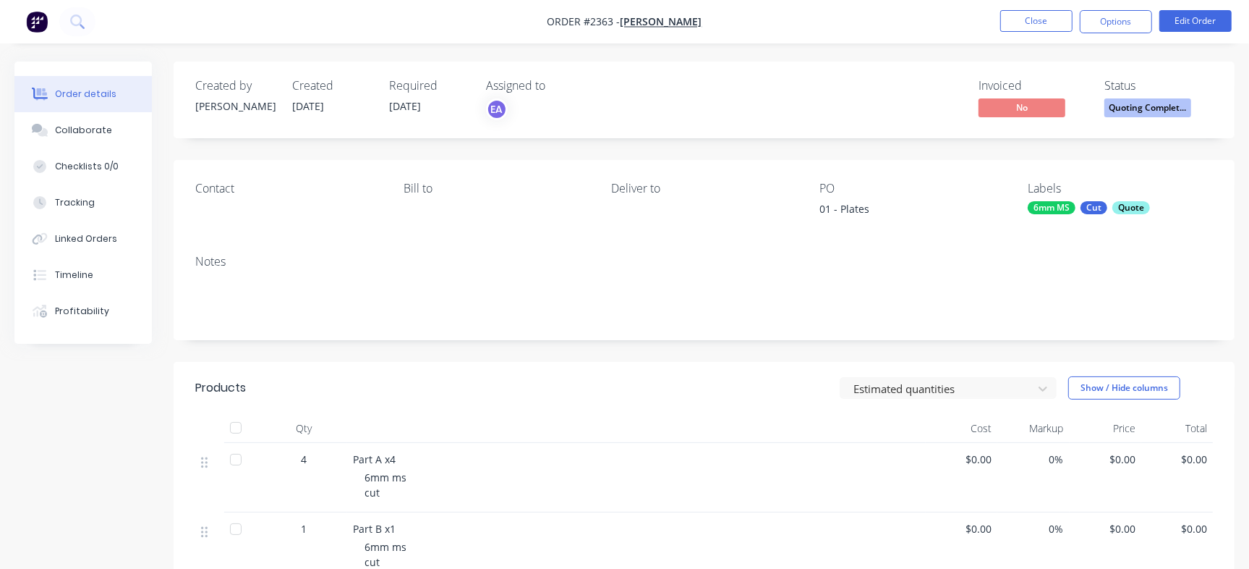
click at [1121, 10] on div "Options" at bounding box center [1116, 21] width 72 height 23
click at [1113, 22] on button "Options" at bounding box center [1116, 21] width 72 height 23
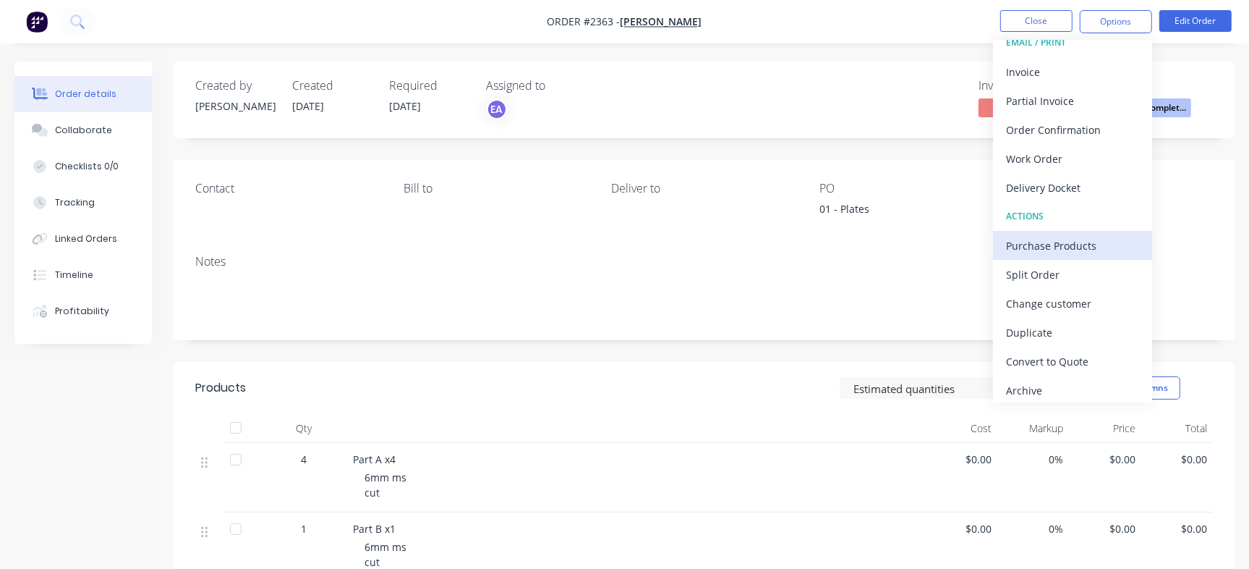
scroll to position [22, 0]
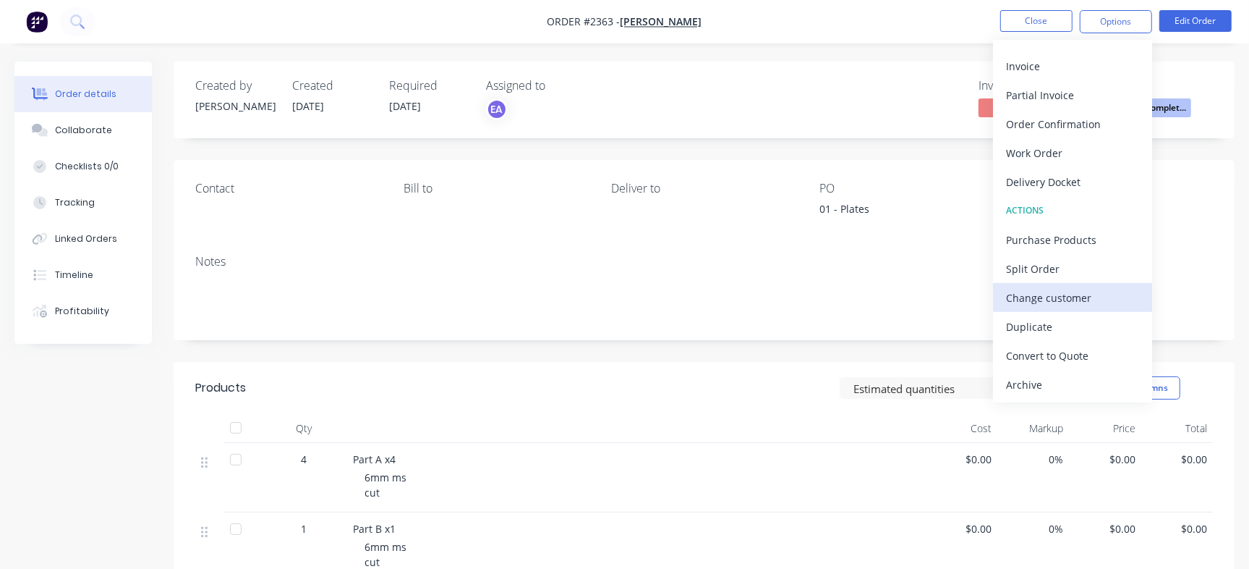
click at [1064, 294] on div "Change customer" at bounding box center [1072, 297] width 133 height 21
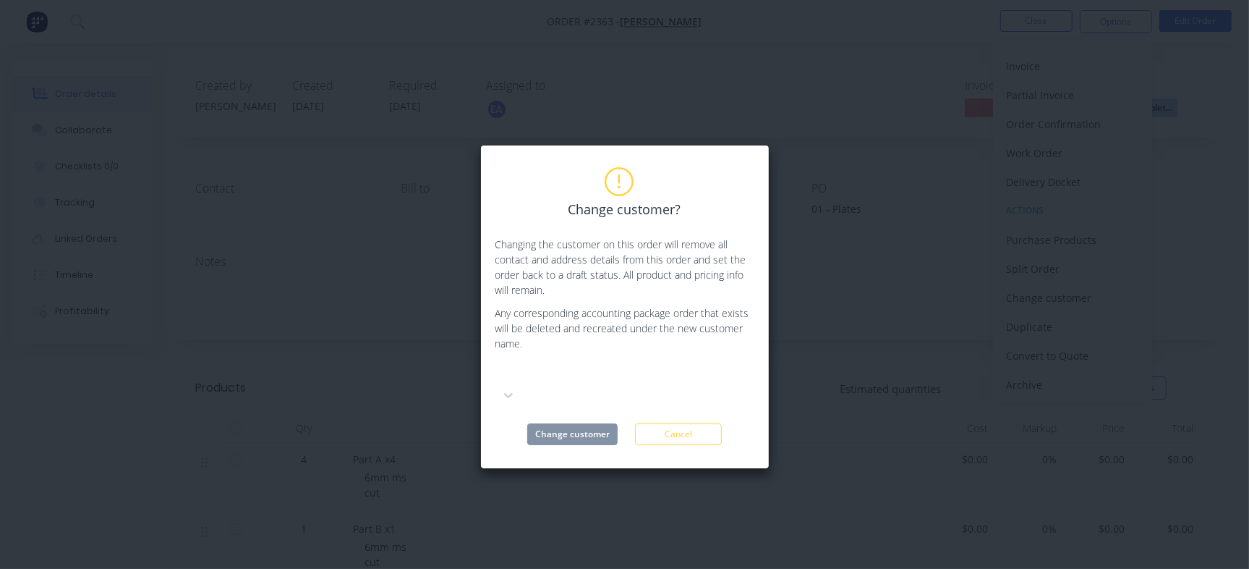
click at [605, 381] on div at bounding box center [604, 374] width 208 height 18
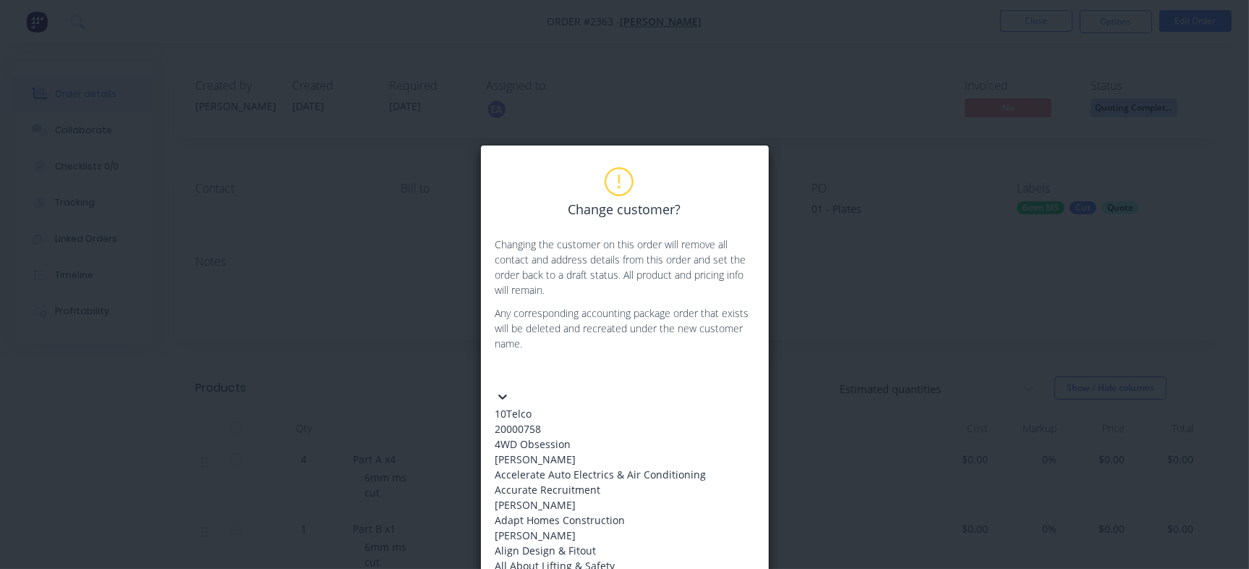
scroll to position [0, 0]
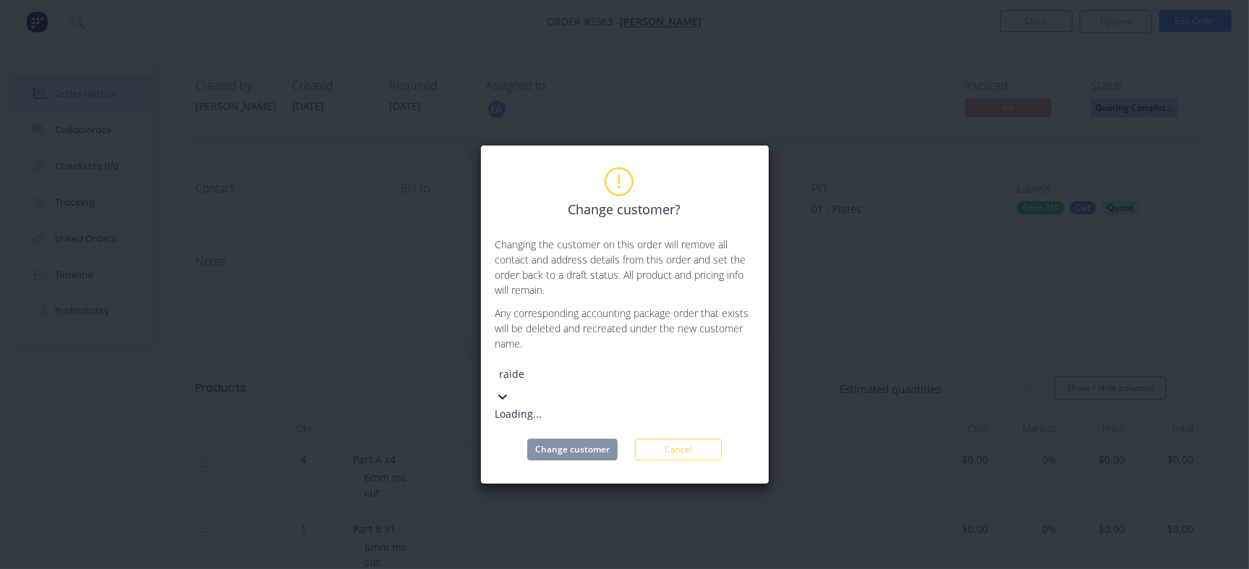
type input "raider"
click at [598, 406] on div "Raider Targetry" at bounding box center [604, 413] width 217 height 15
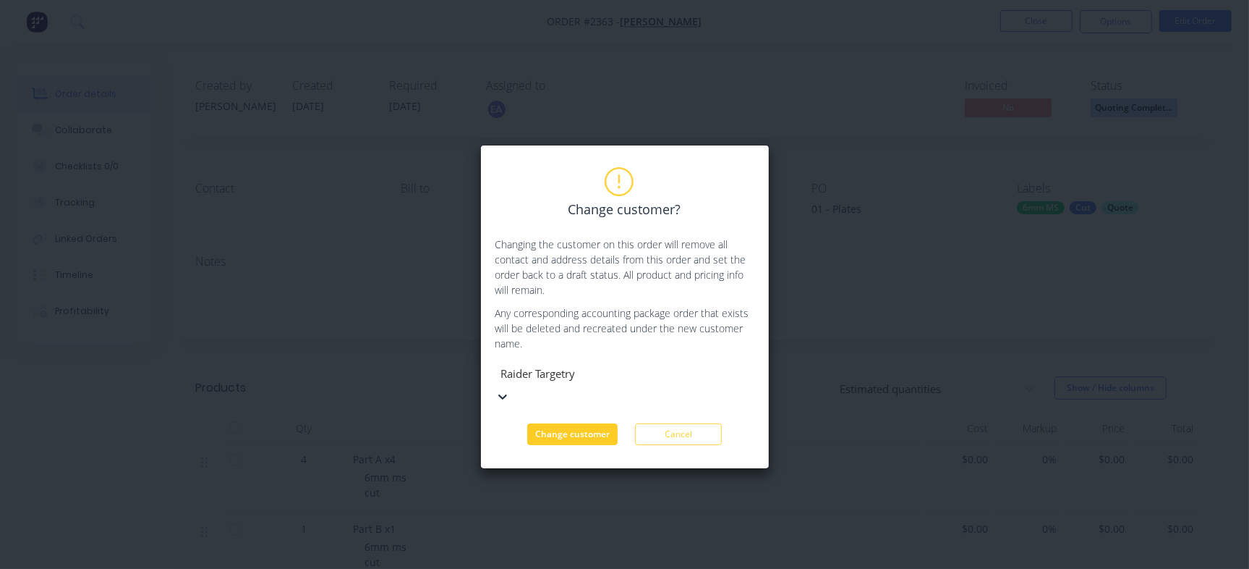
click at [571, 423] on button "Change customer" at bounding box center [572, 434] width 90 height 22
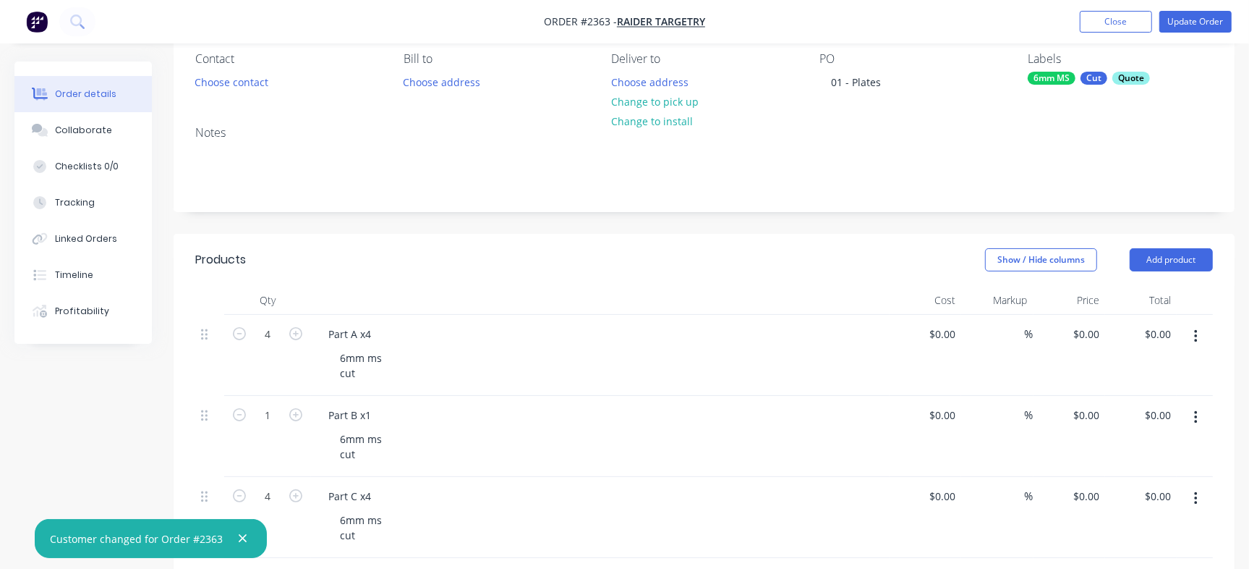
scroll to position [362, 0]
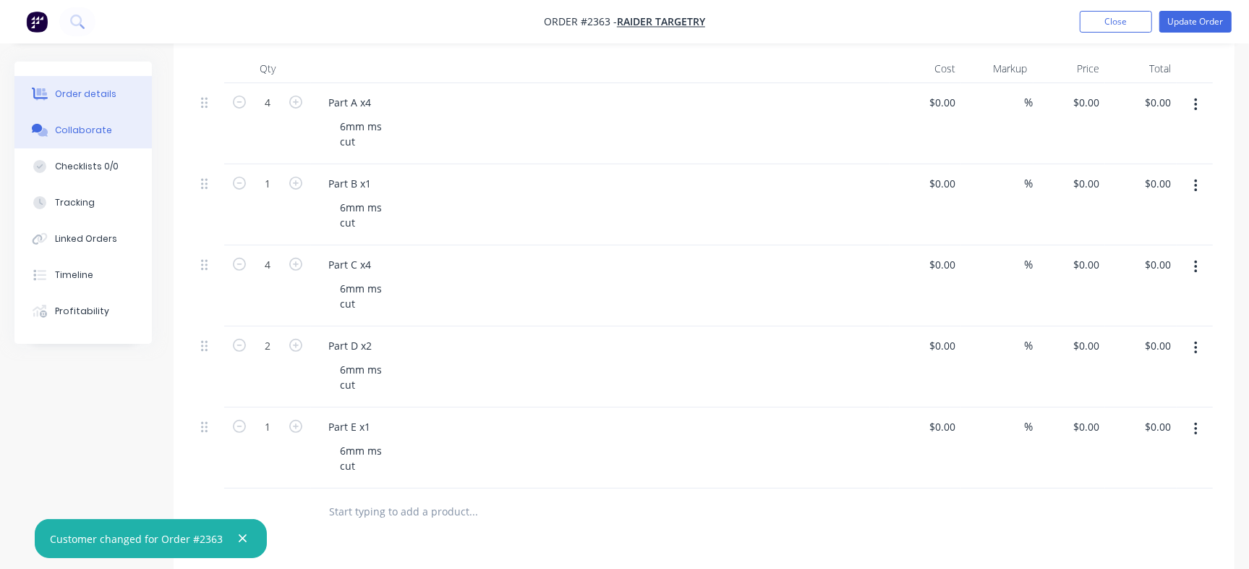
click at [108, 135] on button "Collaborate" at bounding box center [82, 130] width 137 height 36
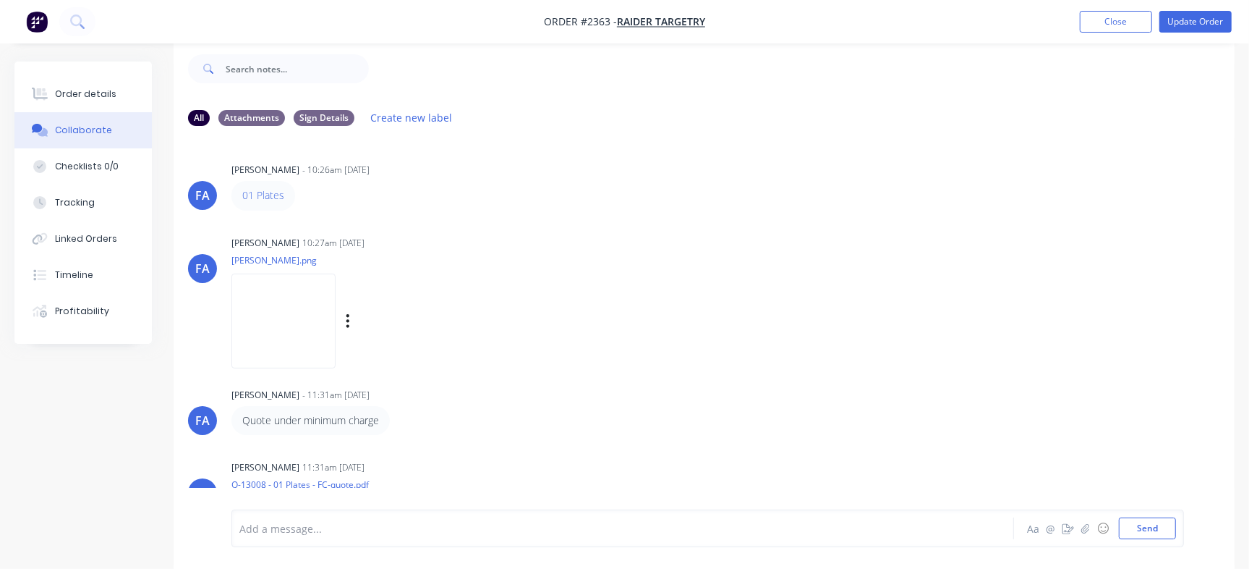
click at [336, 299] on img at bounding box center [284, 320] width 104 height 95
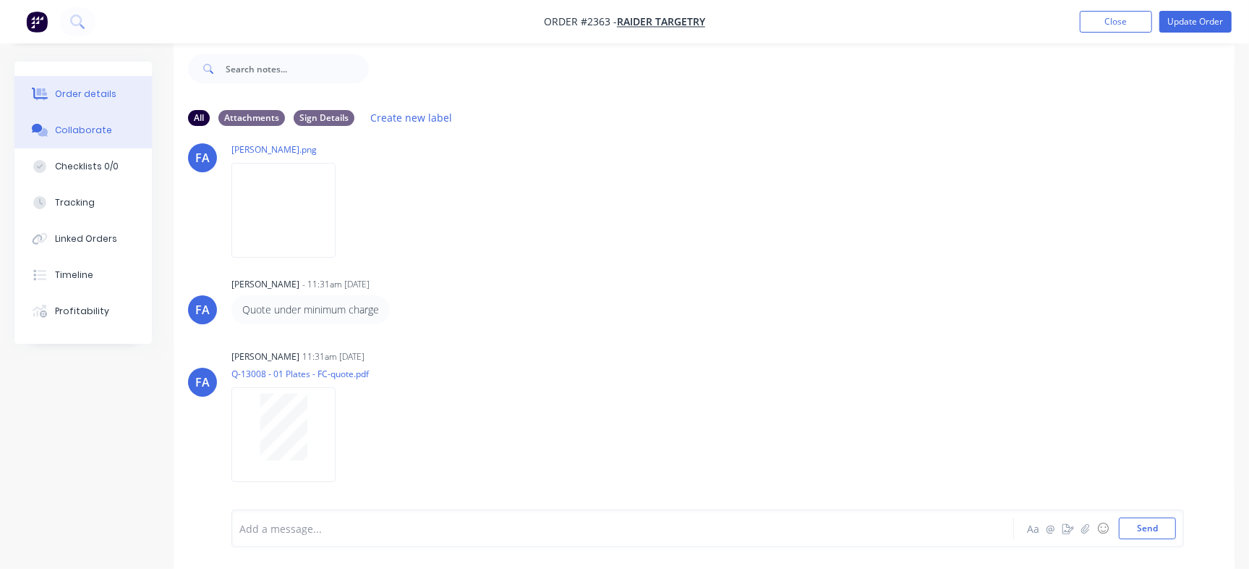
click at [109, 101] on button "Order details" at bounding box center [82, 94] width 137 height 36
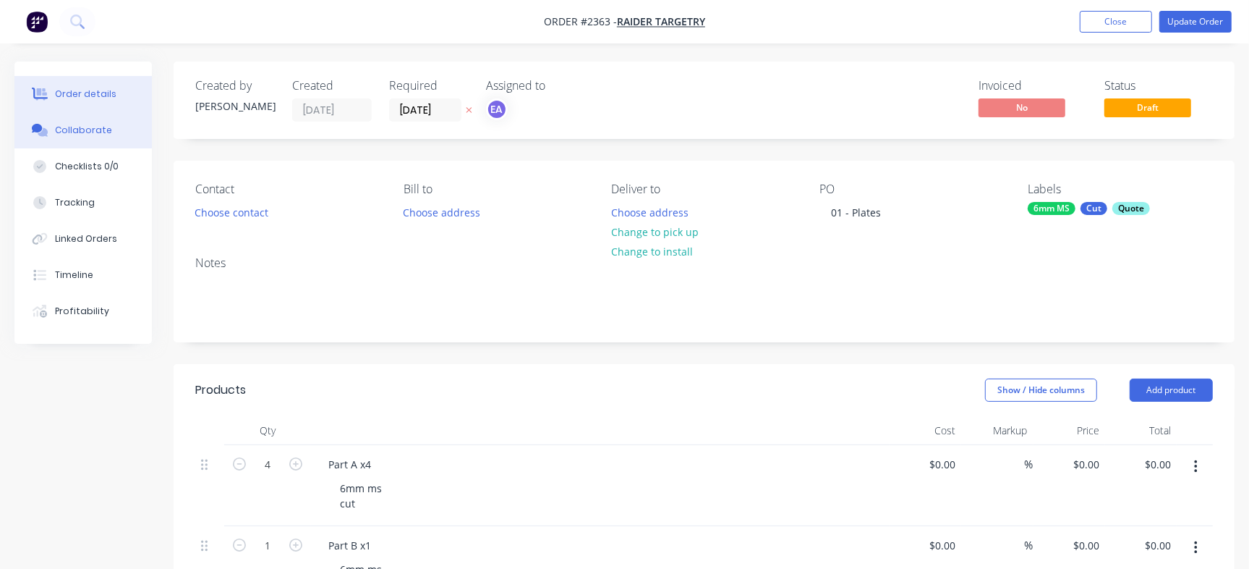
click at [109, 127] on button "Collaborate" at bounding box center [82, 130] width 137 height 36
